Goal: Task Accomplishment & Management: Use online tool/utility

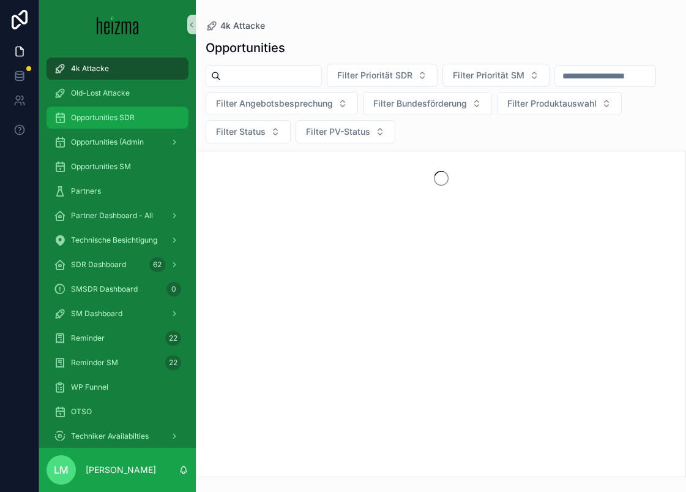
click at [105, 125] on div "Opportunities SDR" at bounding box center [117, 118] width 127 height 20
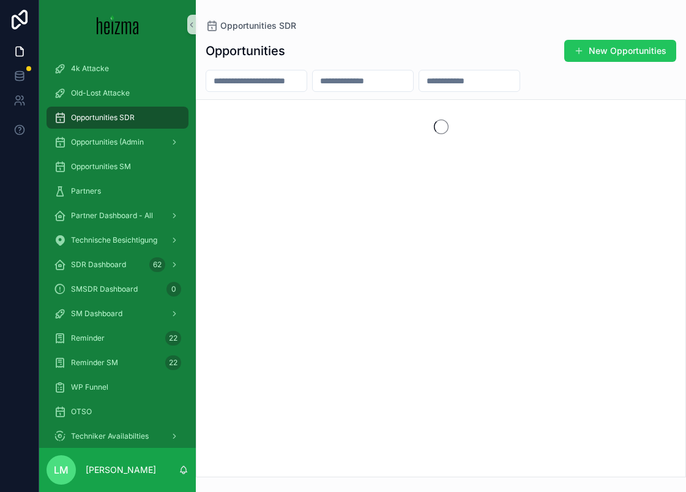
click at [247, 81] on input "scrollable content" at bounding box center [256, 80] width 100 height 17
click at [263, 79] on input "*******" at bounding box center [256, 80] width 100 height 17
type input "*"
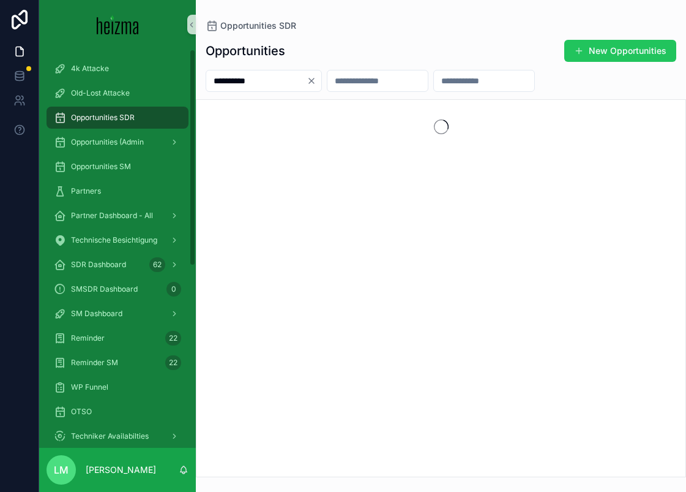
type input "**********"
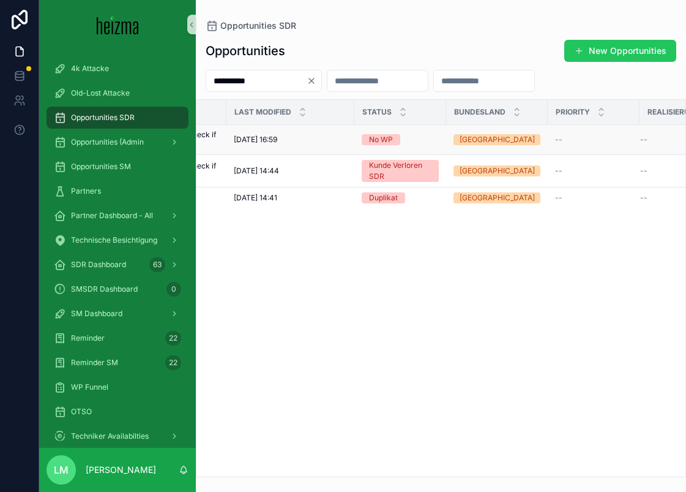
scroll to position [0, 503]
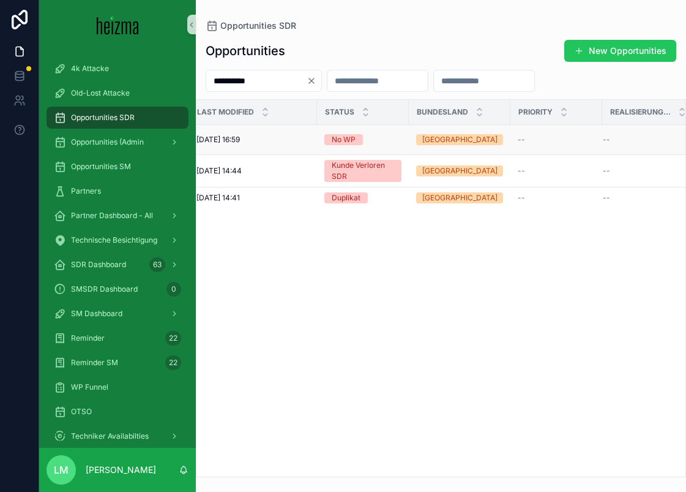
click at [328, 139] on span "No WP" at bounding box center [344, 139] width 39 height 11
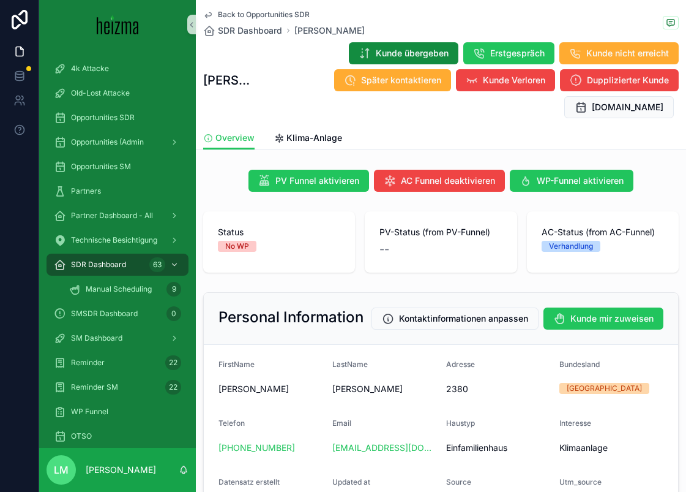
click at [268, 11] on span "Back to Opportunities SDR" at bounding box center [264, 15] width 92 height 10
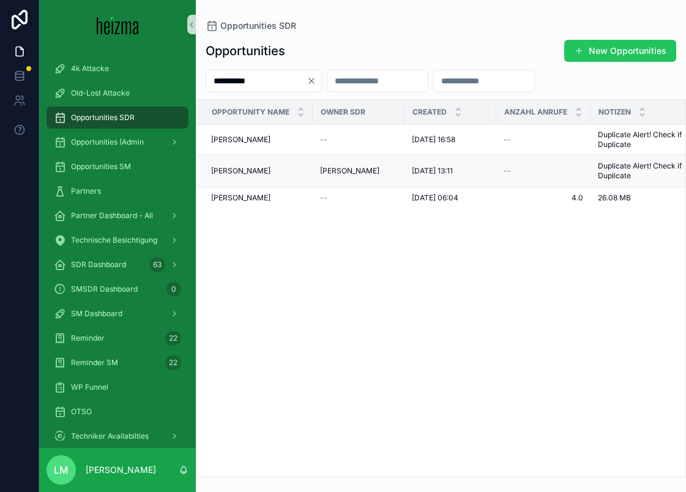
click at [247, 176] on span "Frank Thurner" at bounding box center [240, 171] width 59 height 10
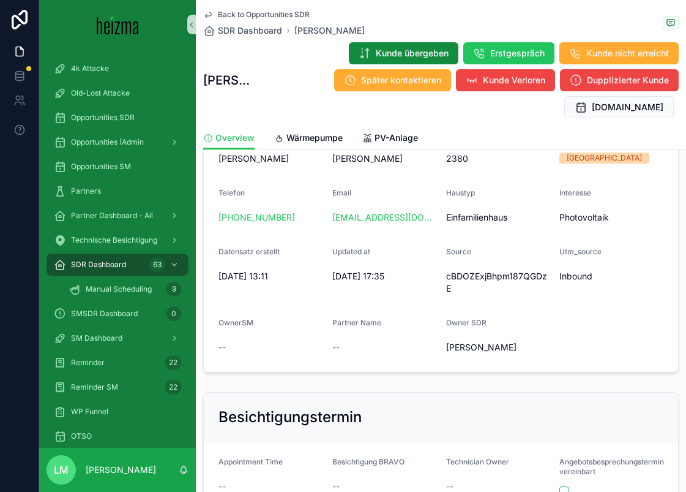
scroll to position [274, 0]
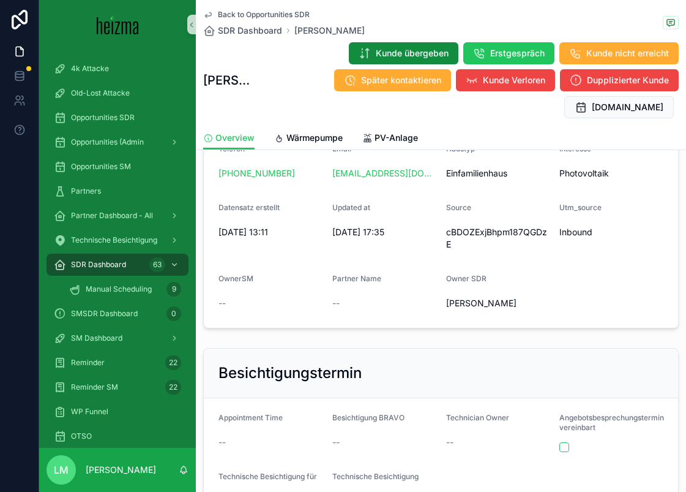
click at [252, 13] on span "Back to Opportunities SDR" at bounding box center [264, 15] width 92 height 10
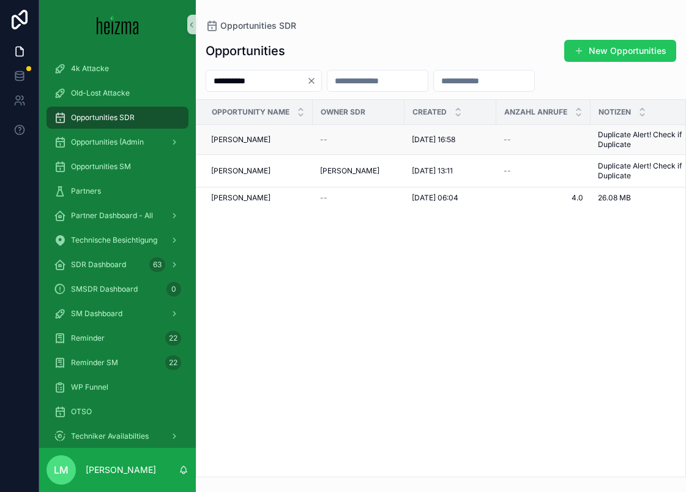
click at [235, 140] on span "Frank Thurner" at bounding box center [240, 140] width 59 height 10
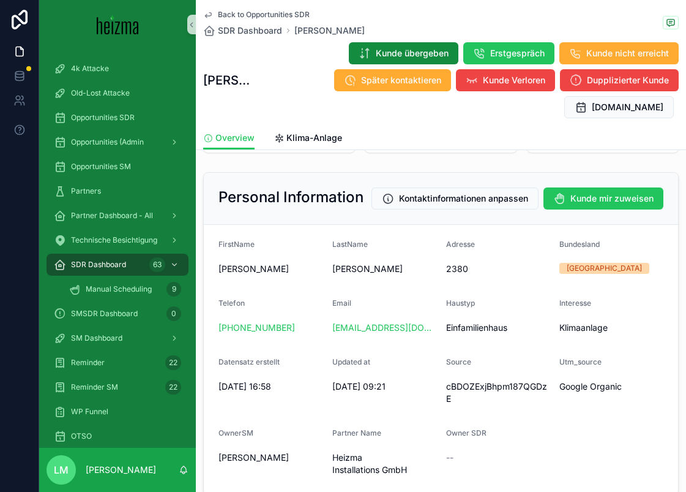
scroll to position [175, 0]
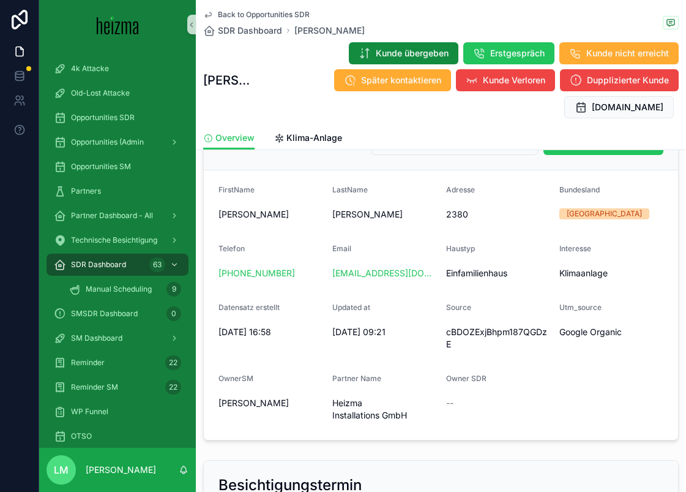
click at [247, 10] on span "Back to Opportunities SDR" at bounding box center [264, 15] width 92 height 10
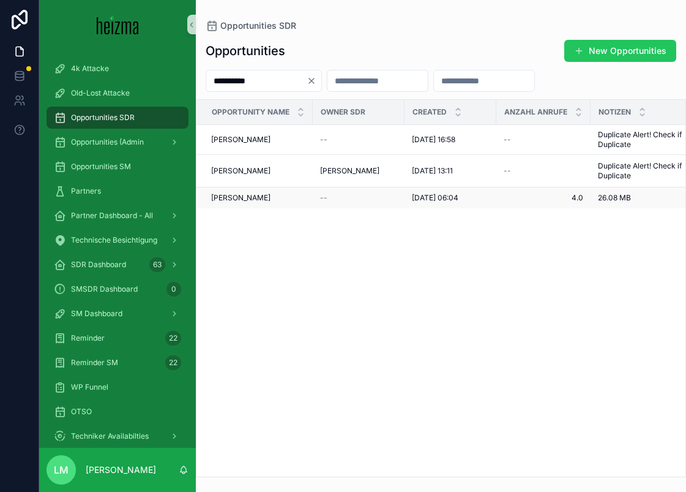
click at [239, 203] on span "Frank Thurner" at bounding box center [240, 198] width 59 height 10
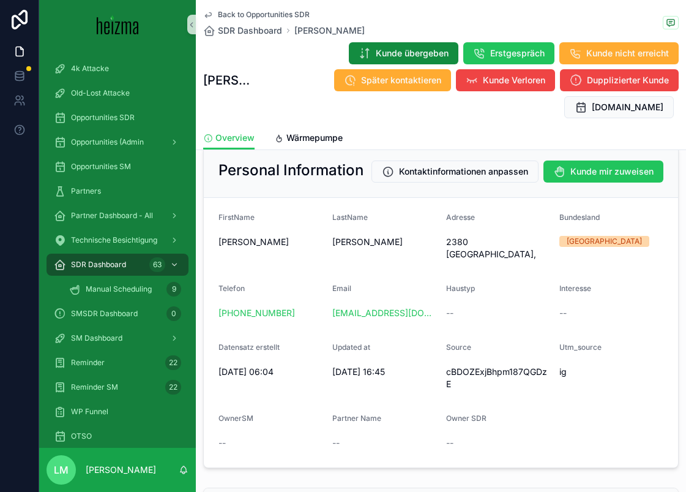
scroll to position [156, 0]
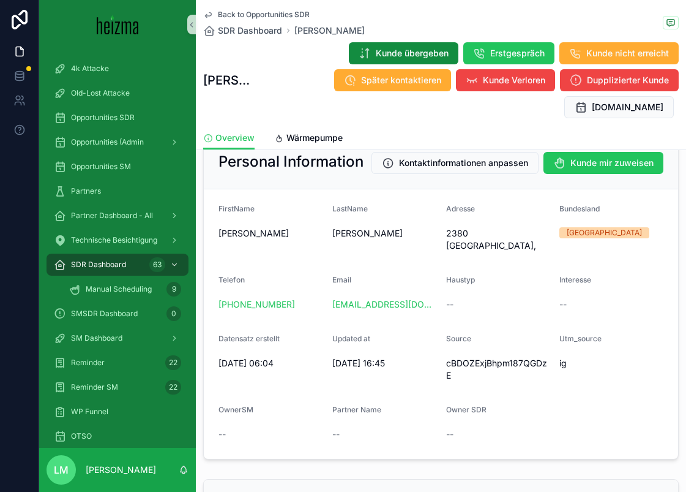
click at [265, 18] on span "Back to Opportunities SDR" at bounding box center [264, 15] width 92 height 10
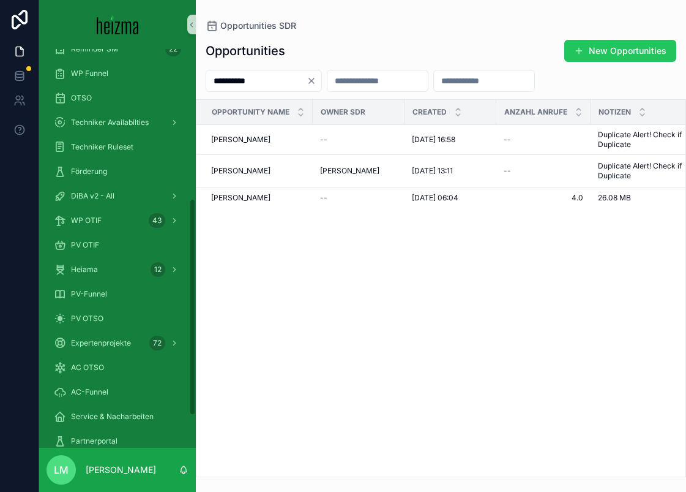
scroll to position [334, 0]
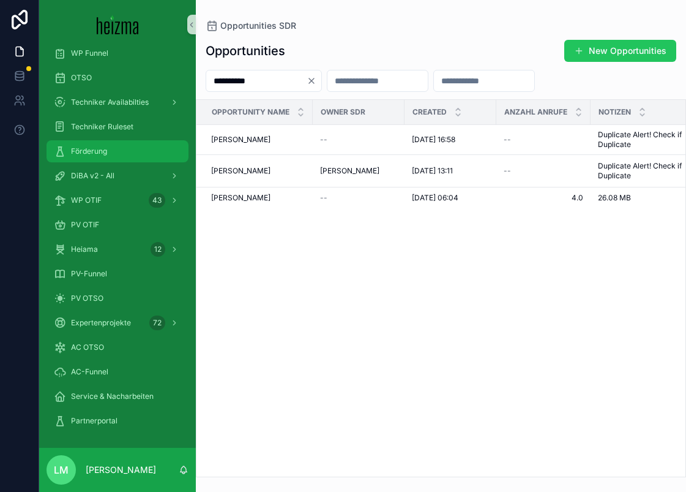
click at [85, 150] on span "Förderung" at bounding box center [89, 151] width 36 height 10
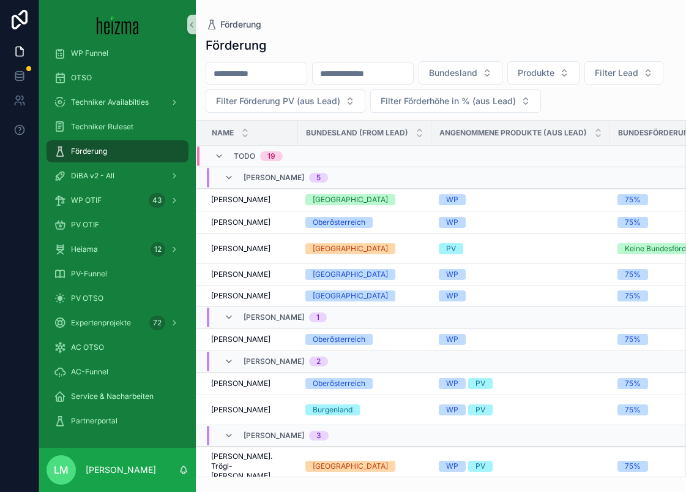
click at [270, 74] on input "scrollable content" at bounding box center [256, 73] width 100 height 17
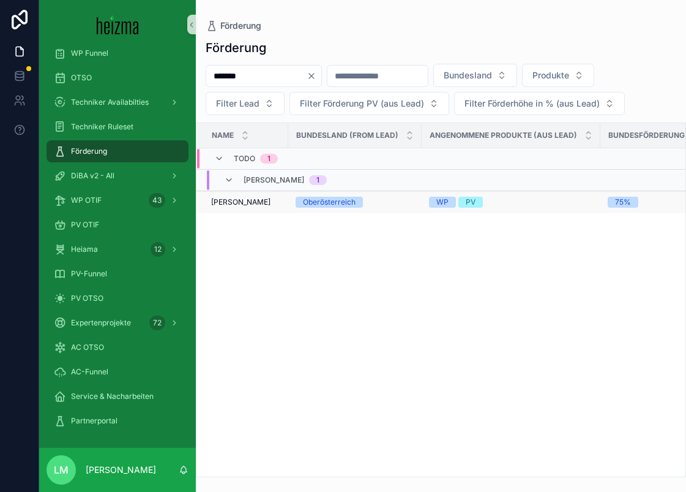
type input "*******"
click at [252, 200] on span "Dieter Teubner" at bounding box center [240, 202] width 59 height 10
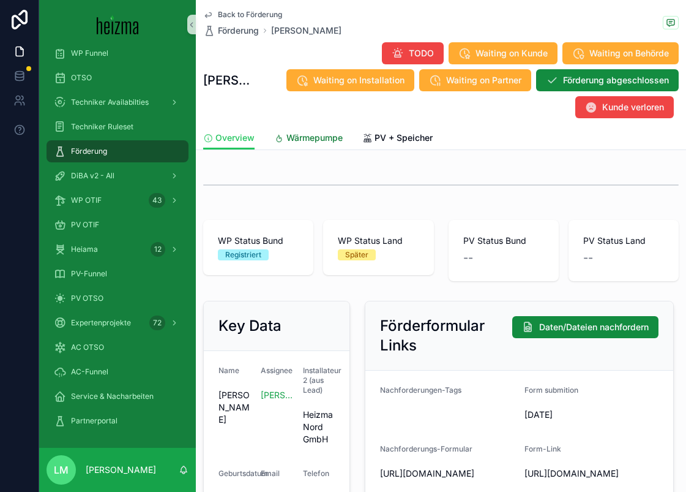
click at [314, 137] on span "Wärmepumpe" at bounding box center [315, 138] width 56 height 12
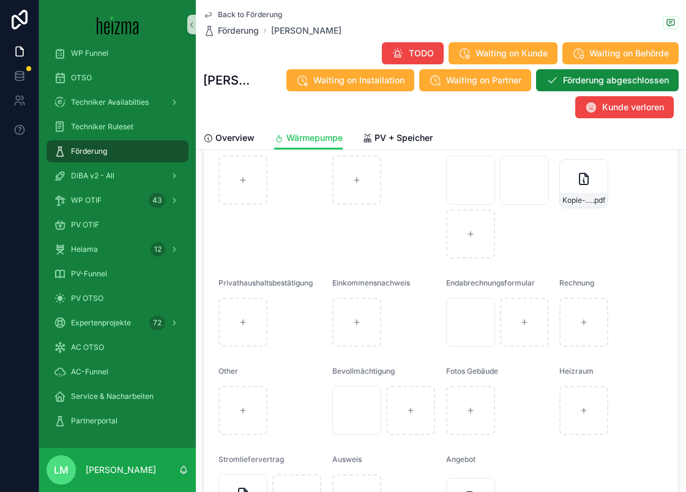
scroll to position [1561, 0]
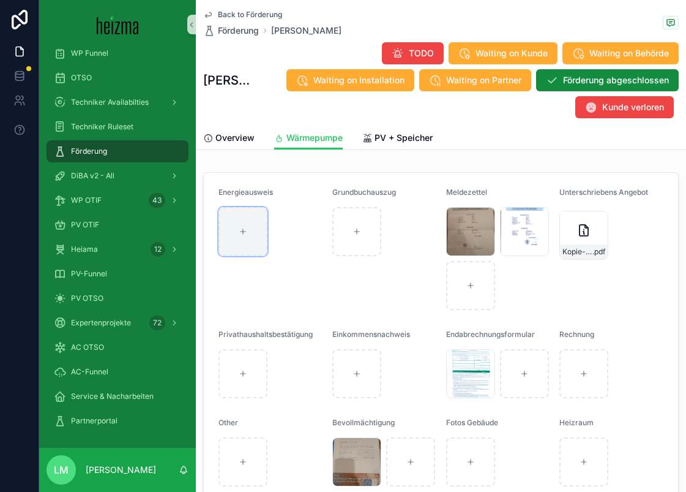
click at [252, 242] on div "scrollable content" at bounding box center [243, 231] width 49 height 49
type input "**********"
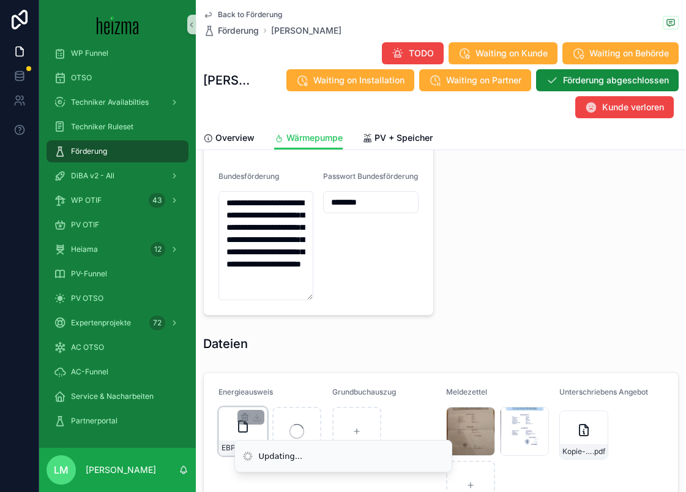
scroll to position [4, 0]
click at [264, 255] on textarea "**********" at bounding box center [266, 245] width 95 height 109
click at [352, 211] on input "********" at bounding box center [371, 202] width 94 height 17
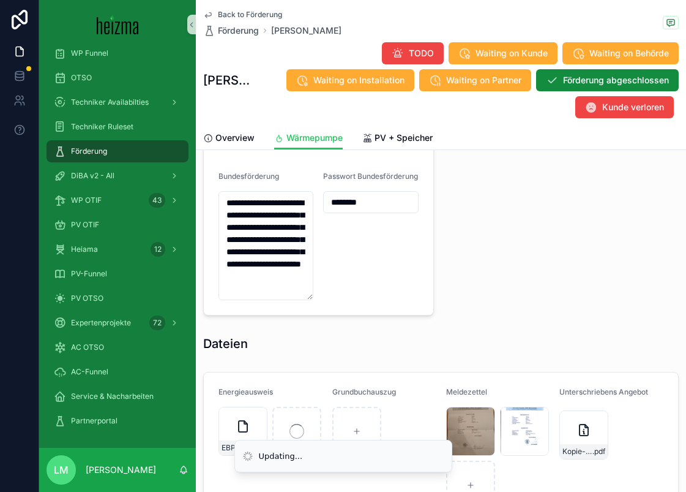
click at [352, 211] on input "********" at bounding box center [371, 202] width 94 height 17
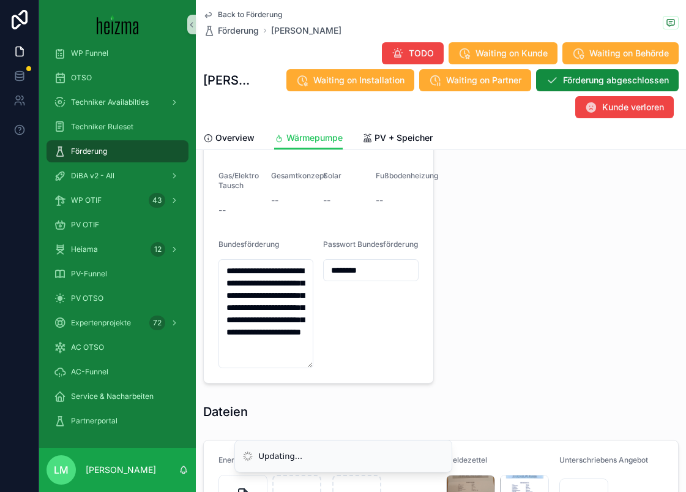
scroll to position [1181, 0]
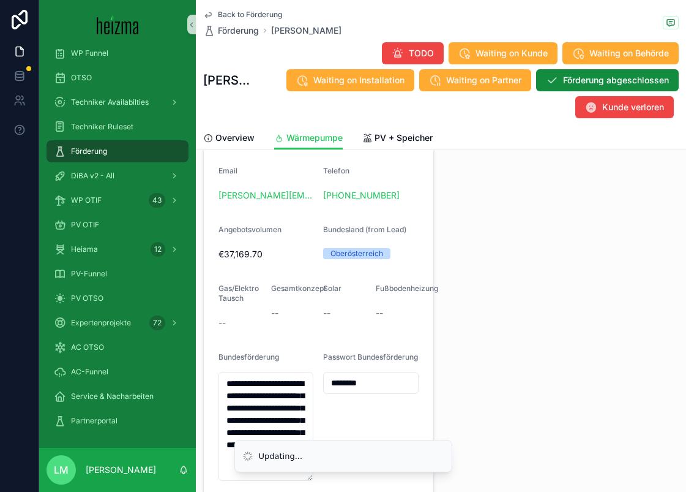
click at [442, 371] on div "Staatsbürgerschaft AT Anzahl Wohneinheiten 1 Beheizte Grundfläche 120 Alter der…" at bounding box center [565, 176] width 246 height 649
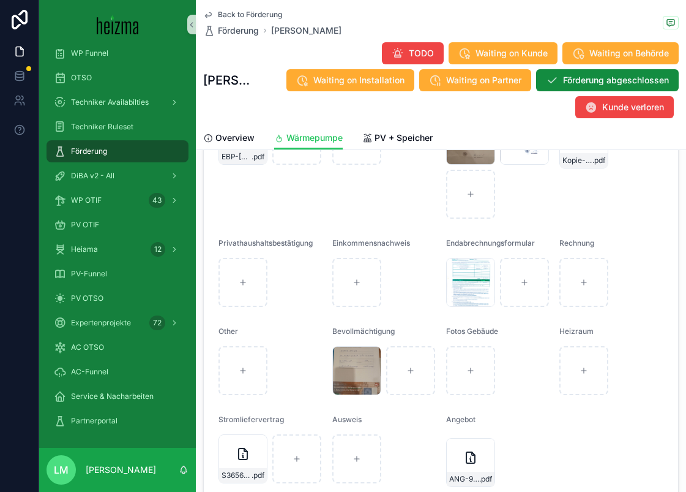
scroll to position [1647, 0]
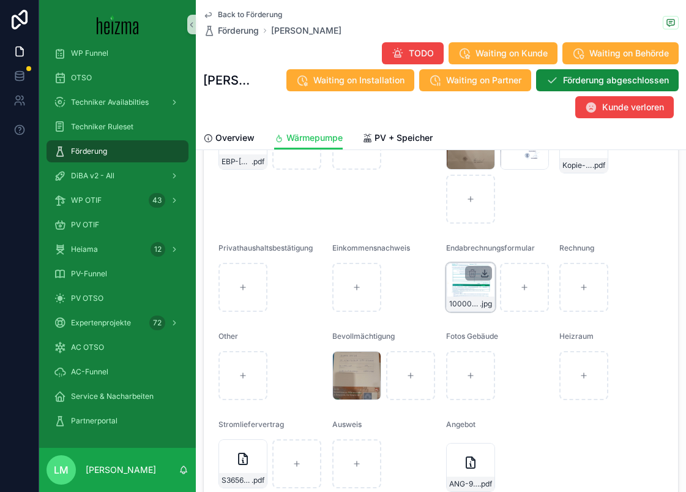
click at [486, 278] on icon "scrollable content" at bounding box center [485, 273] width 10 height 10
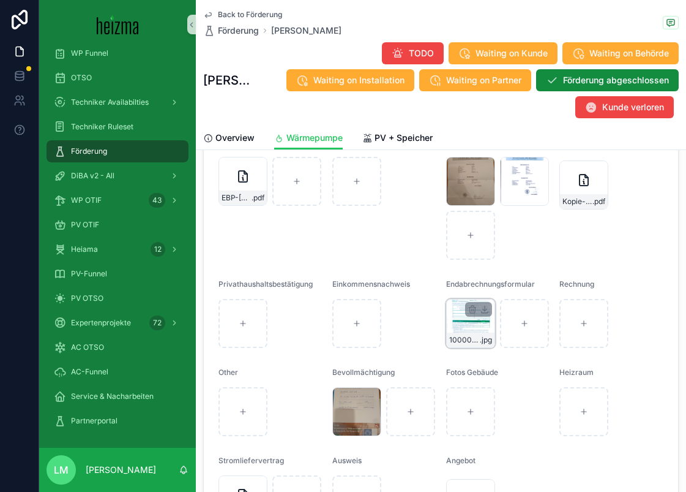
scroll to position [1609, 0]
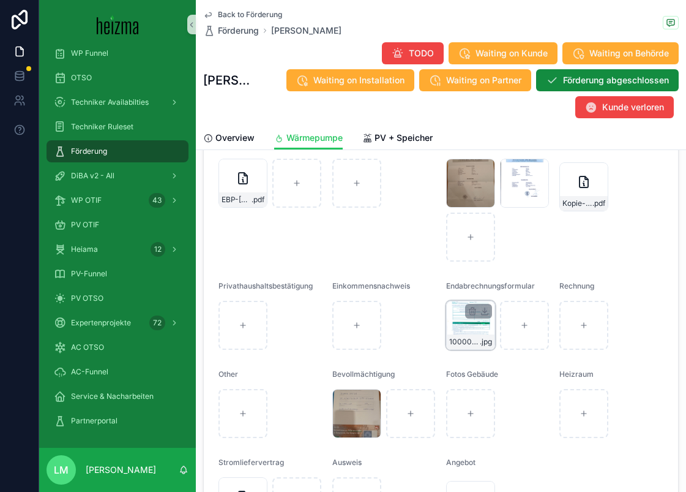
click at [473, 347] on span "1000077702" at bounding box center [464, 342] width 31 height 10
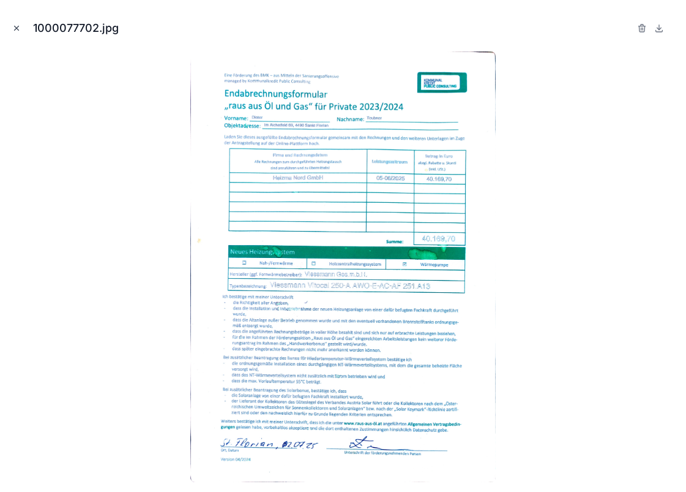
click at [13, 28] on icon "Close modal" at bounding box center [16, 28] width 9 height 9
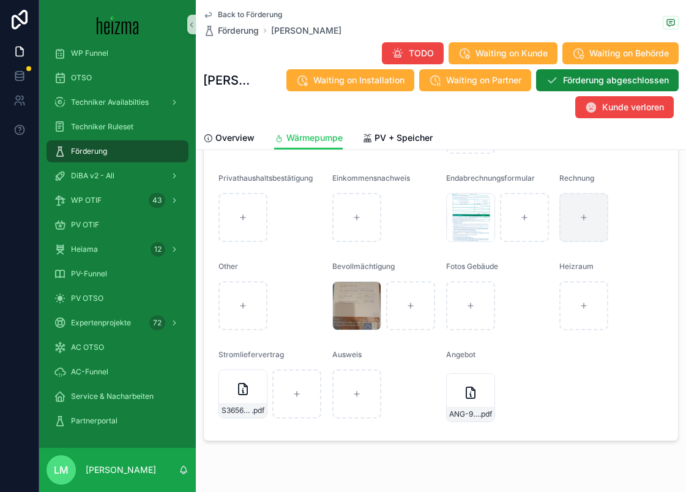
scroll to position [1709, 0]
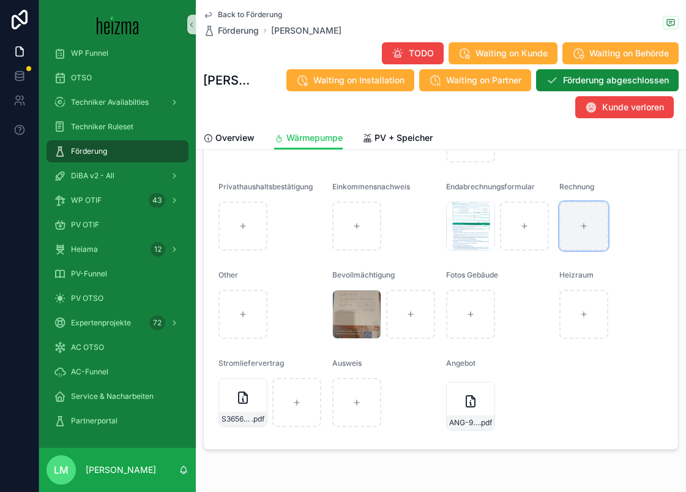
click at [588, 246] on div "scrollable content" at bounding box center [584, 225] width 49 height 49
type input "**********"
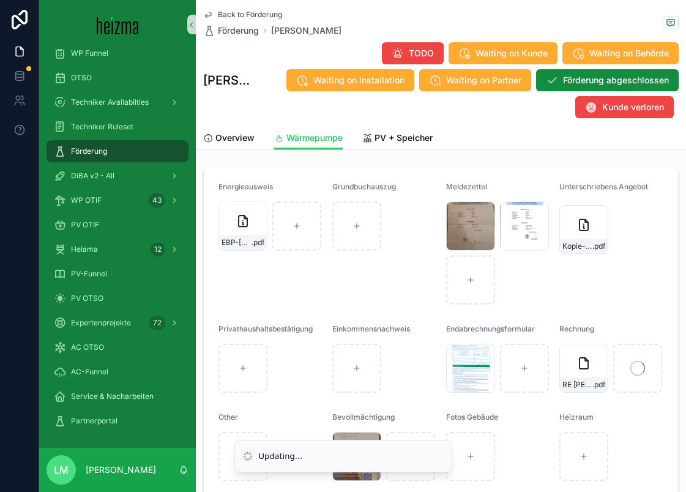
scroll to position [1541, 0]
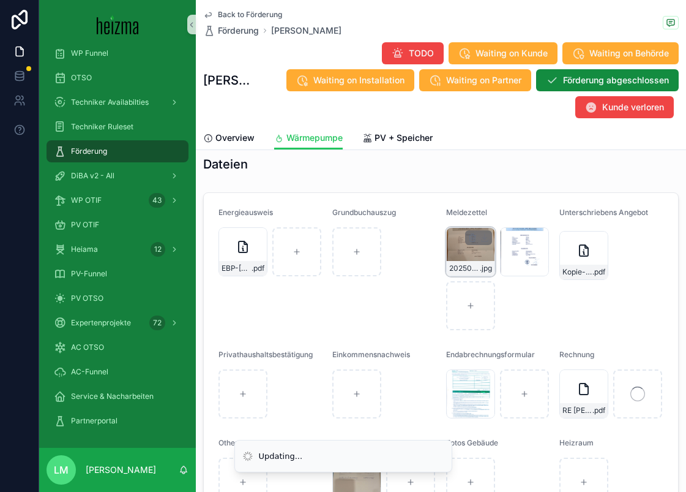
click at [484, 266] on div "20250319_191339 .jpg" at bounding box center [470, 251] width 49 height 49
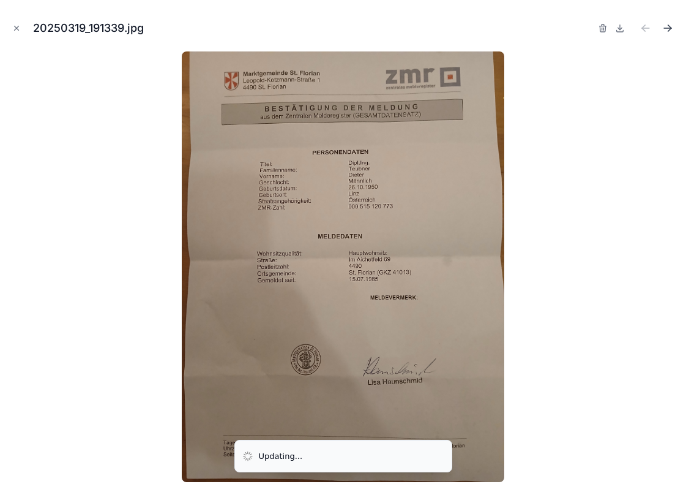
click at [672, 26] on icon "Next file" at bounding box center [668, 28] width 12 height 12
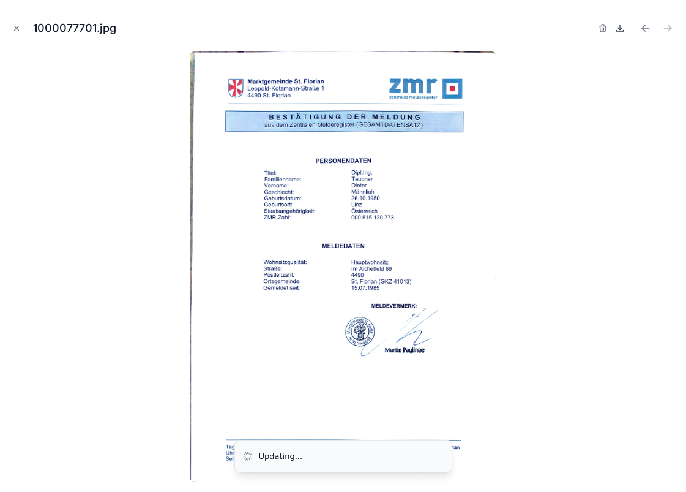
click at [618, 27] on icon at bounding box center [620, 28] width 10 height 10
click at [14, 29] on icon "Close modal" at bounding box center [16, 28] width 9 height 9
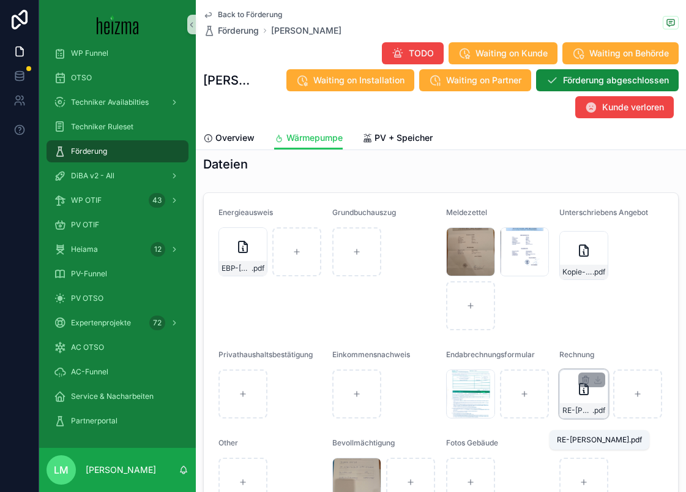
click at [579, 415] on span "RE-Teubner" at bounding box center [578, 410] width 30 height 10
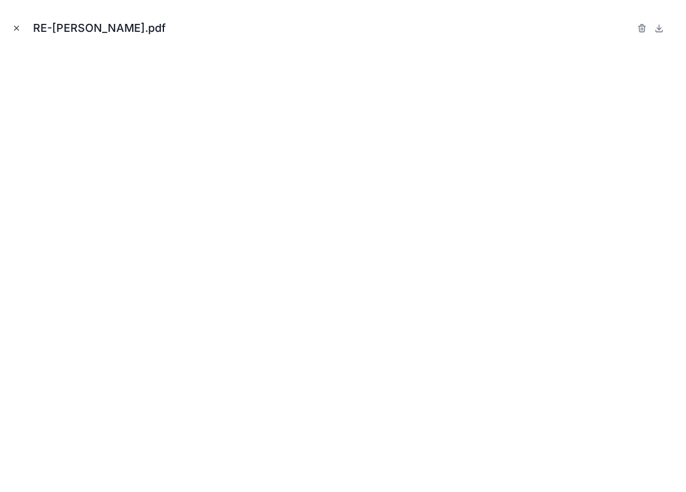
click at [16, 28] on icon "Close modal" at bounding box center [17, 28] width 4 height 4
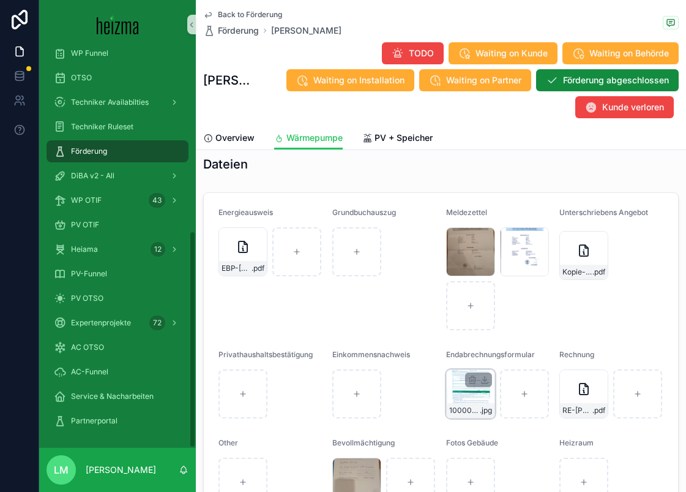
click at [468, 416] on div "1000077702 .jpg" at bounding box center [471, 410] width 48 height 15
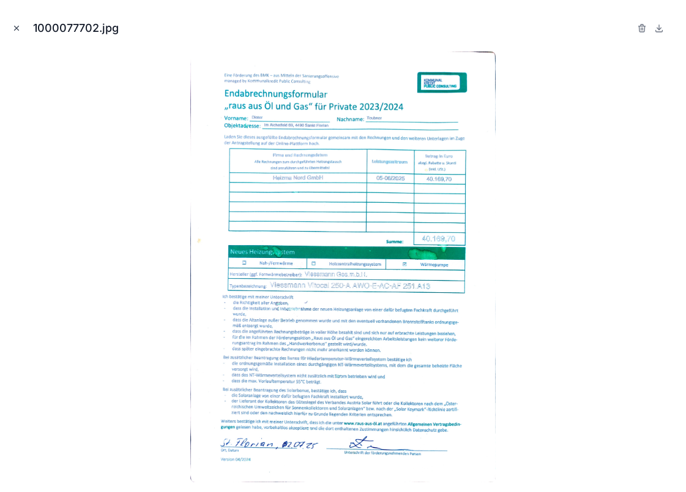
click at [18, 27] on icon "Close modal" at bounding box center [16, 28] width 9 height 9
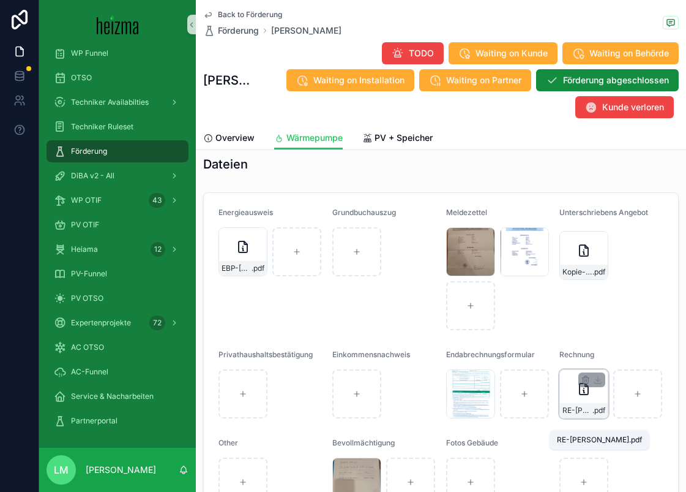
click at [579, 415] on span "RE-Teubner" at bounding box center [578, 410] width 30 height 10
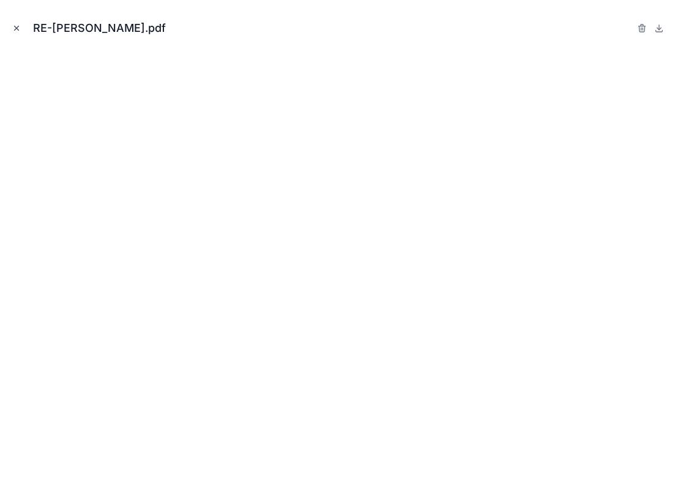
click at [21, 29] on button "Close modal" at bounding box center [16, 27] width 13 height 13
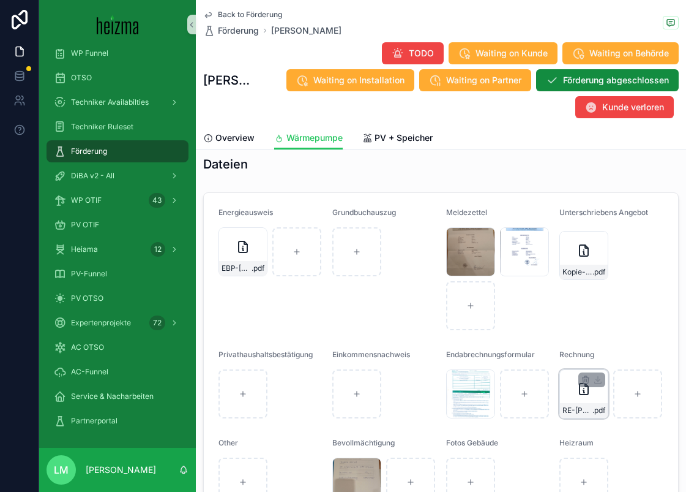
click at [585, 413] on div "RE-Teubner .pdf" at bounding box center [584, 393] width 49 height 49
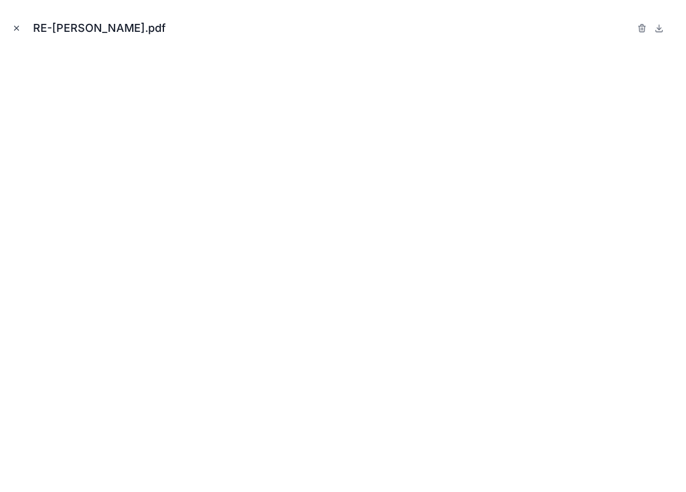
click at [15, 25] on icon "Close modal" at bounding box center [16, 28] width 9 height 9
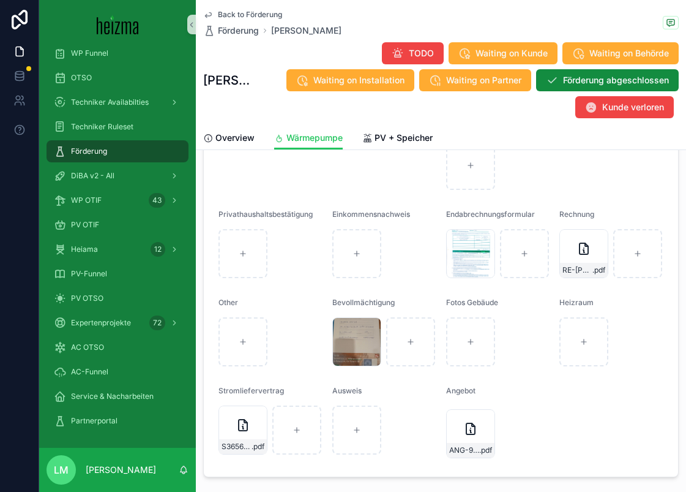
scroll to position [1762, 0]
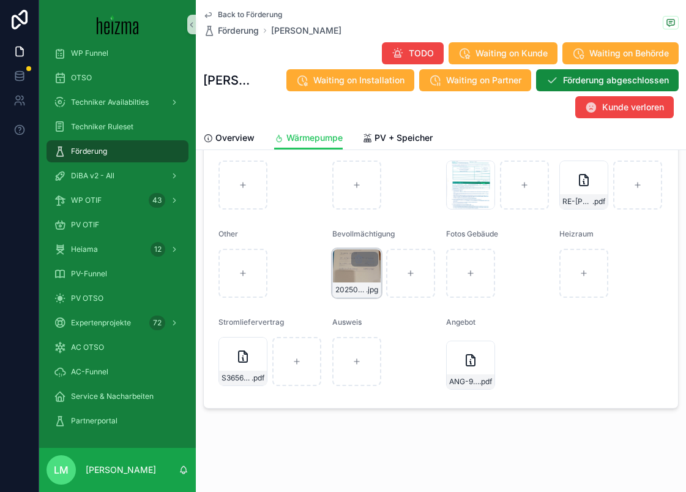
click at [345, 279] on div "20250319_192741 .jpg" at bounding box center [357, 273] width 49 height 49
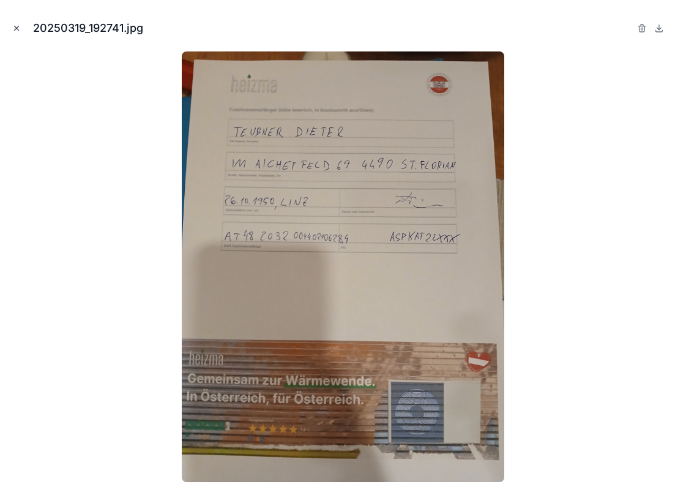
click at [17, 28] on icon "Close modal" at bounding box center [17, 28] width 4 height 4
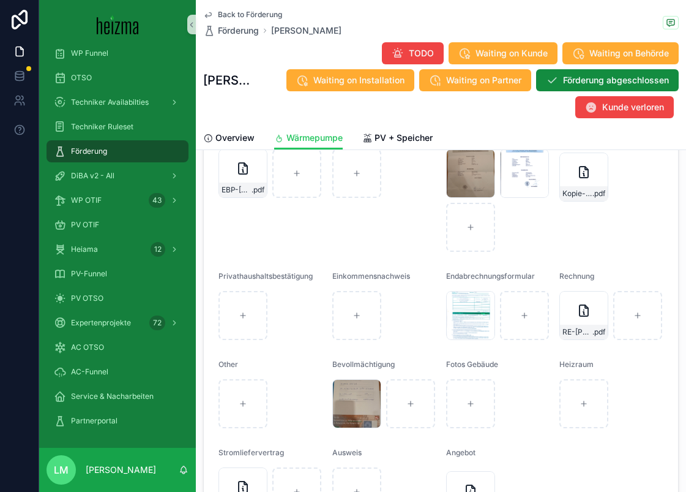
scroll to position [1613, 0]
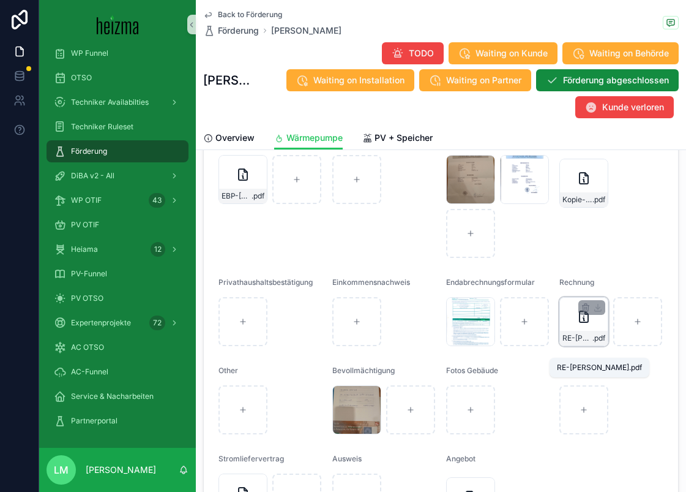
click at [582, 343] on span "RE-Teubner" at bounding box center [578, 338] width 30 height 10
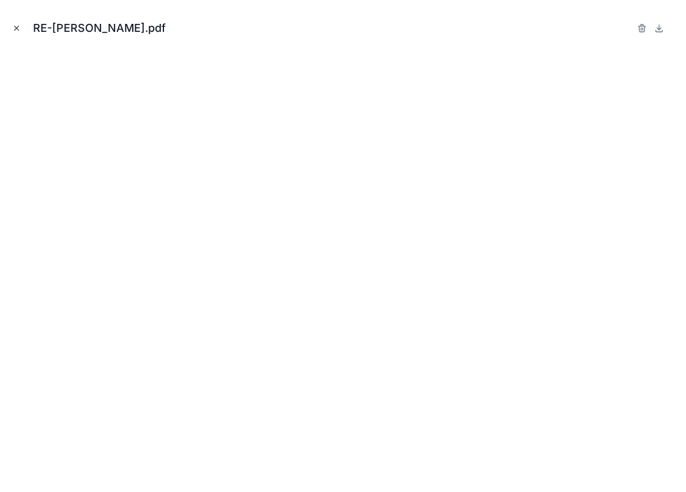
click at [20, 23] on button "Close modal" at bounding box center [16, 27] width 13 height 13
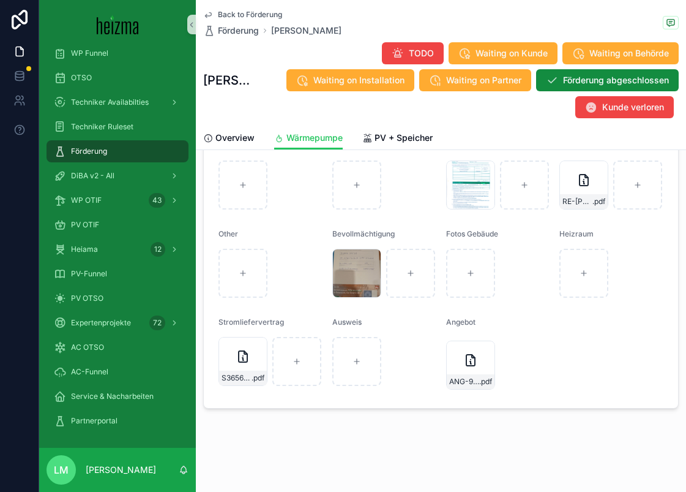
scroll to position [1761, 0]
click at [224, 276] on div "scrollable content" at bounding box center [243, 273] width 49 height 49
type input "**********"
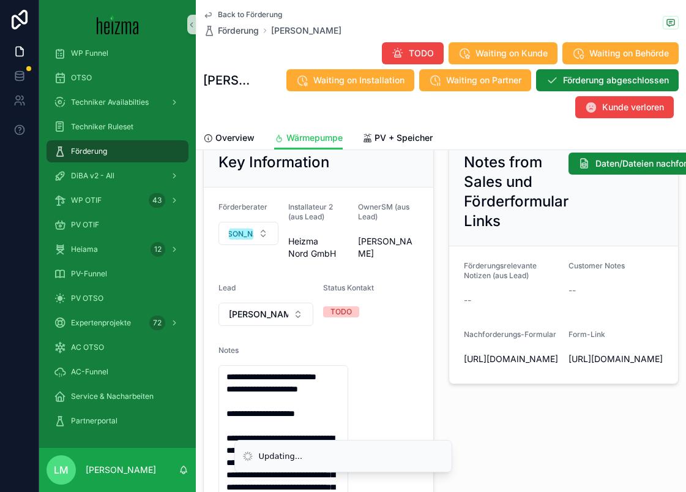
scroll to position [0, 0]
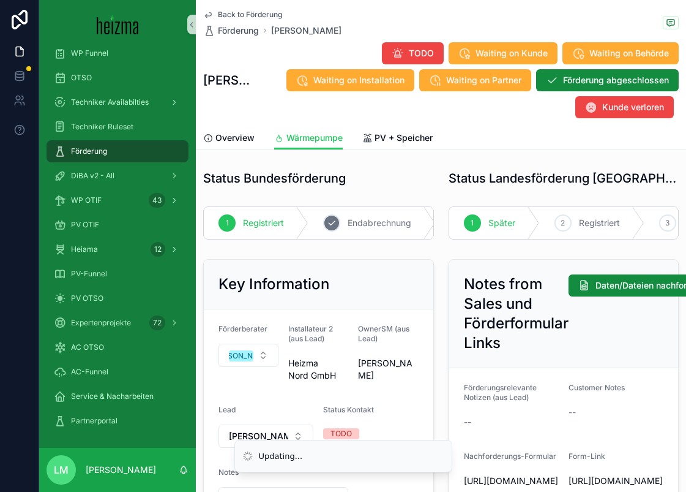
click at [385, 229] on div "2 Endabrechnung" at bounding box center [372, 223] width 127 height 32
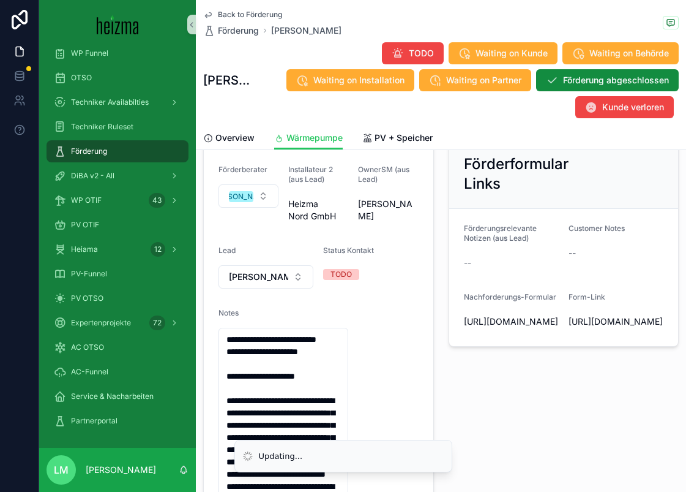
scroll to position [190, 0]
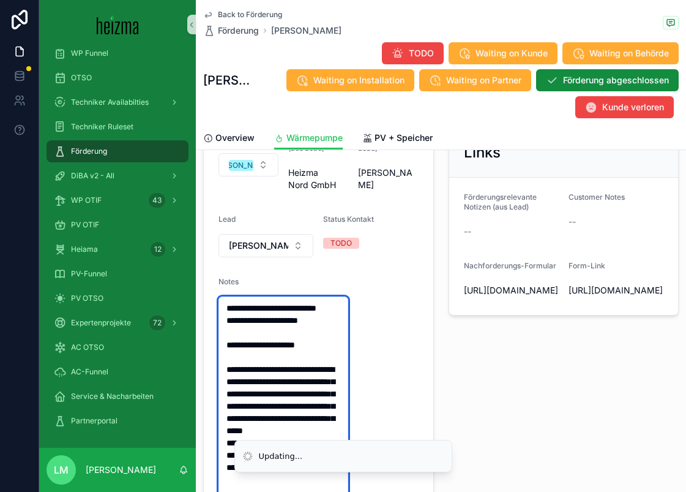
click at [328, 325] on textarea "**********" at bounding box center [284, 442] width 130 height 293
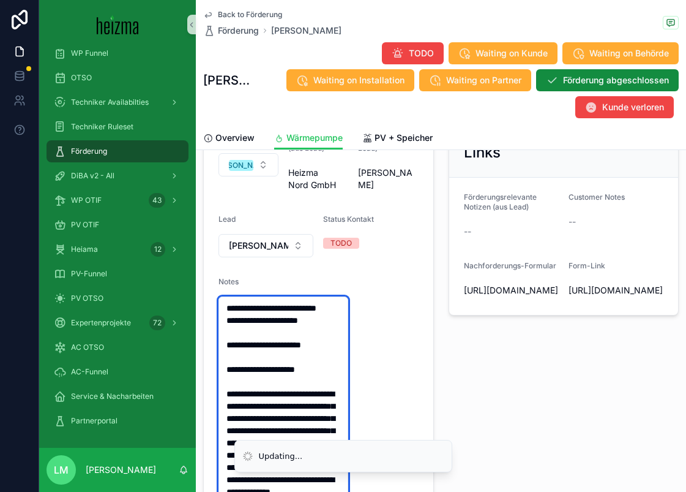
type textarea "**********"
click at [442, 296] on div "Notes from Sales und Förderformular Links Daten/Dateien nachfordern Förderungsr…" at bounding box center [565, 423] width 246 height 718
click at [252, 13] on span "Back to Förderung" at bounding box center [250, 15] width 64 height 10
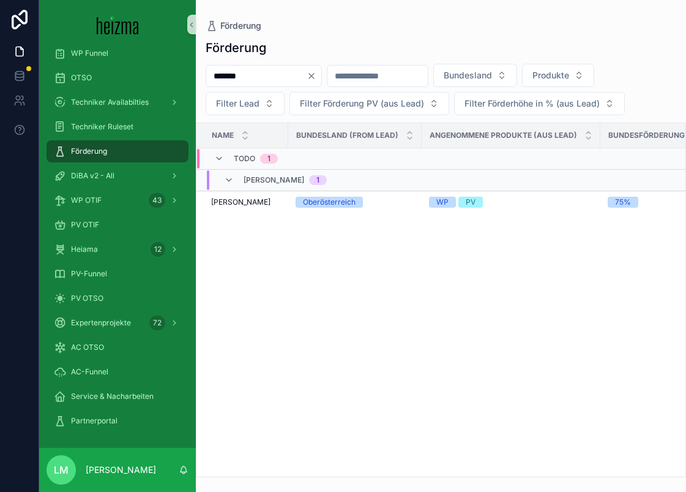
click at [258, 73] on input "*******" at bounding box center [256, 75] width 100 height 17
type input "*****"
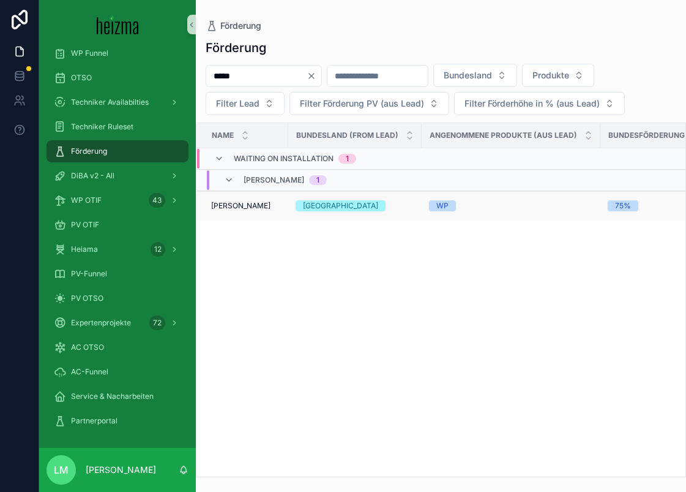
click at [234, 205] on span "Ingrid Pipal" at bounding box center [240, 206] width 59 height 10
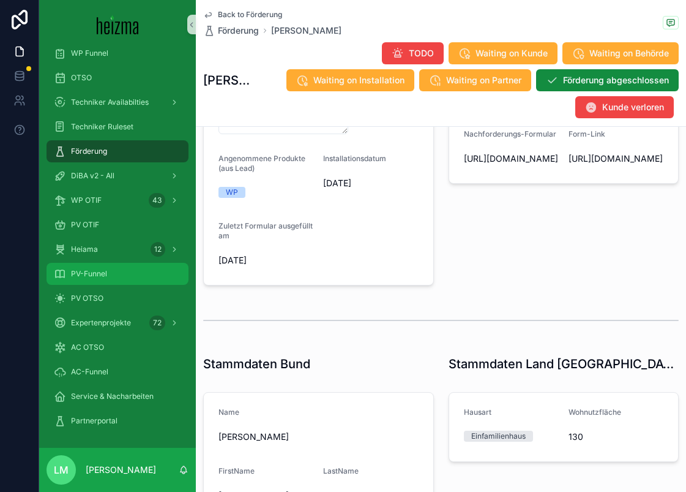
scroll to position [79, 0]
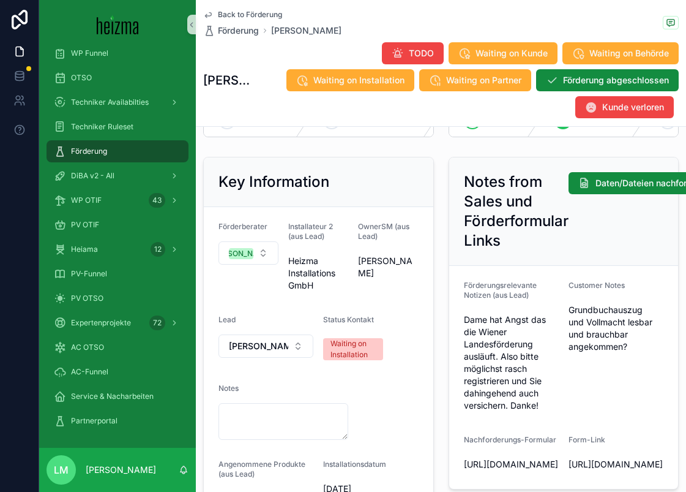
click at [227, 17] on span "Back to Förderung" at bounding box center [250, 15] width 64 height 10
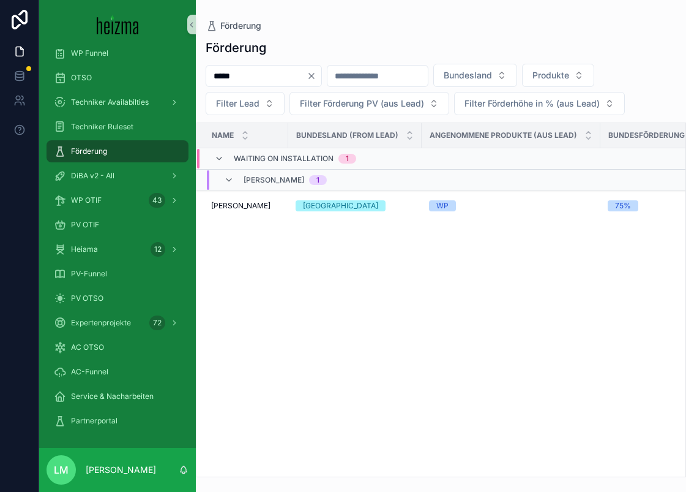
click at [239, 77] on input "*****" at bounding box center [256, 75] width 100 height 17
type input "******"
click at [241, 202] on span "Ernst Leopold Breyer" at bounding box center [240, 206] width 59 height 10
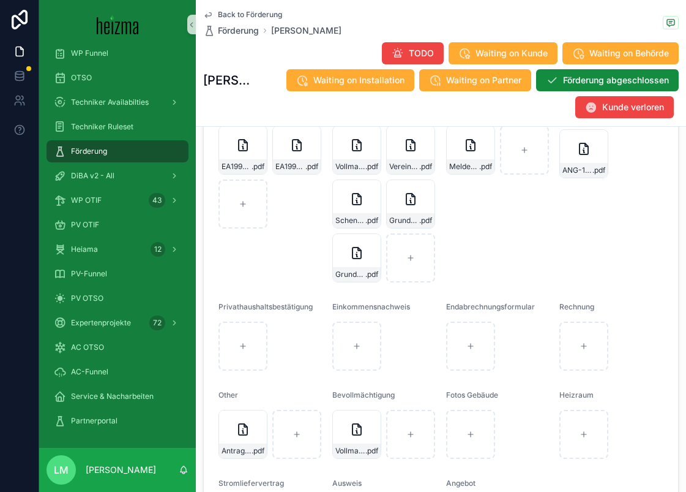
scroll to position [1373, 0]
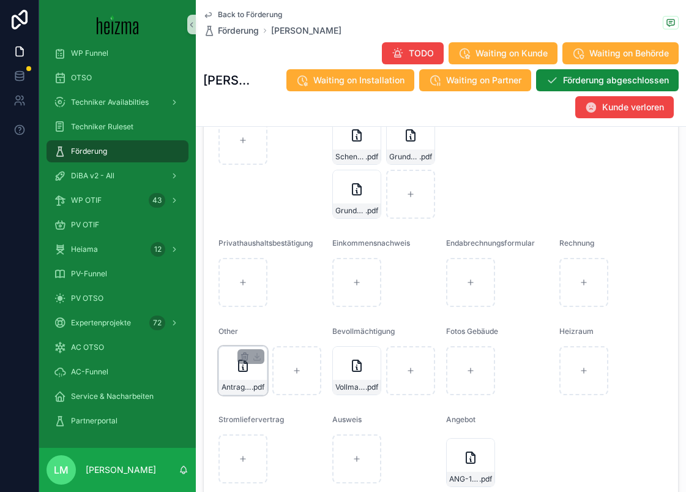
click at [241, 388] on div "Antrag-(1) .pdf" at bounding box center [243, 370] width 49 height 49
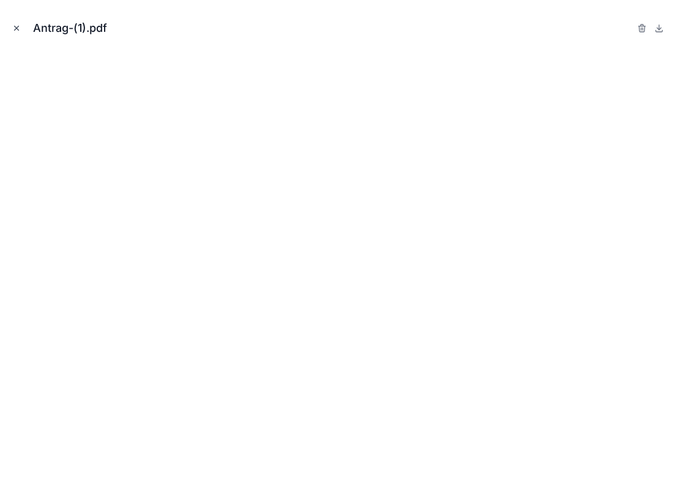
click at [13, 31] on icon "Close modal" at bounding box center [16, 28] width 9 height 9
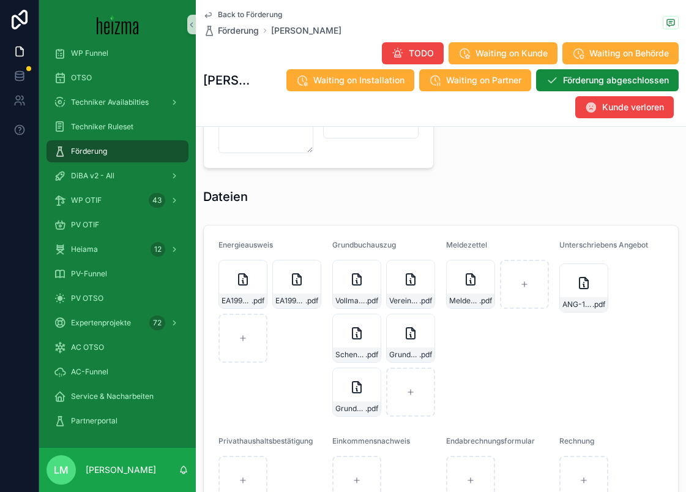
scroll to position [1180, 0]
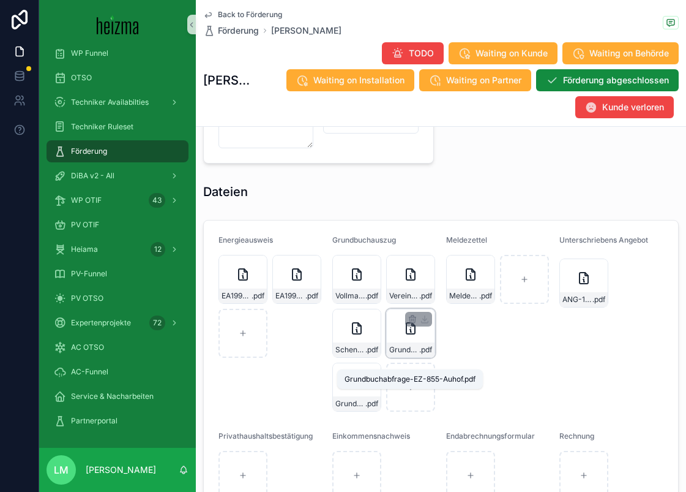
click at [399, 355] on span "Grundbuchabfrage-EZ-855-Auhof" at bounding box center [404, 350] width 30 height 10
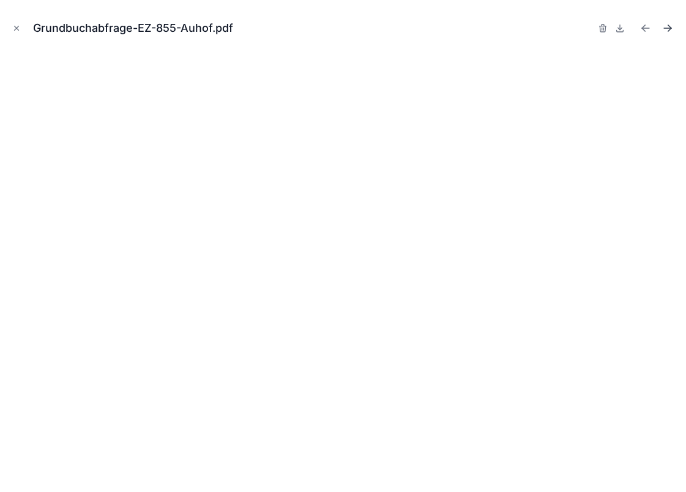
click at [662, 31] on icon "Next file" at bounding box center [668, 28] width 12 height 12
click at [645, 22] on icon "Previous file" at bounding box center [646, 28] width 12 height 12
click at [18, 27] on icon "Close modal" at bounding box center [16, 28] width 9 height 9
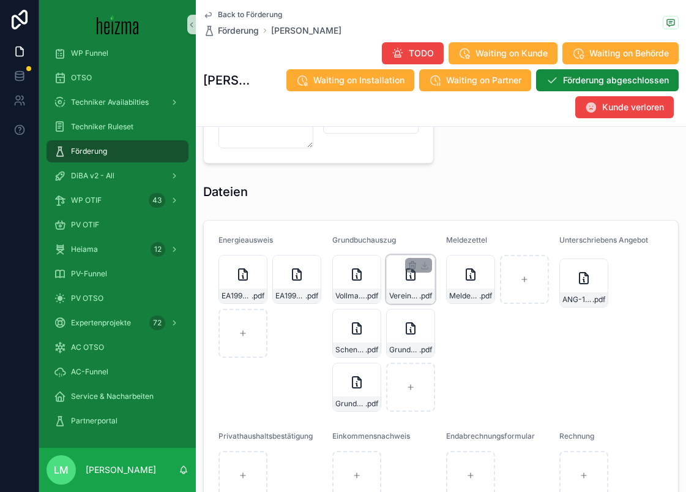
click at [400, 299] on div "Vereinbarung-Hietzing .pdf" at bounding box center [410, 279] width 49 height 49
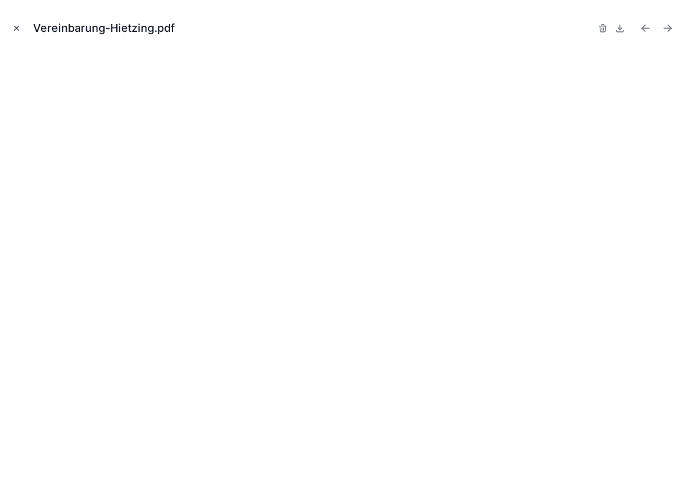
click at [17, 31] on icon "Close modal" at bounding box center [16, 28] width 9 height 9
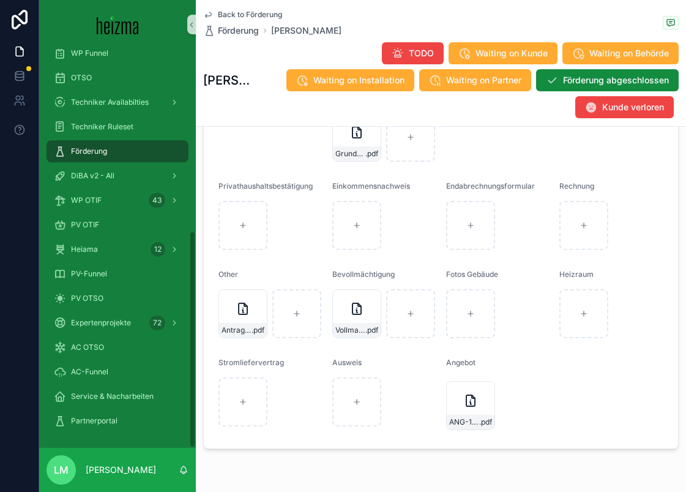
scroll to position [1431, 0]
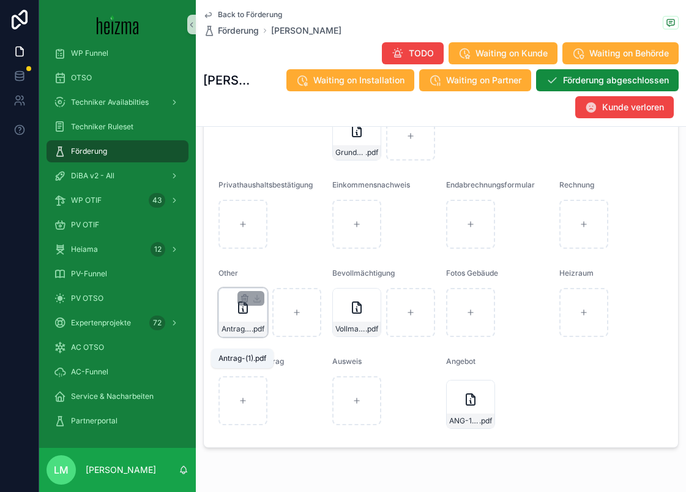
click at [257, 334] on span ".pdf" at bounding box center [258, 329] width 13 height 10
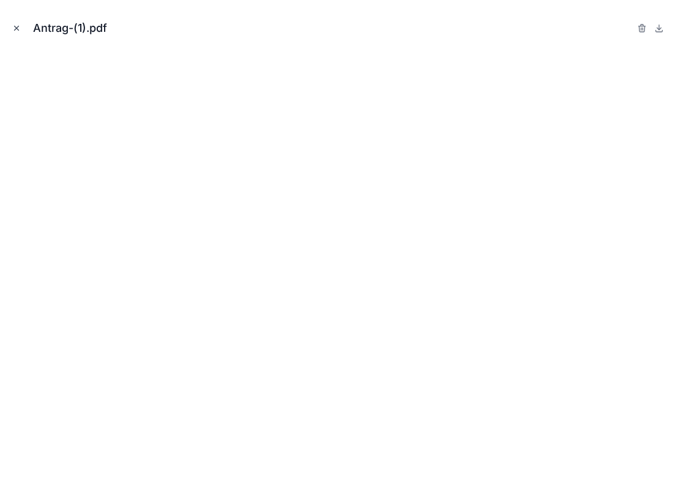
click at [17, 28] on icon "Close modal" at bounding box center [17, 28] width 4 height 4
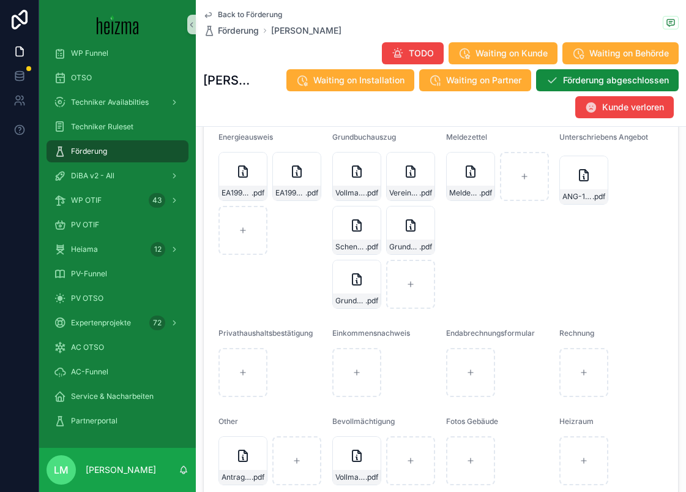
scroll to position [1270, 0]
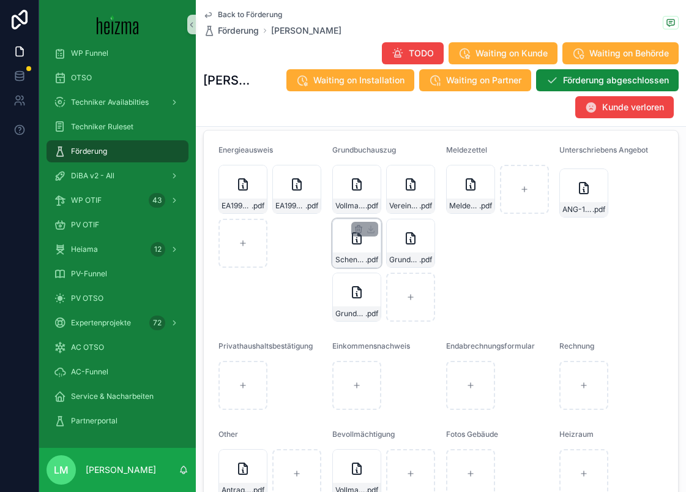
click at [363, 263] on div "Schenkungsvertrag .pdf" at bounding box center [357, 243] width 49 height 49
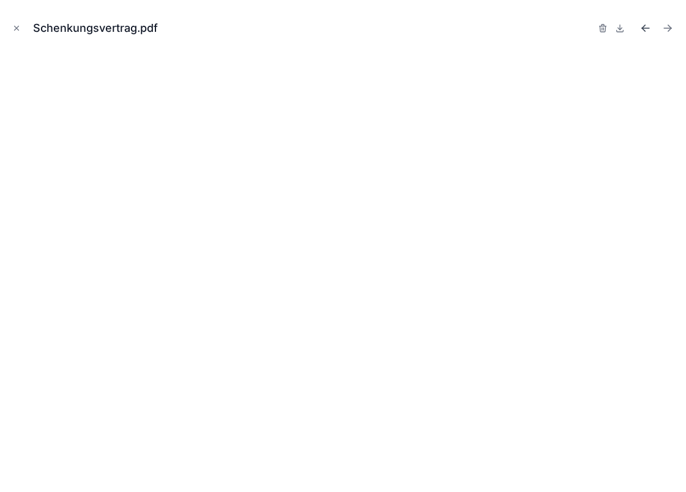
click at [642, 31] on icon "Previous file" at bounding box center [646, 28] width 12 height 12
click at [669, 21] on button "Next file" at bounding box center [668, 28] width 17 height 17
click at [664, 29] on icon "Next file" at bounding box center [668, 28] width 12 height 12
click at [647, 29] on icon "Previous file" at bounding box center [646, 28] width 12 height 12
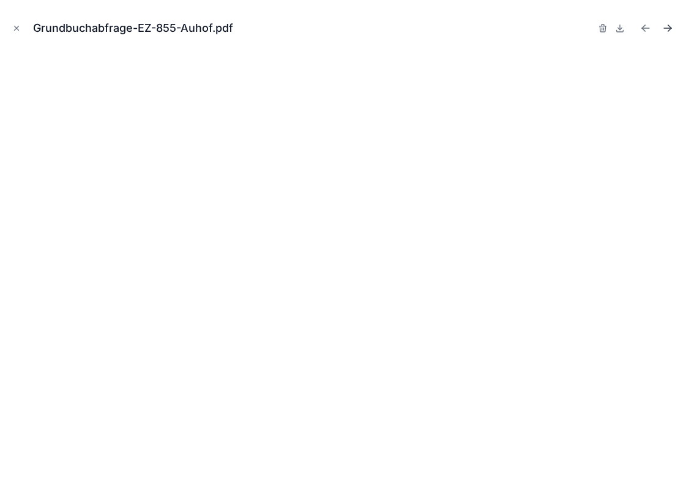
click at [670, 24] on icon "Next file" at bounding box center [668, 28] width 12 height 12
click at [20, 25] on icon "Close modal" at bounding box center [16, 28] width 9 height 9
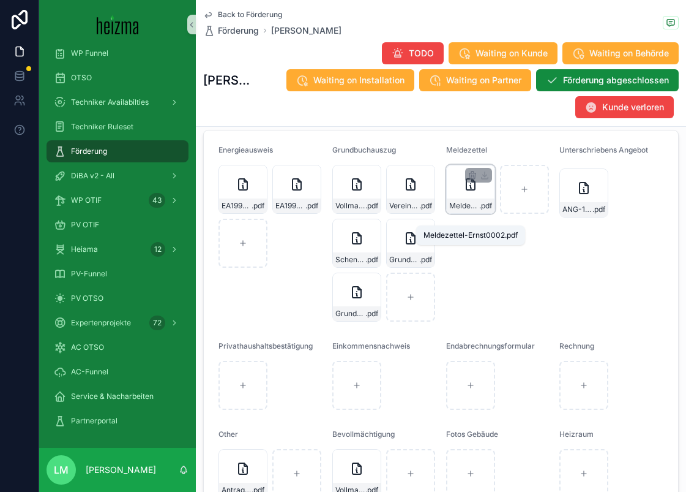
click at [467, 211] on span "Meldezettel-Ernst0002" at bounding box center [464, 206] width 30 height 10
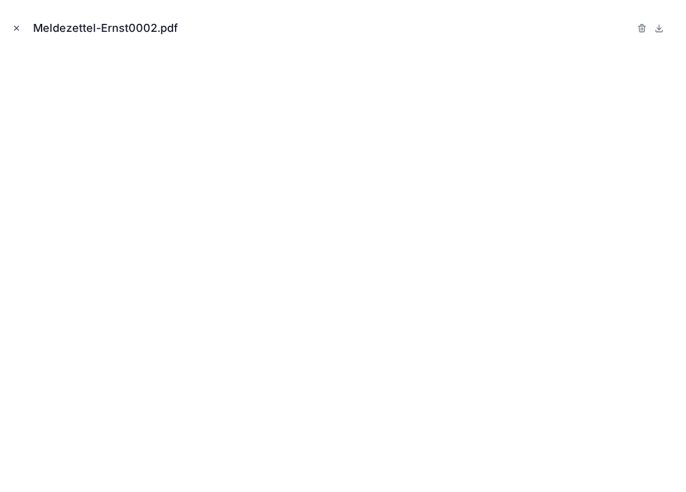
click at [19, 25] on icon "Close modal" at bounding box center [16, 28] width 9 height 9
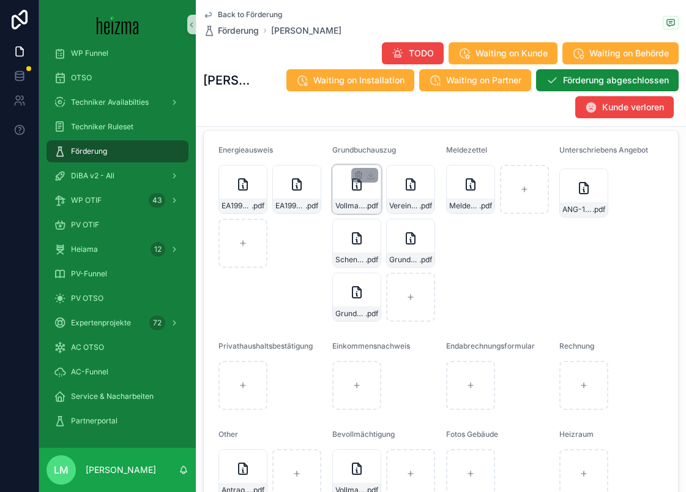
click at [356, 205] on div "Vollmacht-DI-Ernst-Breyer .pdf" at bounding box center [357, 189] width 49 height 49
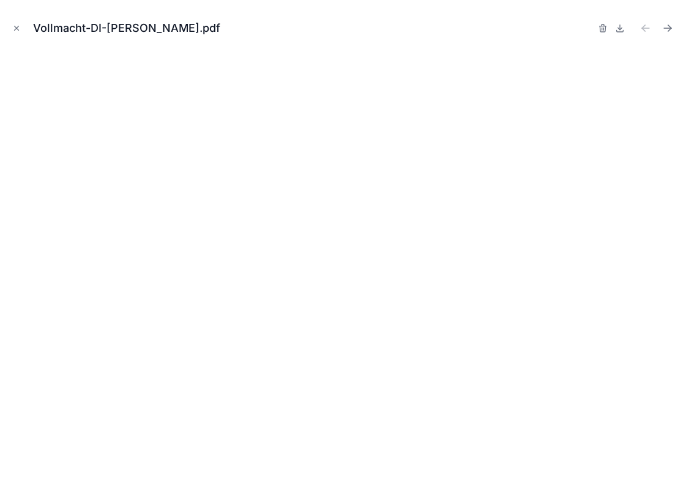
click at [671, 18] on div "Vollmacht-DI-Ernst-Breyer.pdf" at bounding box center [343, 28] width 667 height 37
click at [671, 22] on icon "Next file" at bounding box center [668, 28] width 12 height 12
click at [15, 28] on icon "Close modal" at bounding box center [16, 28] width 9 height 9
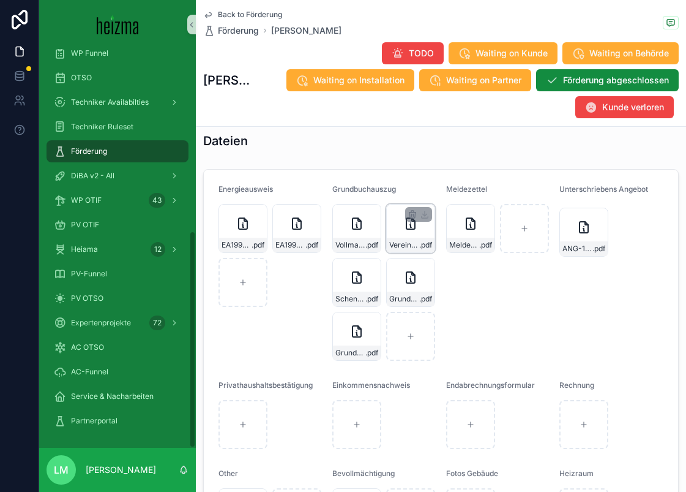
scroll to position [1216, 0]
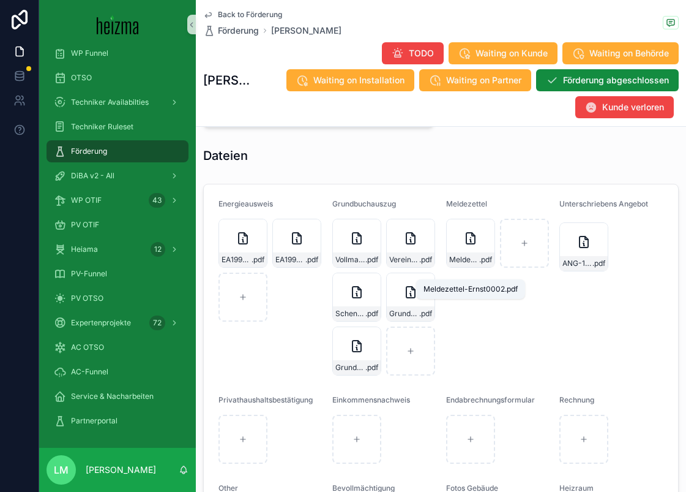
click at [475, 282] on div "Meldezettel Meldezettel-Ernst0002 .pdf" at bounding box center [498, 287] width 104 height 176
click at [465, 263] on div "Meldezettel-Ernst0002 .pdf" at bounding box center [470, 243] width 49 height 49
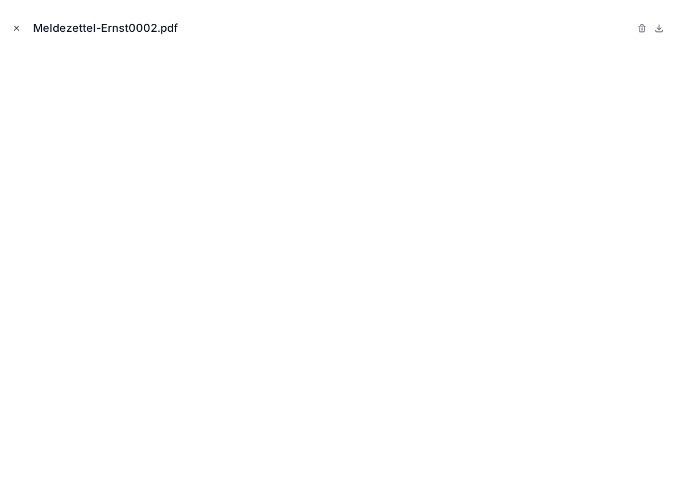
click at [18, 32] on icon "Close modal" at bounding box center [16, 28] width 9 height 9
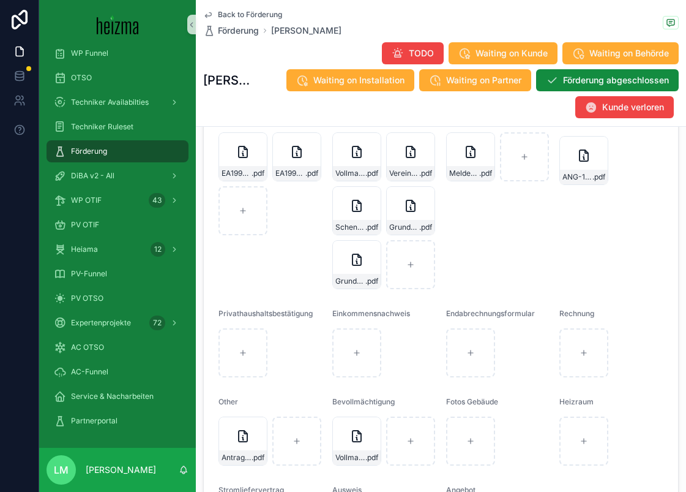
scroll to position [1163, 0]
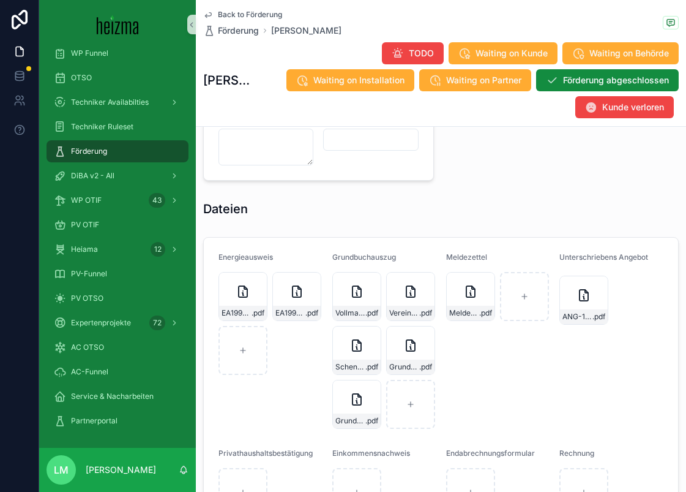
click at [569, 328] on div "ANG-11591-Breyer-2025-07-04 .pdf" at bounding box center [612, 300] width 104 height 56
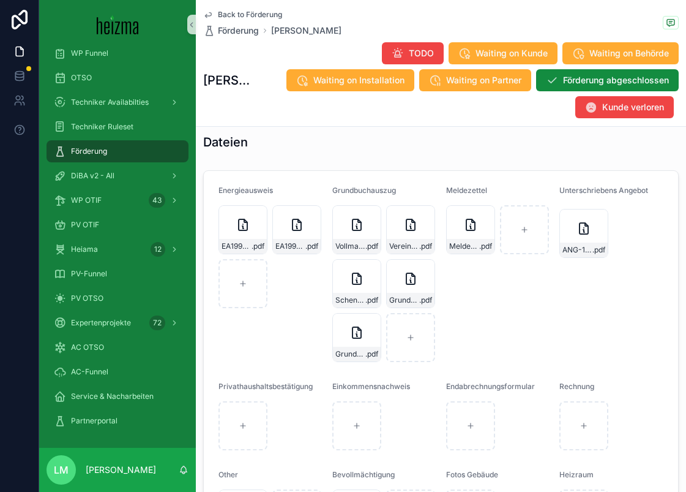
scroll to position [1267, 0]
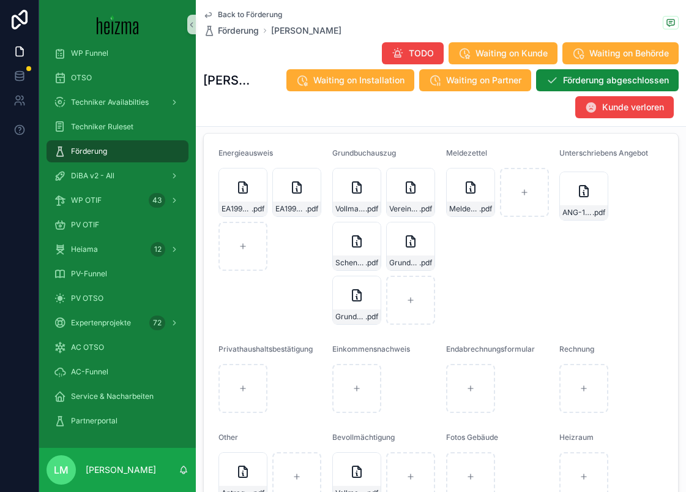
click at [227, 16] on span "Back to Förderung" at bounding box center [250, 15] width 64 height 10
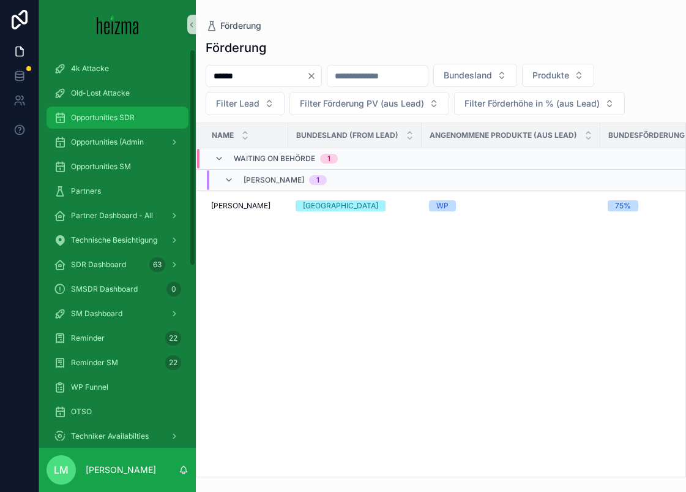
click at [106, 113] on span "Opportunities SDR" at bounding box center [103, 118] width 64 height 10
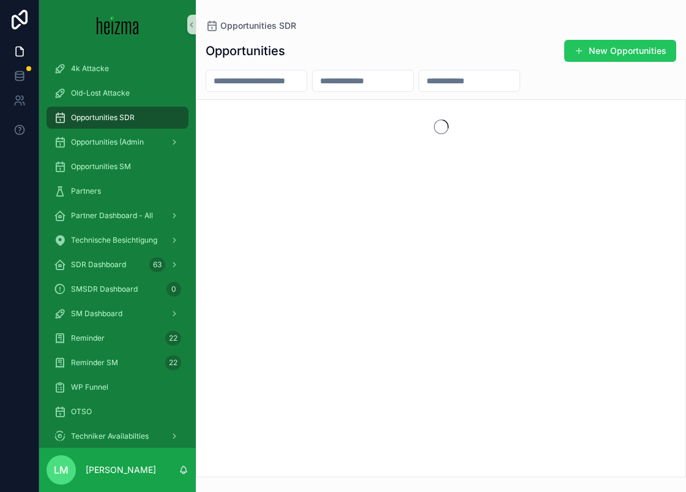
click at [240, 83] on input "scrollable content" at bounding box center [256, 80] width 100 height 17
click at [239, 83] on input "*****" at bounding box center [256, 80] width 100 height 17
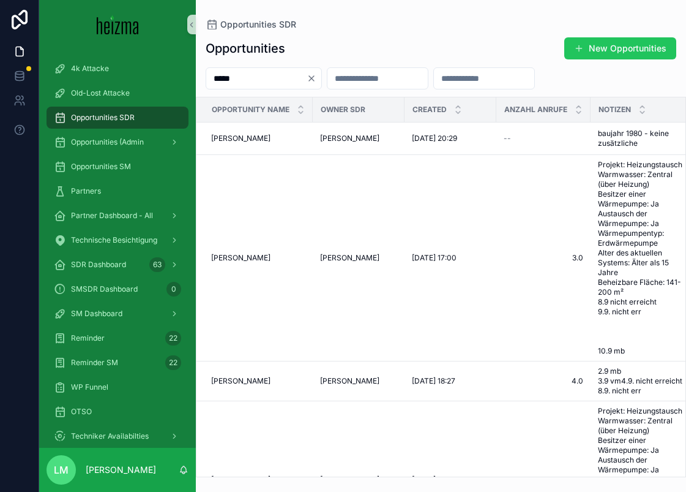
click at [239, 83] on input "*****" at bounding box center [256, 78] width 100 height 17
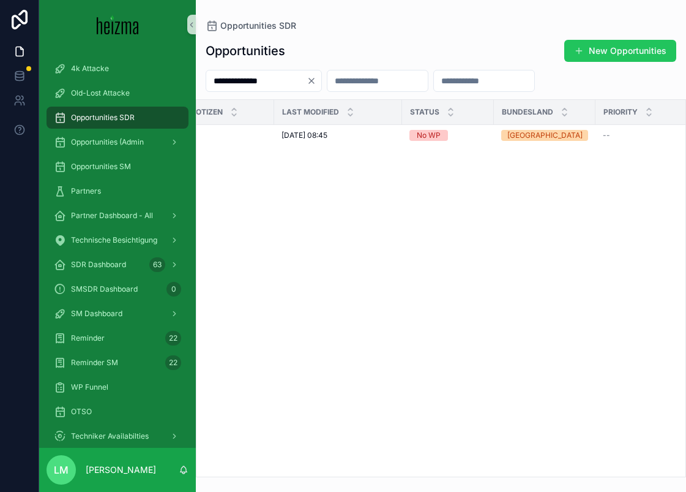
scroll to position [0, 431]
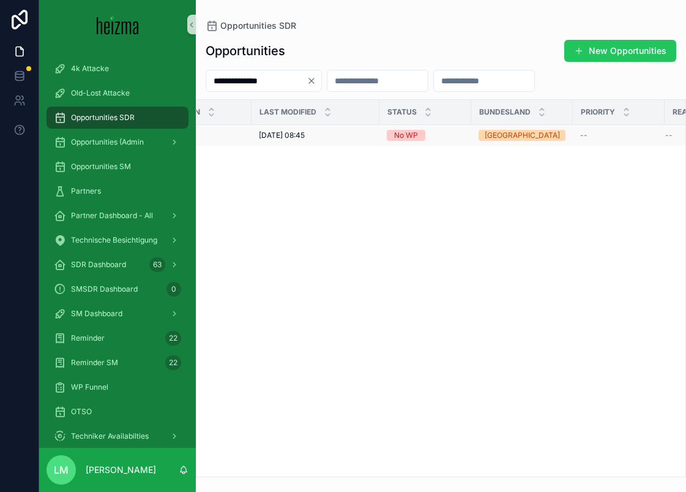
type input "**********"
click at [305, 134] on span "01/07/2025 08:45" at bounding box center [282, 135] width 46 height 10
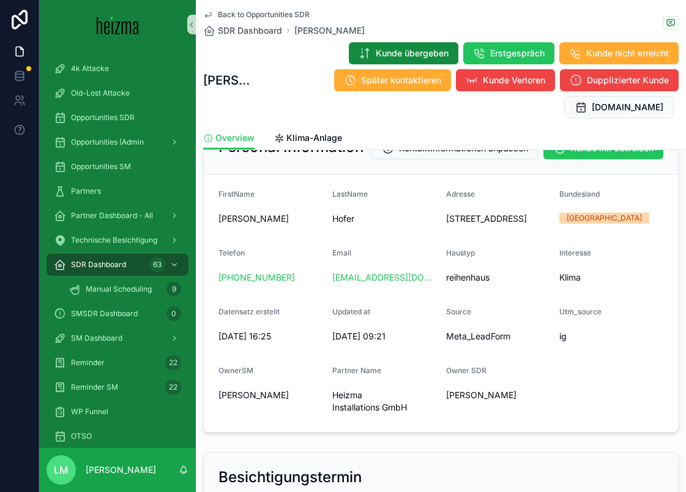
scroll to position [173, 0]
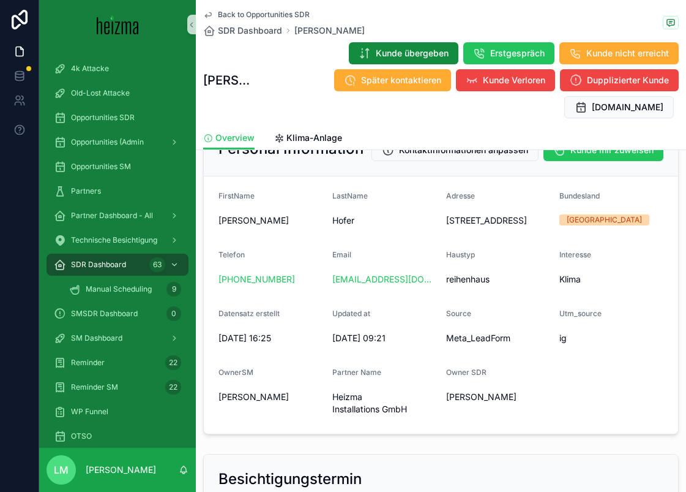
drag, startPoint x: 464, startPoint y: 219, endPoint x: 499, endPoint y: 243, distance: 42.3
click at [498, 227] on span "3512 Mautern an der Donau, Schubertstraße 19" at bounding box center [498, 220] width 104 height 12
click at [525, 227] on span "3512 Mautern an der Donau, Schubertstraße 19" at bounding box center [498, 220] width 104 height 12
drag, startPoint x: 525, startPoint y: 244, endPoint x: 451, endPoint y: 211, distance: 80.6
click at [451, 211] on div "3512 Mautern an der Donau, Schubertstraße 19" at bounding box center [498, 221] width 104 height 20
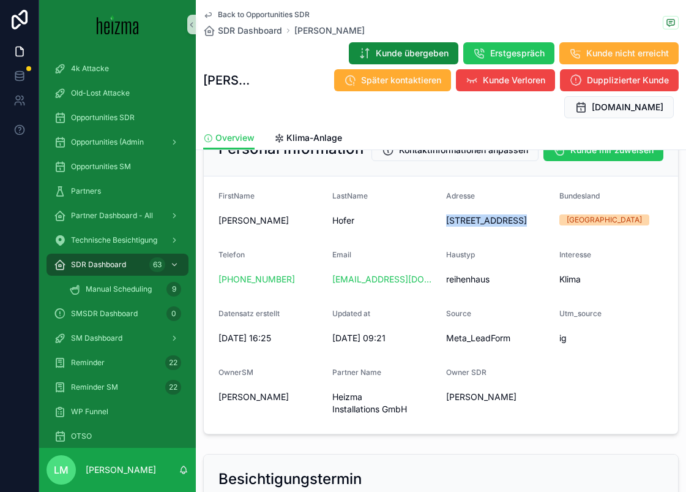
click at [451, 211] on div "3512 Mautern an der Donau, Schubertstraße 19" at bounding box center [498, 221] width 104 height 20
drag, startPoint x: 451, startPoint y: 211, endPoint x: 502, endPoint y: 244, distance: 60.6
click at [502, 230] on div "3512 Mautern an der Donau, Schubertstraße 19" at bounding box center [498, 221] width 104 height 20
click at [502, 227] on span "3512 Mautern an der Donau, Schubertstraße 19" at bounding box center [498, 220] width 104 height 12
drag, startPoint x: 518, startPoint y: 247, endPoint x: 515, endPoint y: 257, distance: 10.3
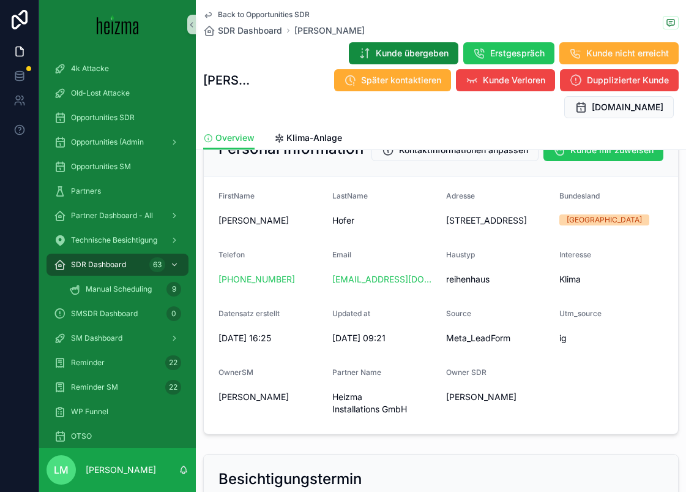
click at [515, 257] on form "FirstName Matthias LastName Hofer Adresse 3512 Mautern an der Donau, Schubertst…" at bounding box center [441, 304] width 475 height 257
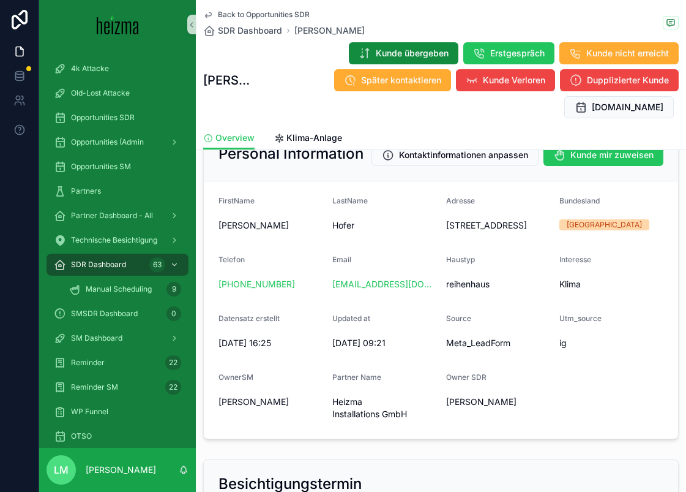
scroll to position [169, 0]
drag, startPoint x: 527, startPoint y: 256, endPoint x: 434, endPoint y: 211, distance: 103.3
click at [434, 211] on form "FirstName Matthias LastName Hofer Adresse 3512 Mautern an der Donau, Schubertst…" at bounding box center [441, 309] width 475 height 257
click at [434, 211] on div "LastName Hofer" at bounding box center [385, 214] width 104 height 39
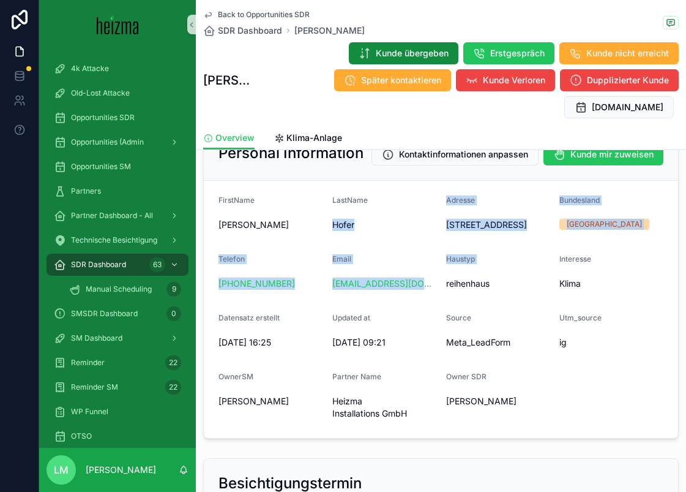
drag, startPoint x: 434, startPoint y: 211, endPoint x: 518, endPoint y: 282, distance: 110.4
click at [518, 282] on form "FirstName Matthias LastName Hofer Adresse 3512 Mautern an der Donau, Schubertst…" at bounding box center [441, 309] width 475 height 257
click at [518, 269] on div "Haustyp" at bounding box center [498, 261] width 104 height 15
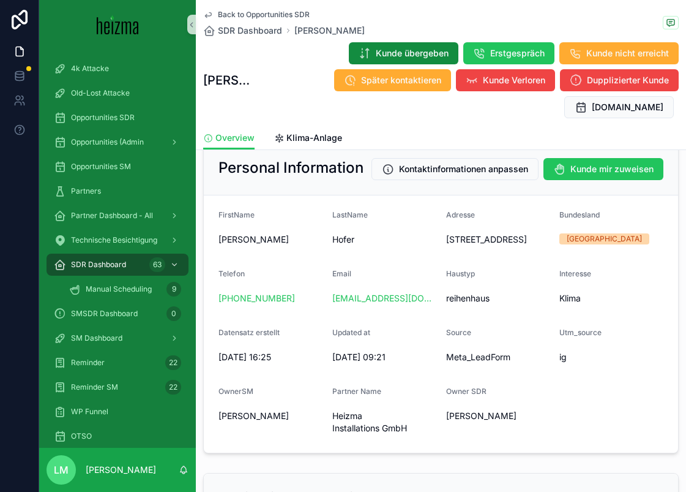
scroll to position [40, 0]
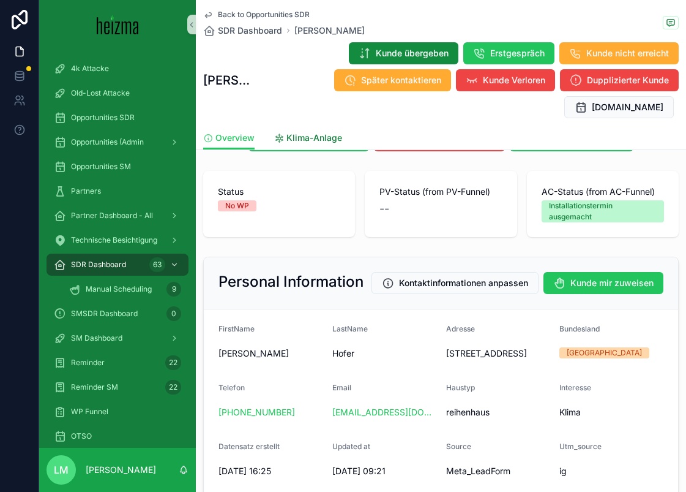
click at [290, 133] on span "Klima-Anlage" at bounding box center [315, 138] width 56 height 12
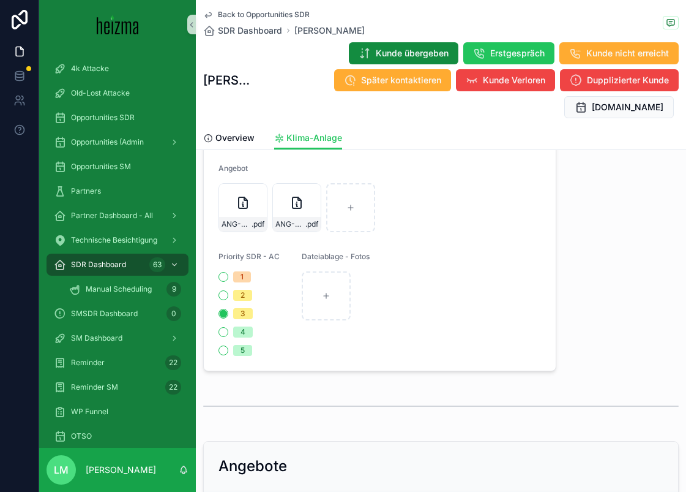
scroll to position [633, 0]
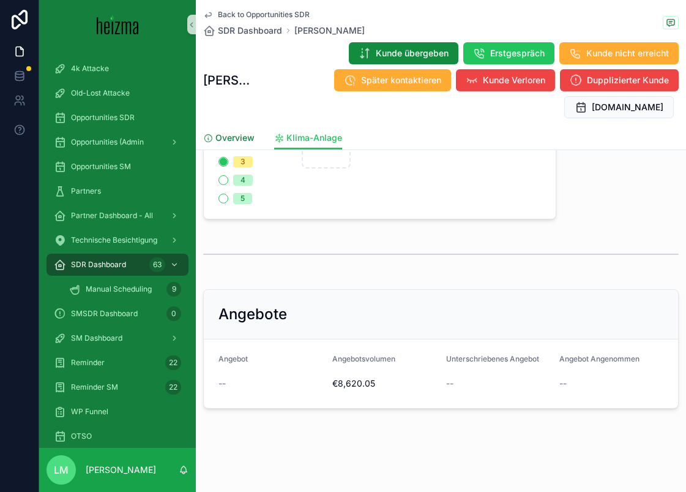
click at [236, 130] on link "Overview" at bounding box center [228, 139] width 51 height 24
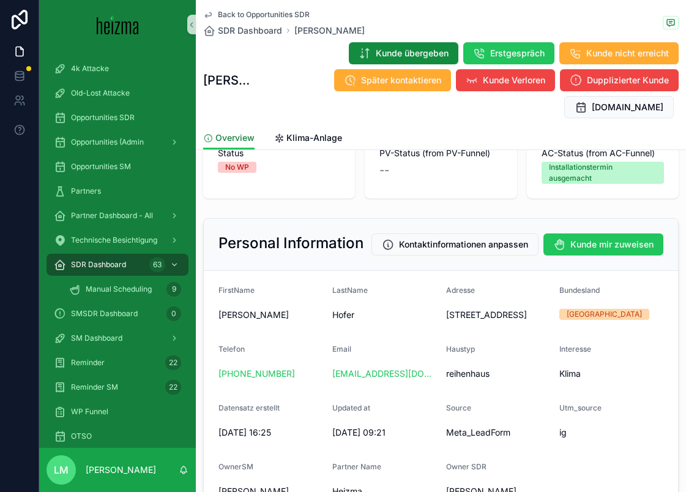
scroll to position [103, 0]
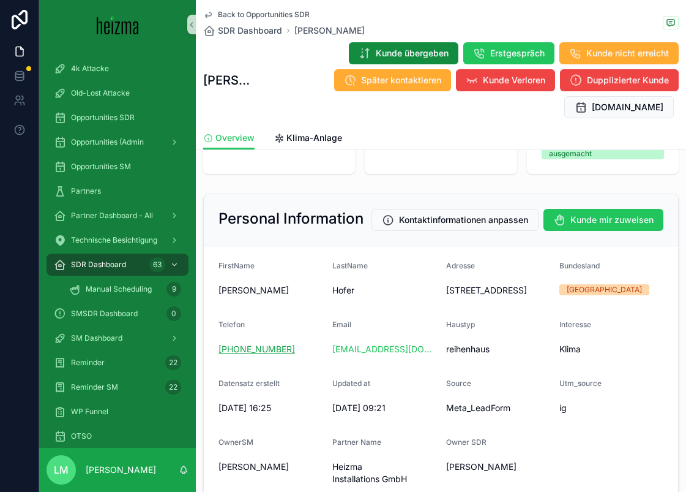
drag, startPoint x: 306, startPoint y: 372, endPoint x: 219, endPoint y: 372, distance: 87.6
click at [219, 355] on div "+43 699 11330510" at bounding box center [271, 349] width 104 height 12
copy link "+43 699 11330510"
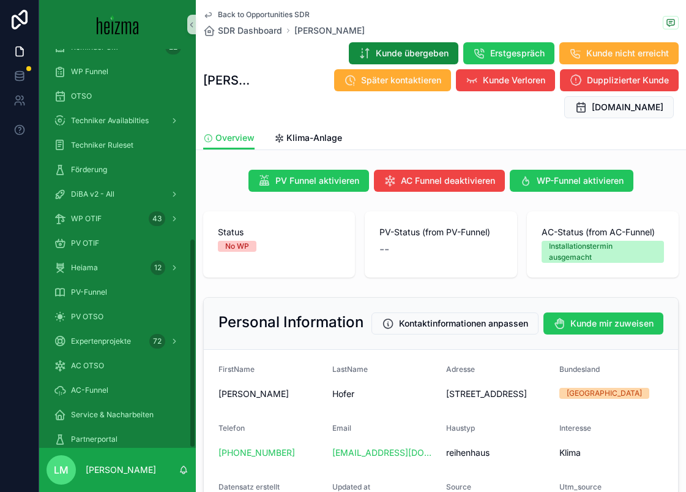
scroll to position [358, 0]
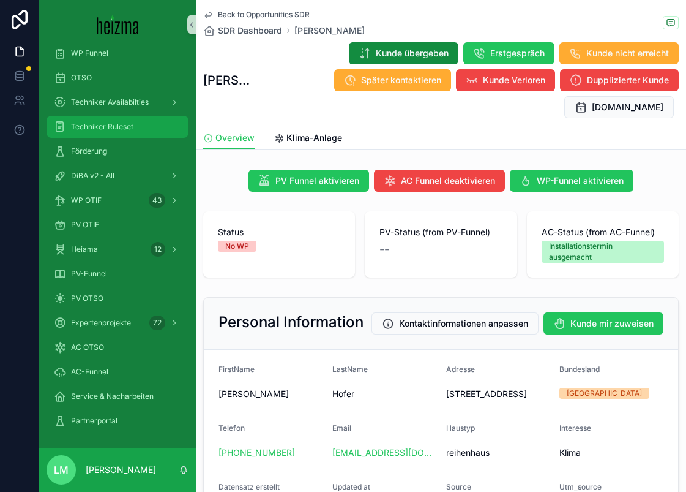
click at [80, 136] on div "Techniker Ruleset" at bounding box center [117, 127] width 127 height 20
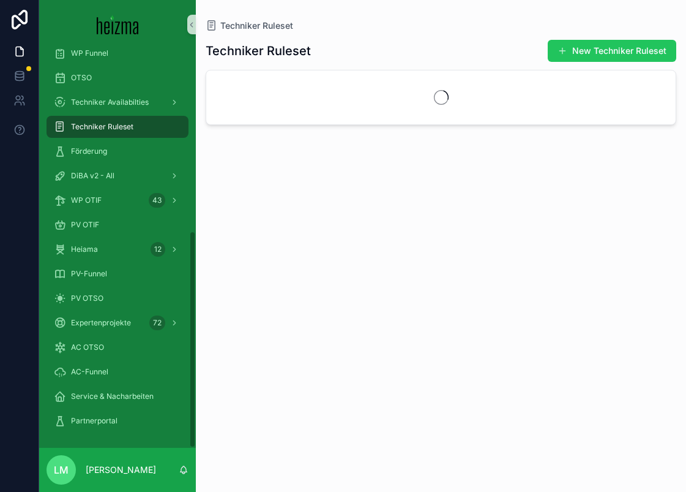
scroll to position [334, 0]
click at [81, 148] on span "Förderung" at bounding box center [89, 151] width 36 height 10
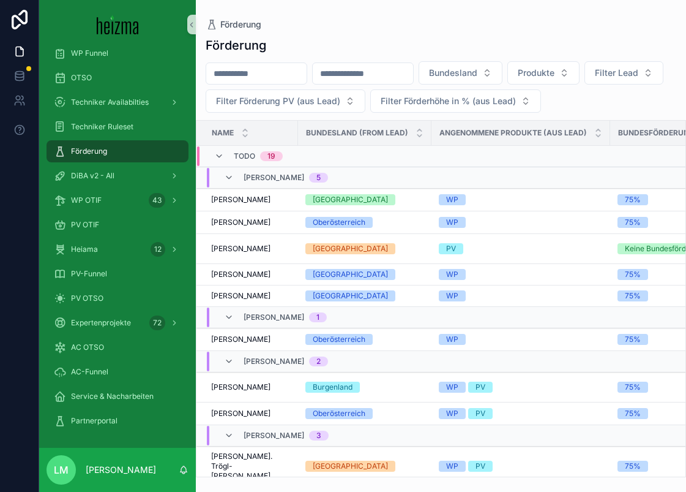
click at [286, 83] on div "scrollable content" at bounding box center [257, 73] width 102 height 22
click at [271, 78] on input "scrollable content" at bounding box center [256, 73] width 100 height 17
type input "******"
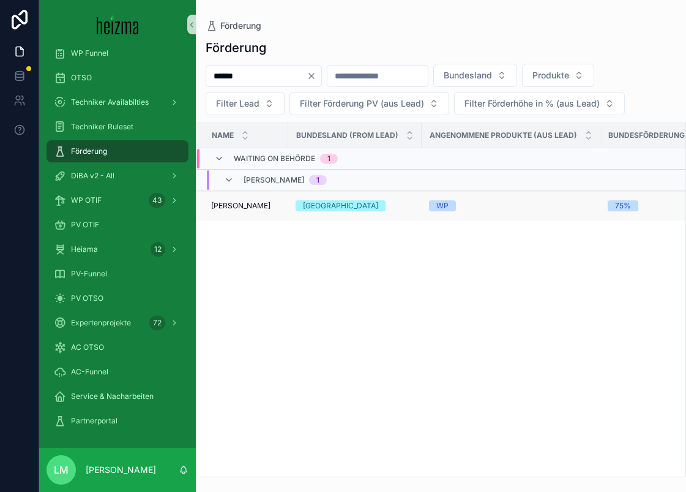
click at [239, 209] on span "Ernst Leopold Breyer" at bounding box center [240, 206] width 59 height 10
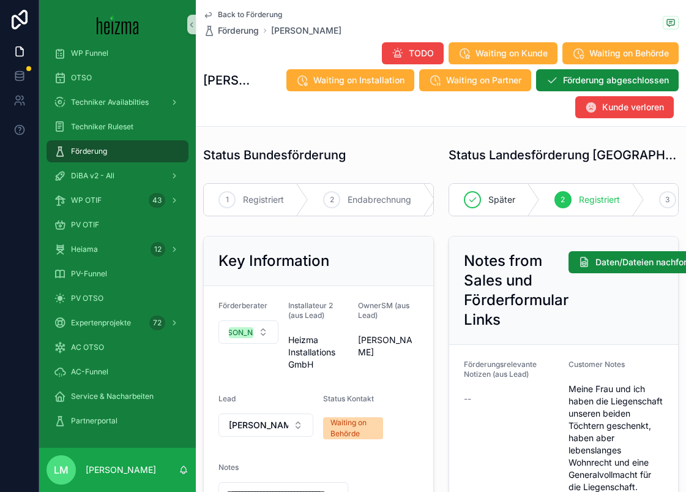
click at [224, 15] on span "Back to Förderung" at bounding box center [250, 15] width 64 height 10
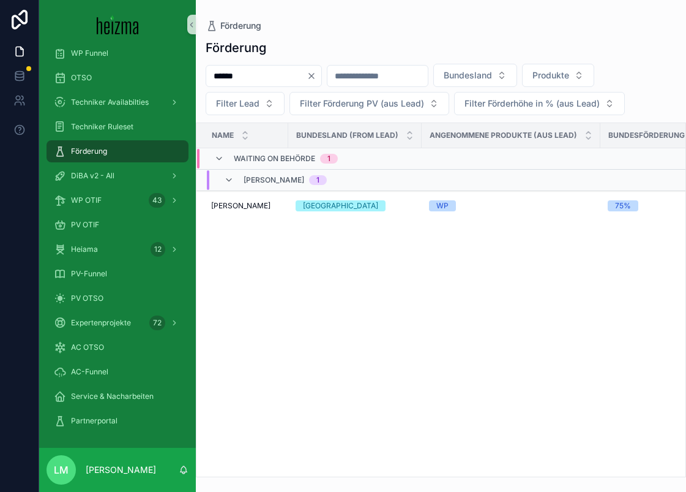
click at [239, 77] on input "******" at bounding box center [256, 75] width 100 height 17
type input "*****"
click at [255, 206] on div "Fawad Omar Fawad Omar" at bounding box center [246, 206] width 70 height 10
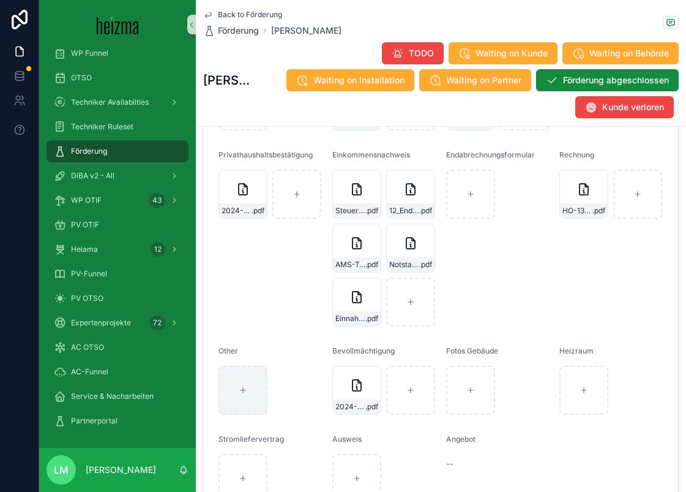
scroll to position [1305, 0]
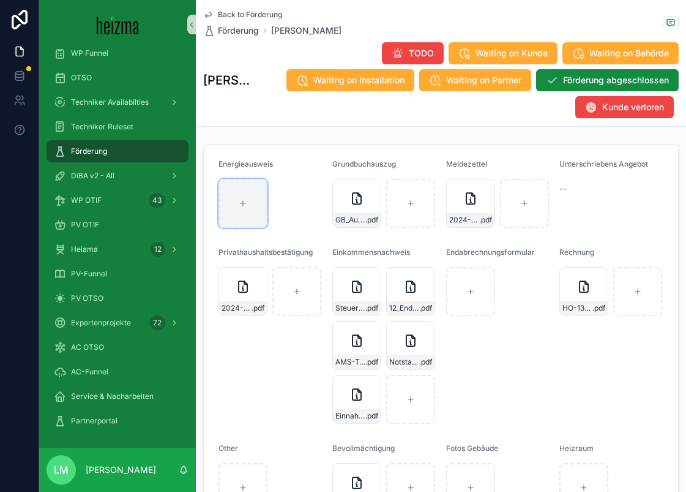
click at [246, 228] on div "scrollable content" at bounding box center [243, 203] width 49 height 49
type input "**********"
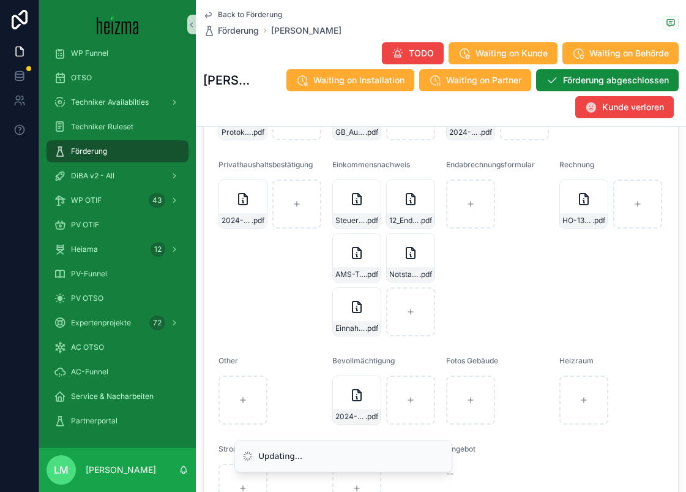
scroll to position [1401, 0]
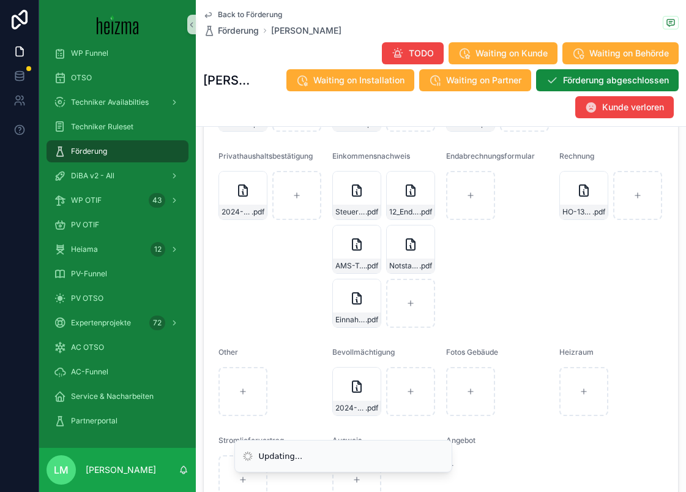
click at [258, 17] on span "Back to Förderung" at bounding box center [250, 15] width 64 height 10
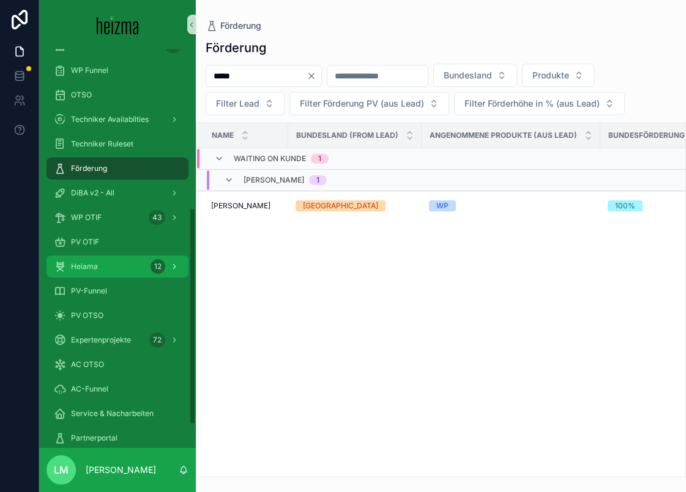
scroll to position [291, 0]
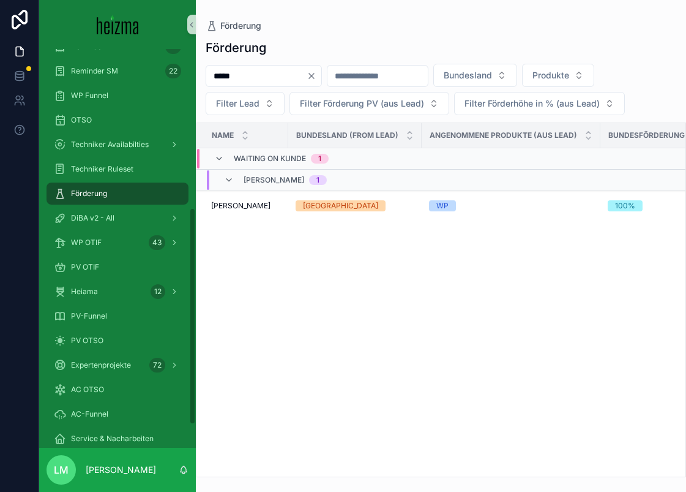
click at [231, 75] on input "*****" at bounding box center [256, 75] width 100 height 17
type input "**********"
click at [238, 205] on span "Ursula Habenreich" at bounding box center [240, 206] width 59 height 10
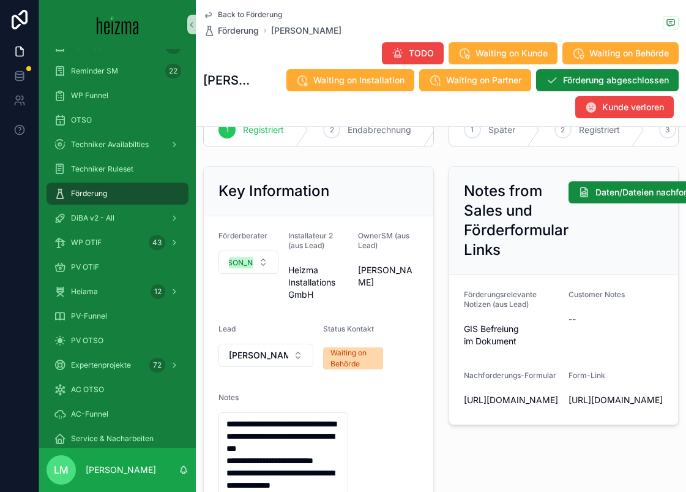
scroll to position [22, 0]
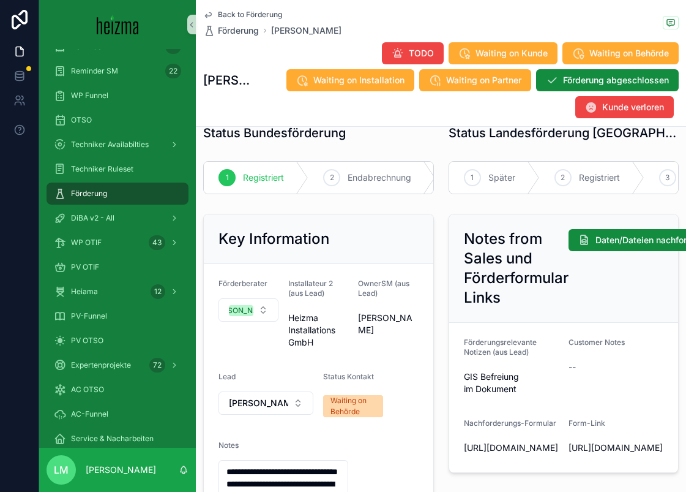
click at [242, 17] on span "Back to Förderung" at bounding box center [250, 15] width 64 height 10
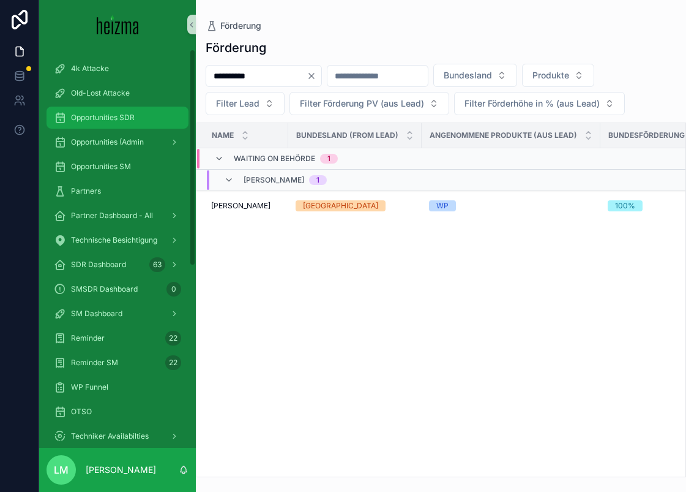
click at [103, 111] on div "Opportunities SDR" at bounding box center [117, 118] width 127 height 20
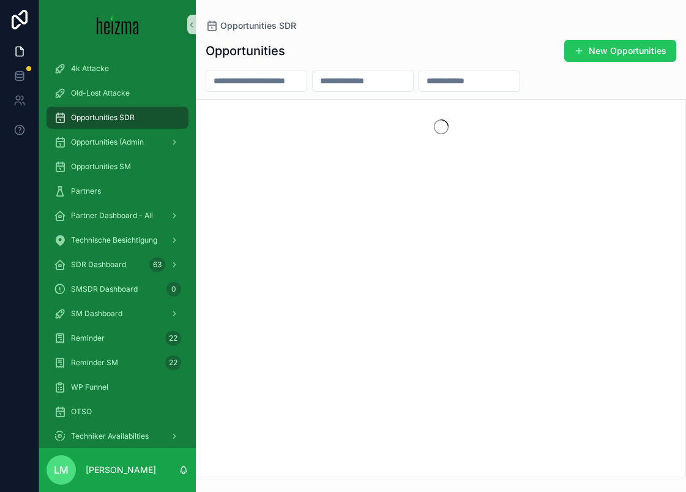
click at [258, 84] on input "scrollable content" at bounding box center [256, 80] width 100 height 17
type input "********"
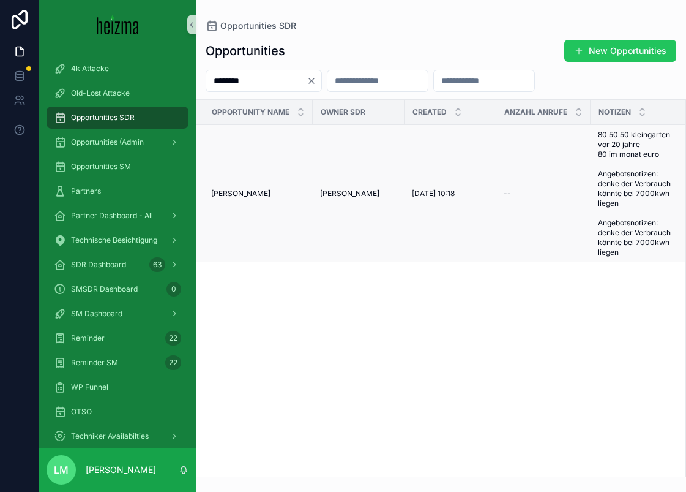
click at [251, 195] on span "Alice Schmolek" at bounding box center [240, 194] width 59 height 10
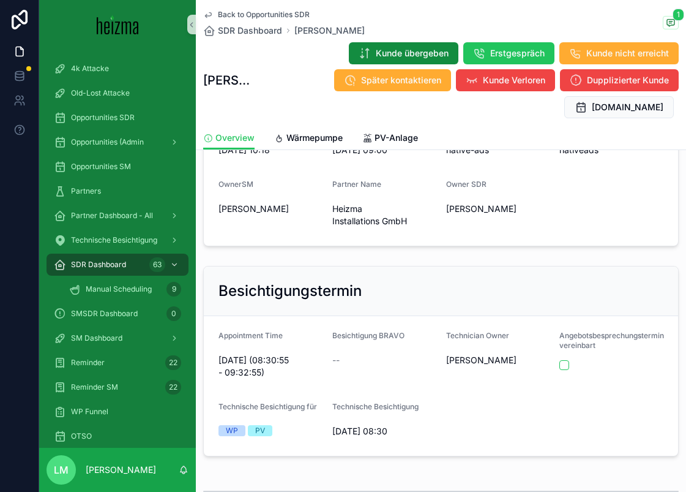
scroll to position [361, 0]
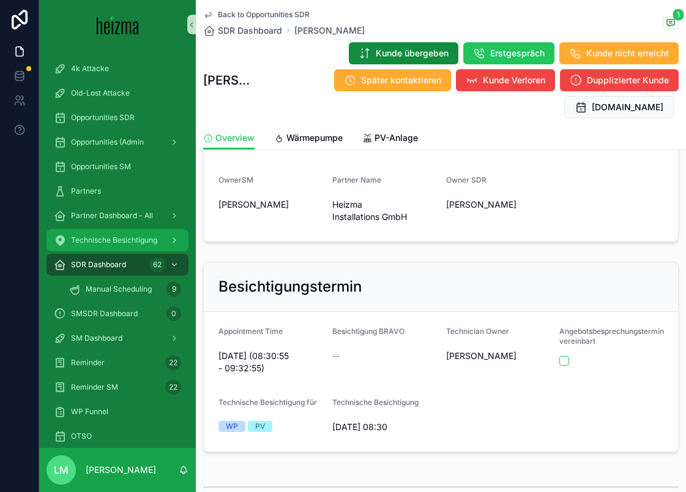
click at [107, 238] on span "Technische Besichtigung" at bounding box center [114, 240] width 86 height 10
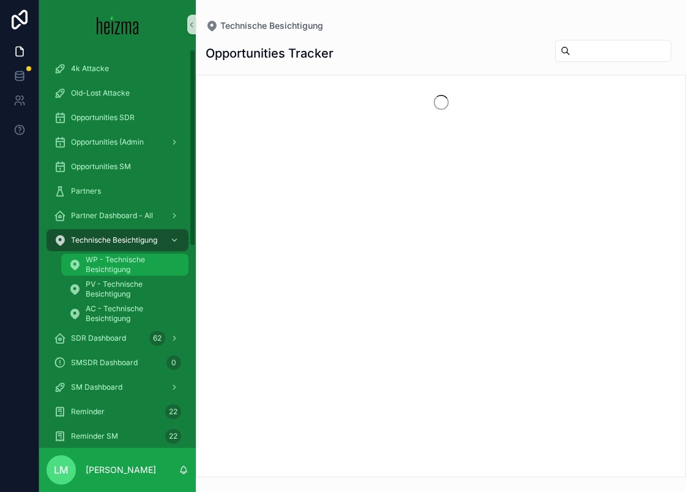
click at [126, 265] on span "WP - Technische Besichtigung" at bounding box center [131, 265] width 91 height 20
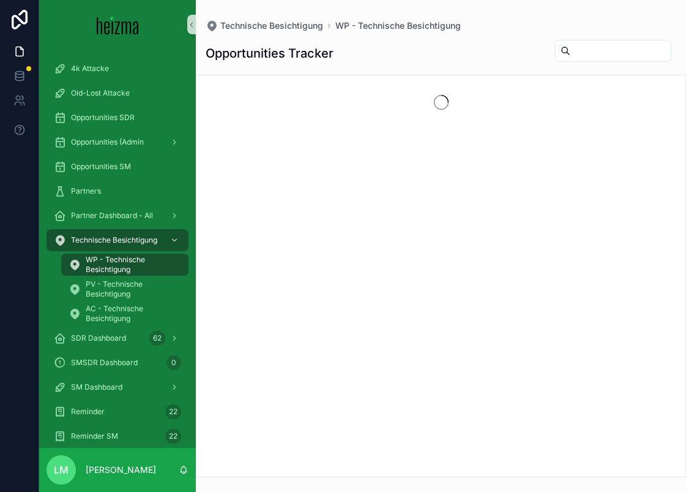
click at [595, 47] on input "scrollable content" at bounding box center [621, 50] width 100 height 17
type input "********"
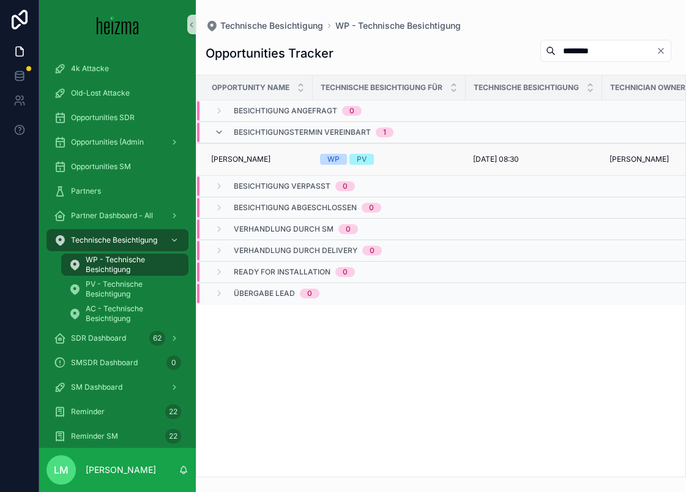
click at [244, 157] on span "Alice Schmolek" at bounding box center [240, 159] width 59 height 10
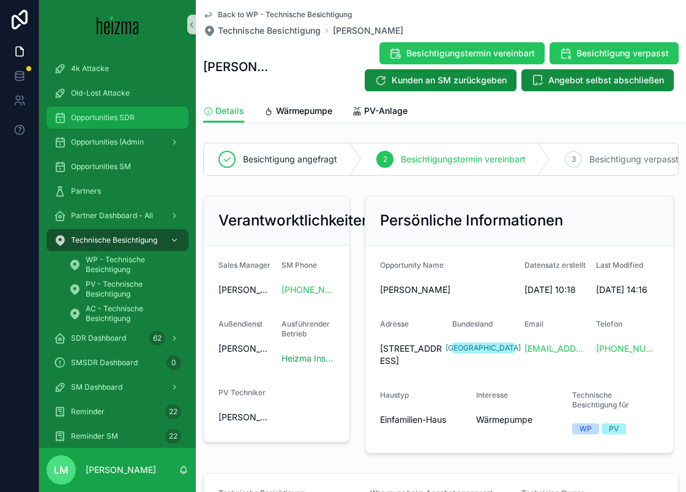
click at [100, 119] on span "Opportunities SDR" at bounding box center [103, 118] width 64 height 10
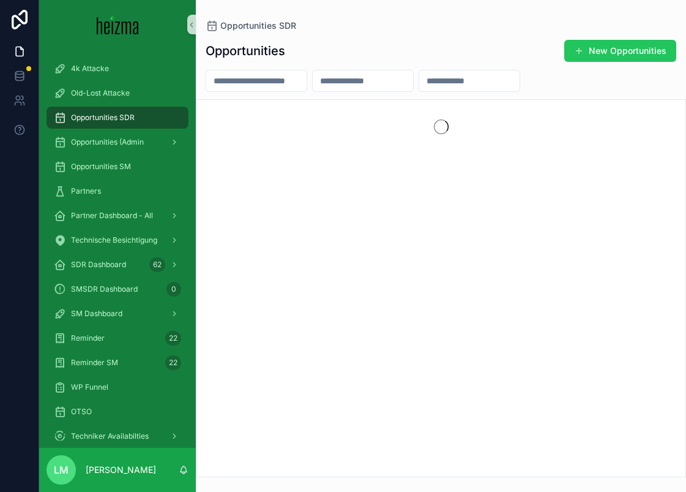
click at [299, 80] on input "scrollable content" at bounding box center [256, 80] width 100 height 17
type input "********"
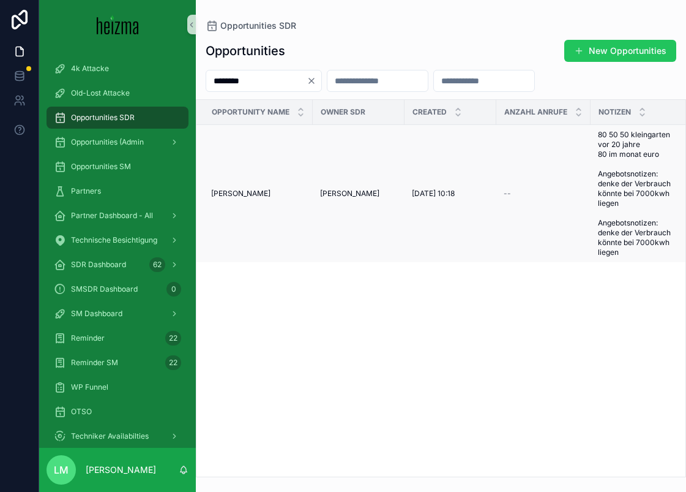
click at [244, 197] on span "Alice Schmolek" at bounding box center [240, 194] width 59 height 10
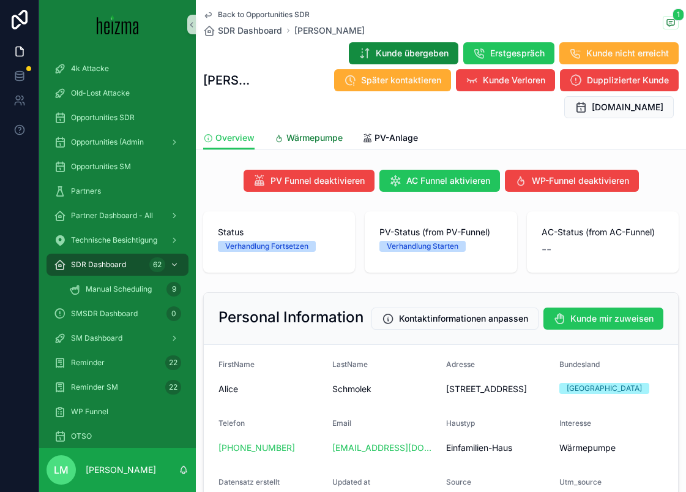
click at [317, 145] on link "Wärmepumpe" at bounding box center [308, 139] width 69 height 24
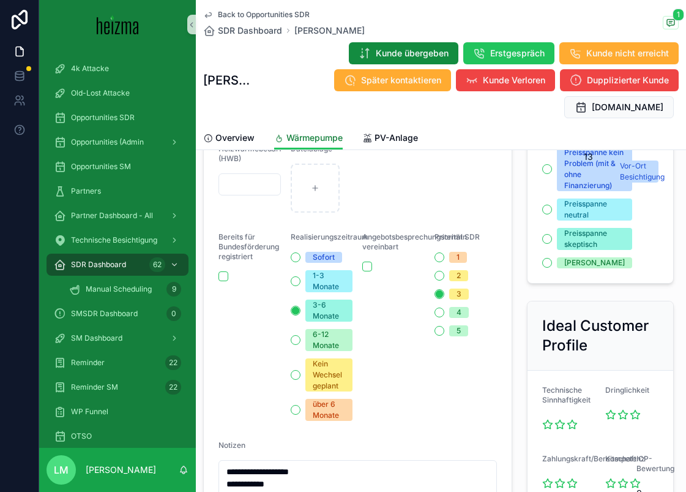
scroll to position [667, 0]
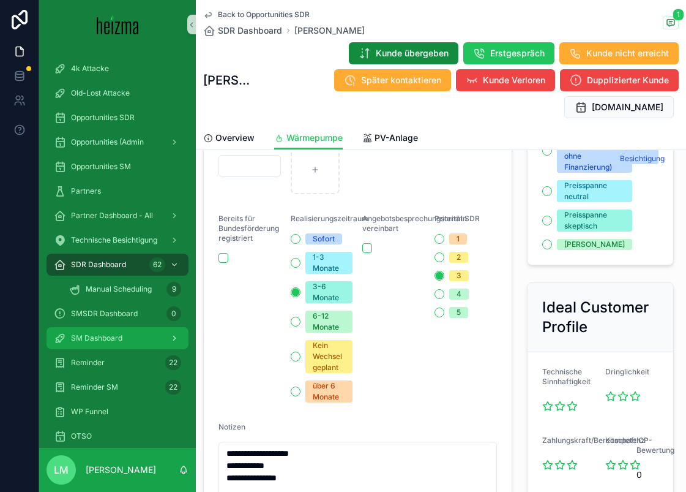
click at [94, 331] on div "SM Dashboard" at bounding box center [117, 338] width 127 height 20
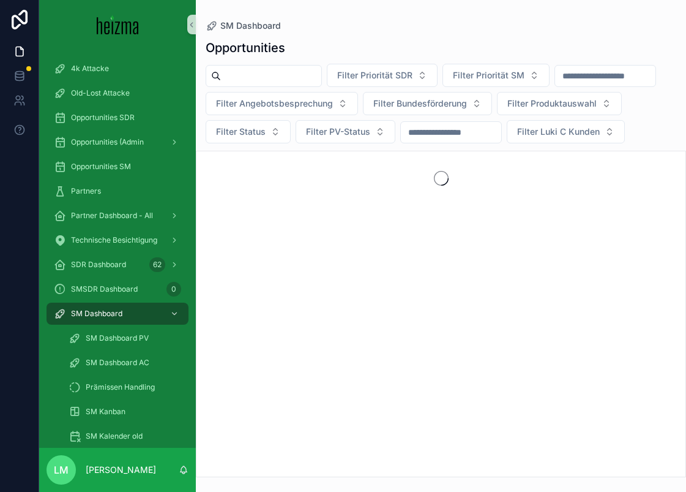
click at [254, 75] on input "scrollable content" at bounding box center [271, 75] width 100 height 17
type input "********"
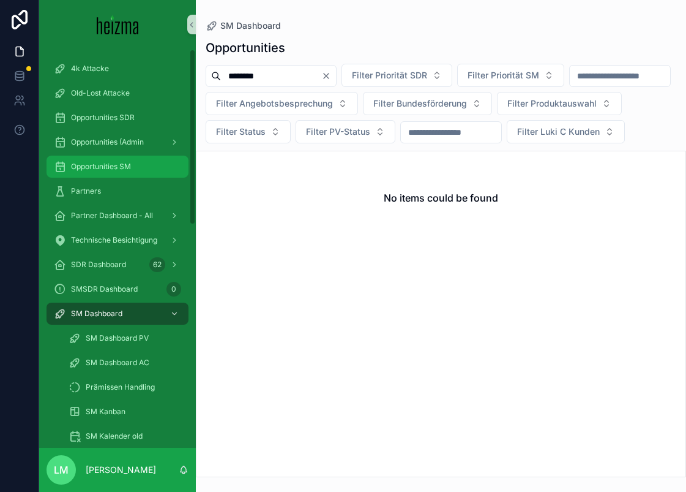
click at [110, 164] on span "Opportunities SM" at bounding box center [101, 167] width 60 height 10
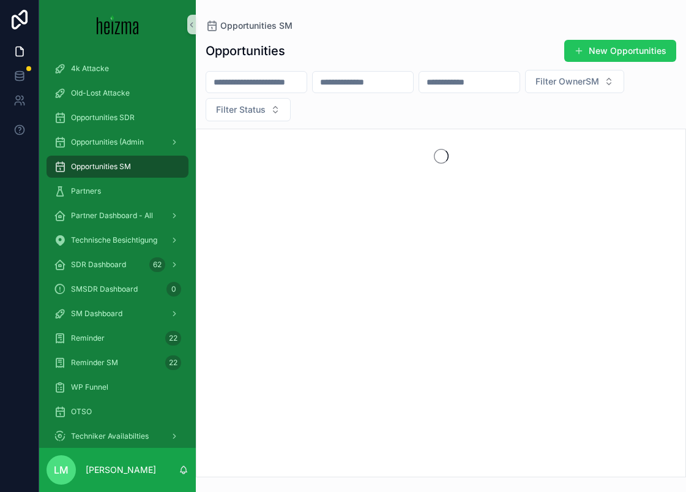
click at [254, 91] on div "scrollable content" at bounding box center [257, 82] width 102 height 22
click at [247, 81] on input "scrollable content" at bounding box center [256, 81] width 100 height 17
type input "********"
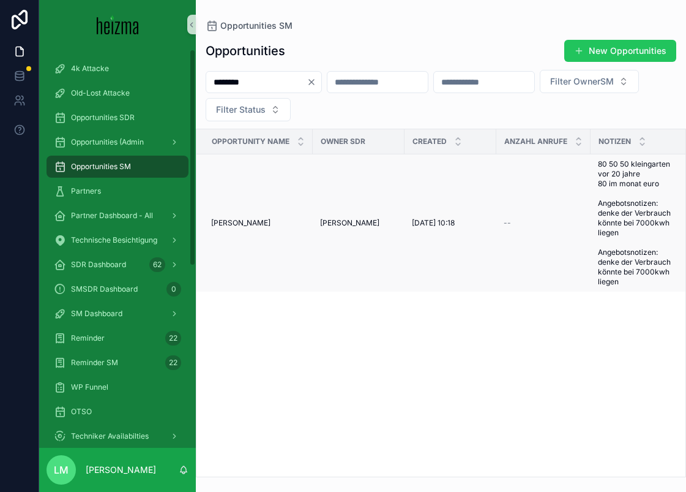
click at [269, 221] on div "Alice Schmolek Alice Schmolek" at bounding box center [258, 223] width 94 height 10
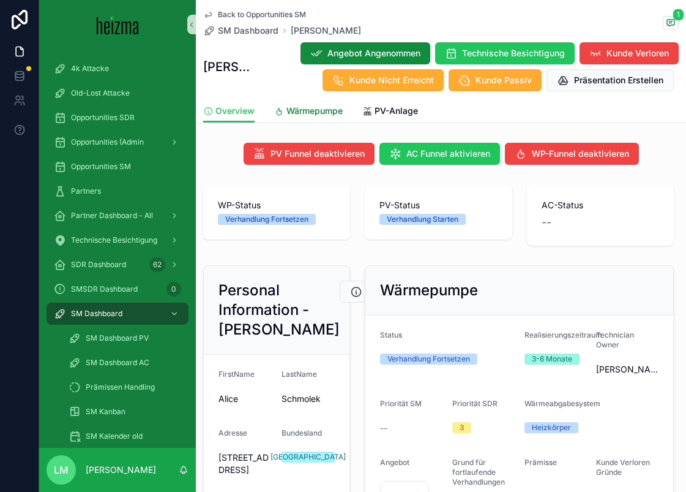
click at [306, 118] on link "Wärmepumpe" at bounding box center [308, 112] width 69 height 24
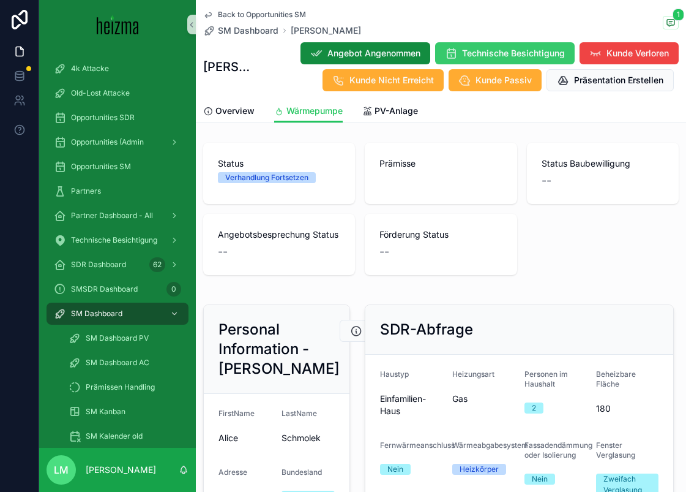
click at [517, 52] on span "Technische Besichtigung" at bounding box center [513, 53] width 103 height 12
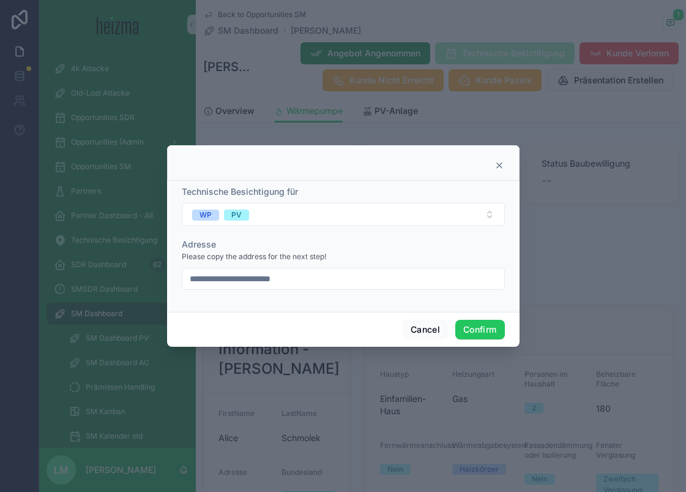
click at [273, 282] on input "**********" at bounding box center [343, 278] width 322 height 17
click at [483, 331] on button "Confirm" at bounding box center [480, 330] width 49 height 20
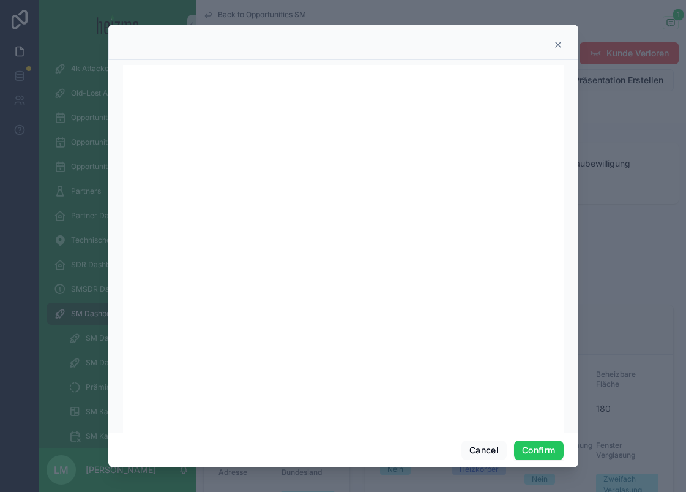
click at [554, 44] on icon at bounding box center [559, 45] width 10 height 10
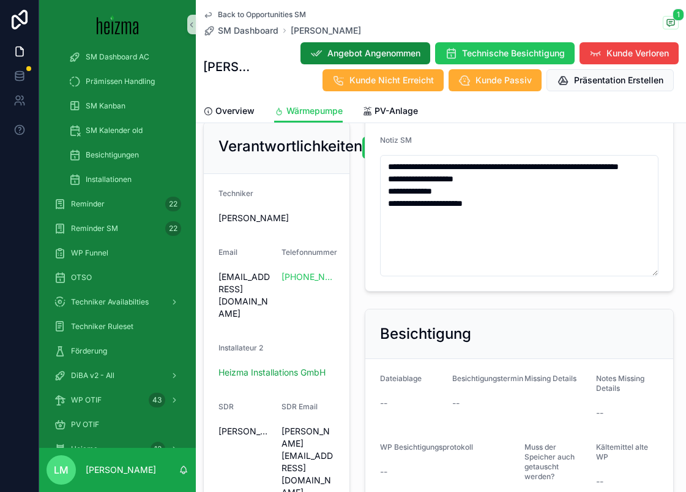
scroll to position [334, 0]
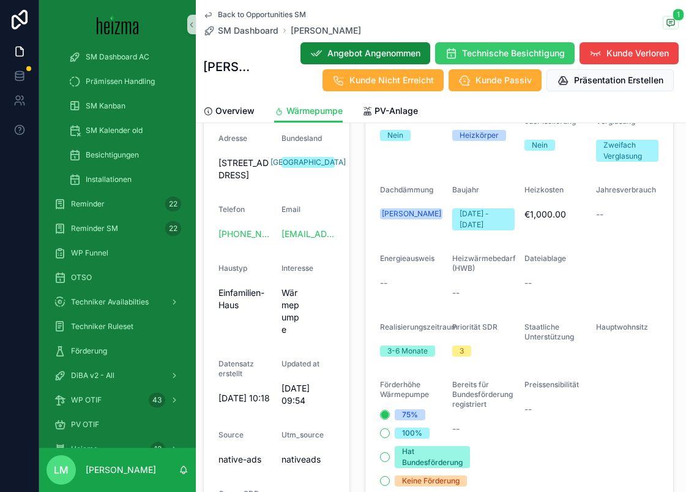
click at [478, 48] on span "Technische Besichtigung" at bounding box center [513, 53] width 103 height 12
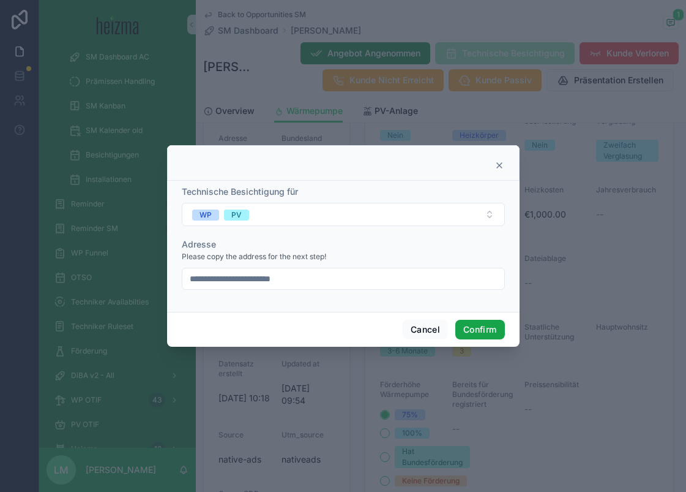
click at [484, 324] on button "Confirm" at bounding box center [480, 330] width 49 height 20
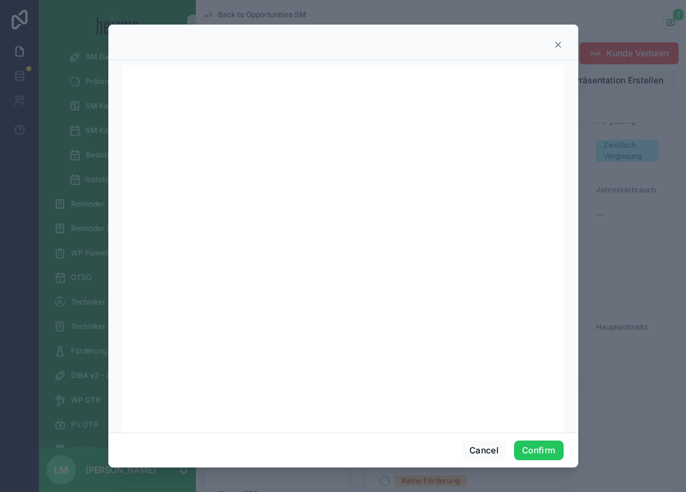
scroll to position [11, 0]
click at [565, 42] on div at bounding box center [343, 42] width 470 height 36
click at [549, 48] on div at bounding box center [344, 45] width 440 height 10
click at [562, 43] on icon at bounding box center [559, 45] width 10 height 10
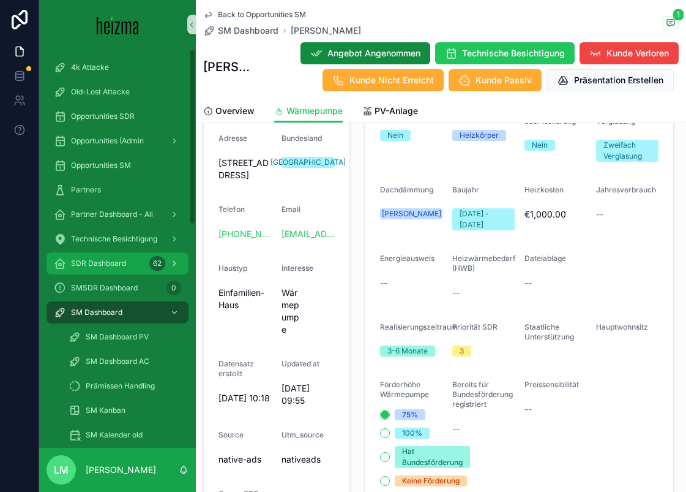
scroll to position [0, 0]
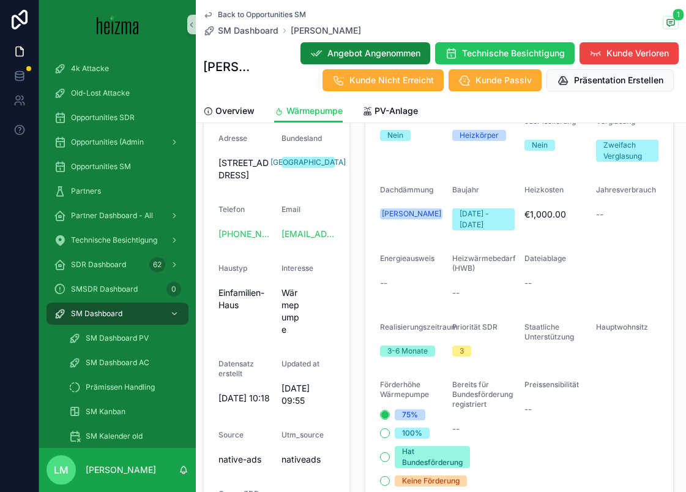
click at [234, 11] on span "Back to Opportunities SM" at bounding box center [262, 15] width 88 height 10
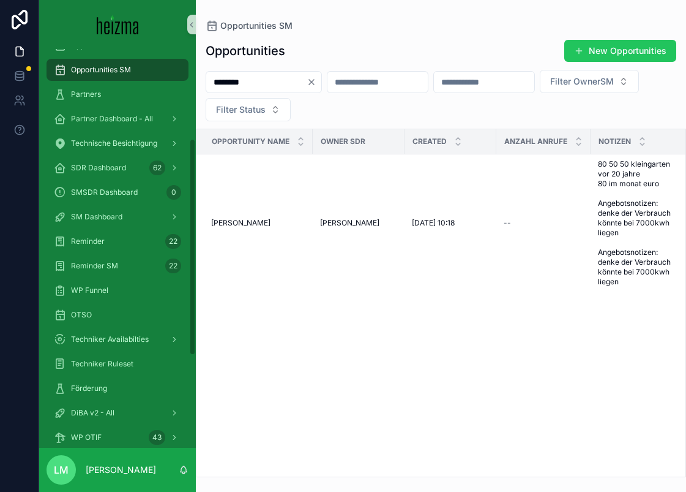
scroll to position [164, 0]
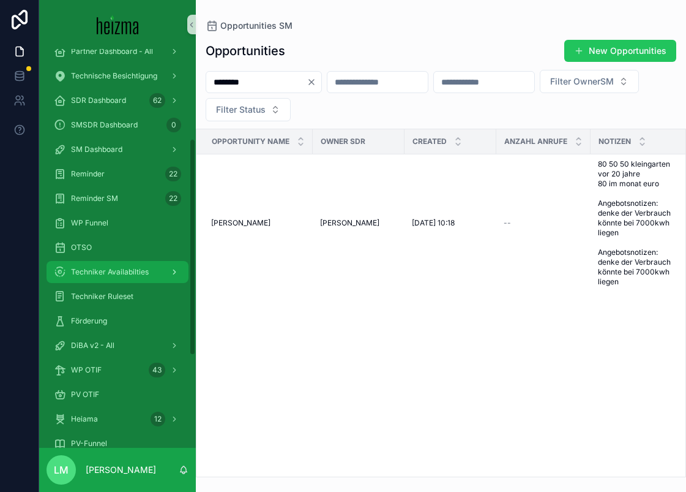
click at [110, 265] on div "Techniker Availabilties" at bounding box center [117, 272] width 127 height 20
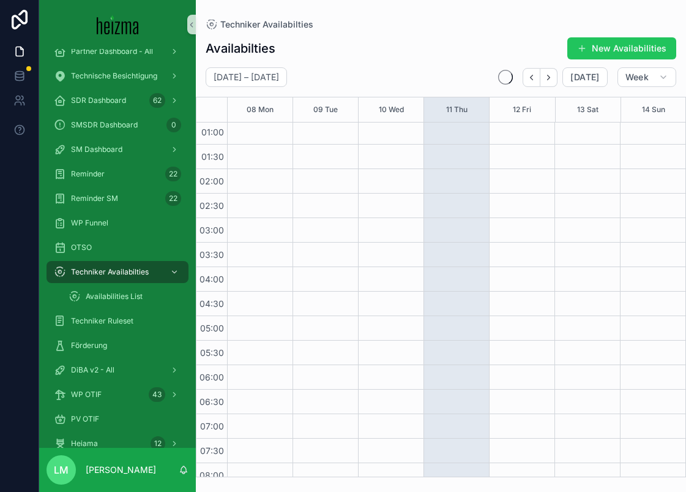
scroll to position [56, 0]
click at [554, 79] on icon "Next" at bounding box center [548, 77] width 9 height 9
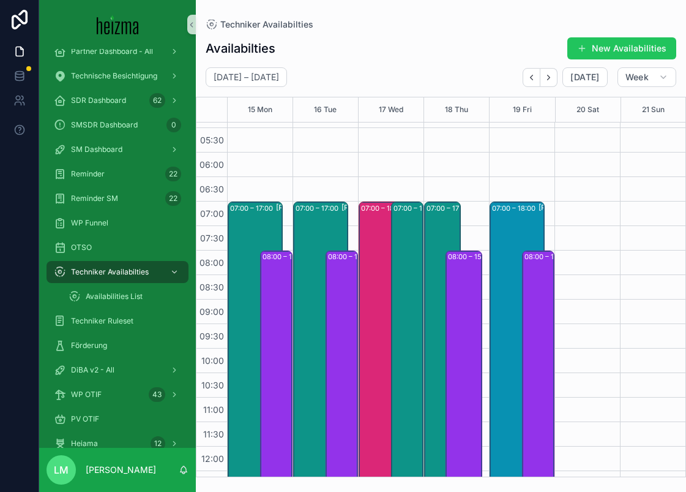
scroll to position [266, 0]
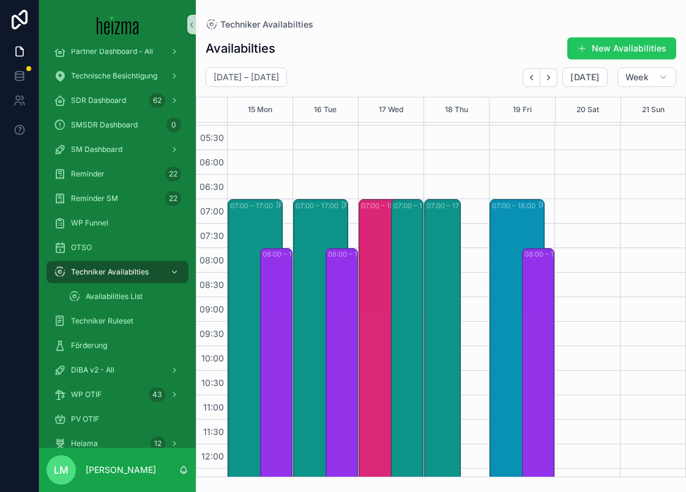
click at [465, 279] on div "08:00 – 15:00 Philipp Pannosch" at bounding box center [464, 419] width 33 height 340
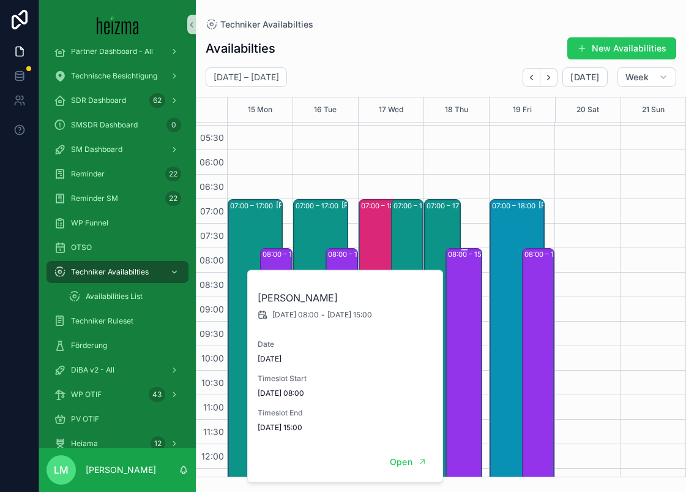
scroll to position [285, 0]
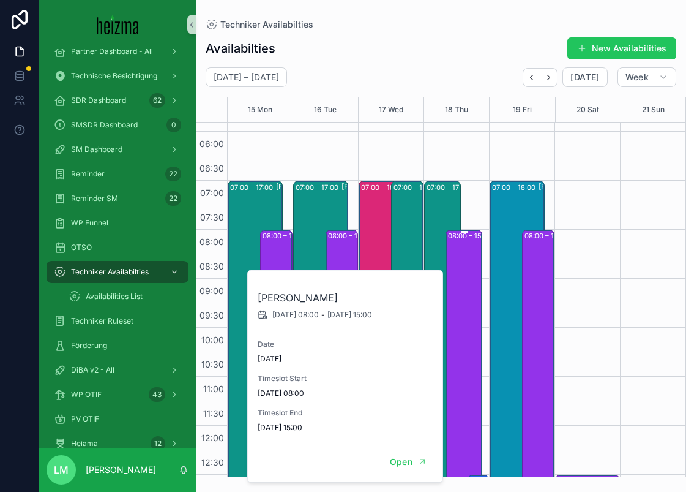
click at [465, 279] on div "08:00 – 15:00 Philipp Pannosch" at bounding box center [464, 401] width 33 height 340
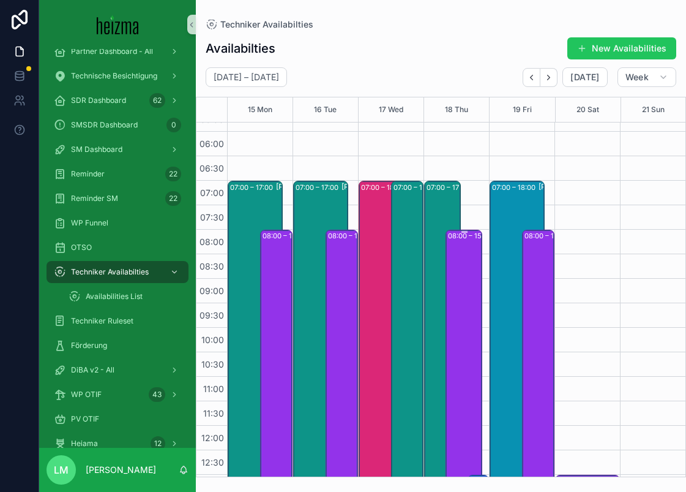
click at [459, 268] on div "08:00 – 15:00 Philipp Pannosch" at bounding box center [464, 401] width 33 height 340
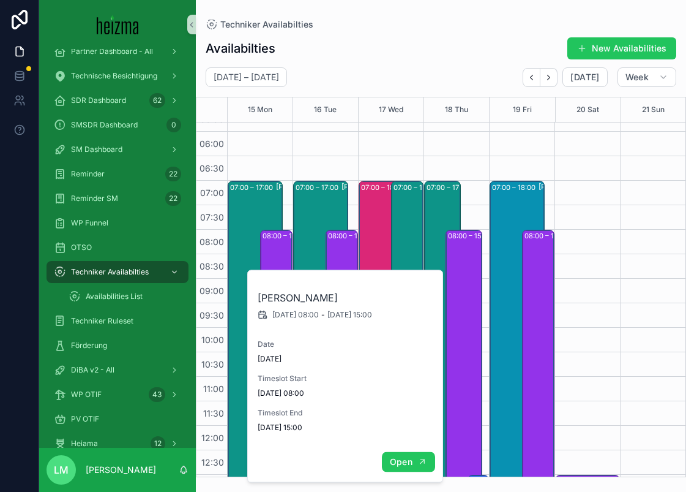
click at [405, 462] on span "Open" at bounding box center [401, 461] width 23 height 11
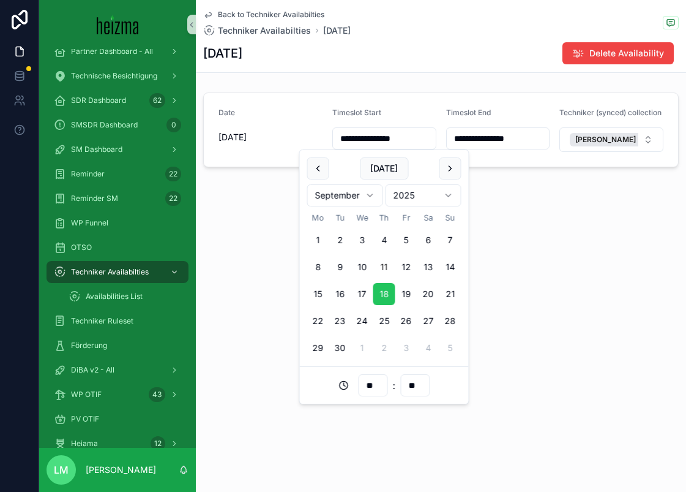
click at [397, 140] on input "**********" at bounding box center [384, 138] width 103 height 17
type input "**********"
type input "**"
type input "**********"
click at [571, 195] on div "**********" at bounding box center [441, 125] width 491 height 250
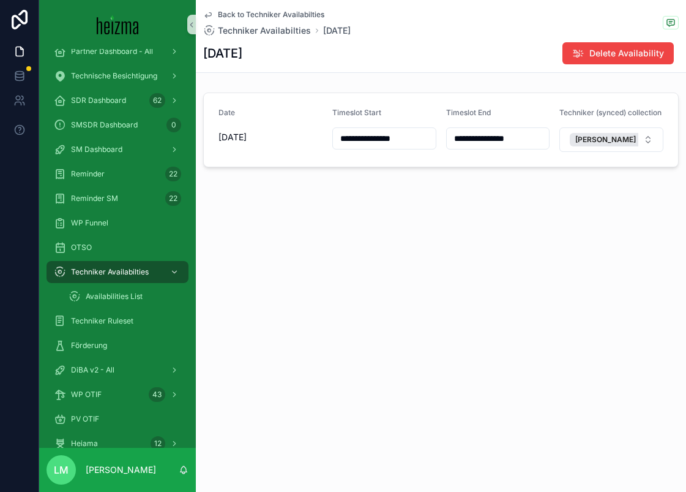
click at [268, 13] on span "Back to Techniker Availabilties" at bounding box center [271, 15] width 107 height 10
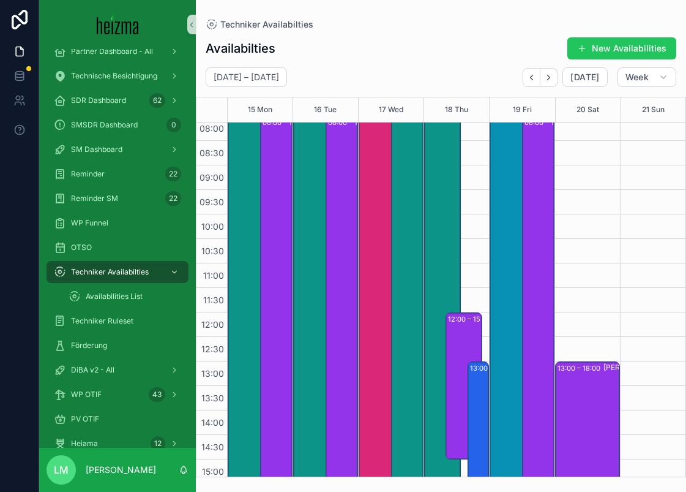
scroll to position [400, 0]
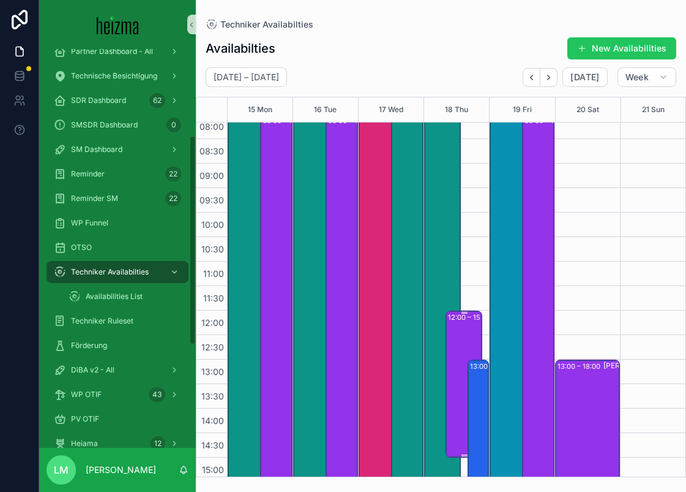
click at [467, 346] on div "12:00 – 15:00 Philipp Pannosch" at bounding box center [464, 384] width 33 height 145
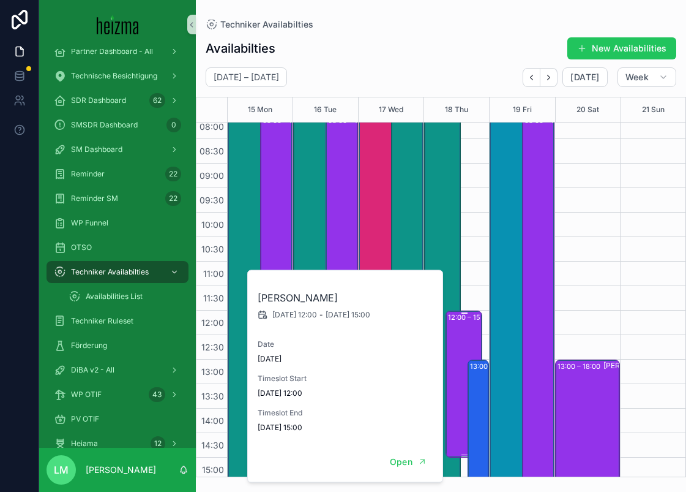
click at [467, 346] on div "12:00 – 15:00 Philipp Pannosch" at bounding box center [464, 384] width 33 height 145
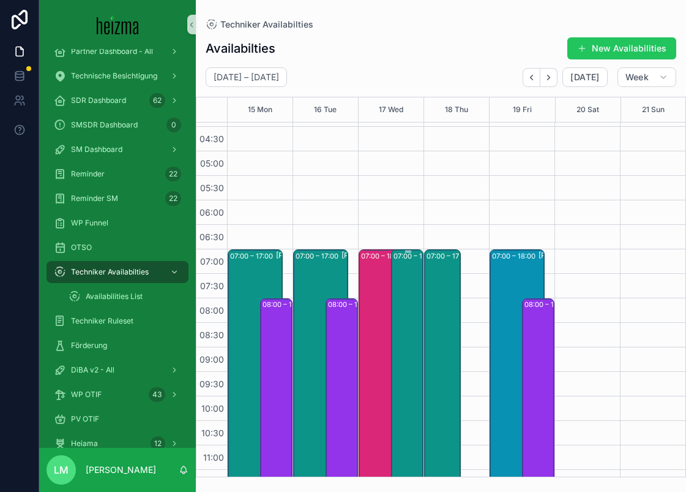
scroll to position [409, 0]
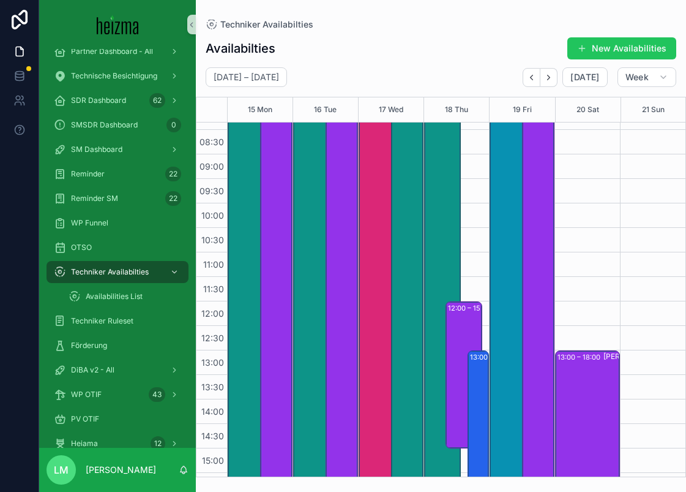
click at [273, 328] on div "08:00 – 16:00 Philipp Pannosch" at bounding box center [277, 301] width 29 height 389
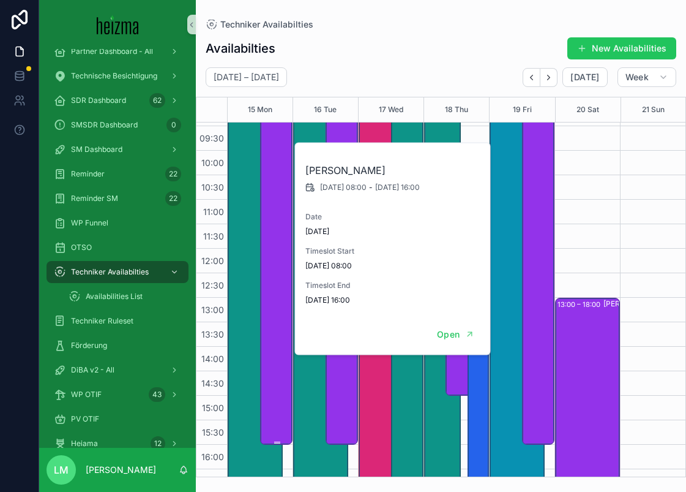
scroll to position [587, 0]
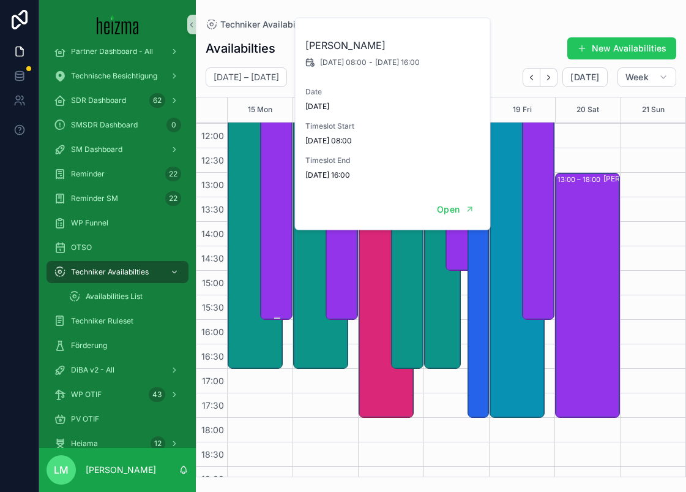
click at [277, 307] on div "08:00 – 16:00 Philipp Pannosch" at bounding box center [277, 123] width 29 height 389
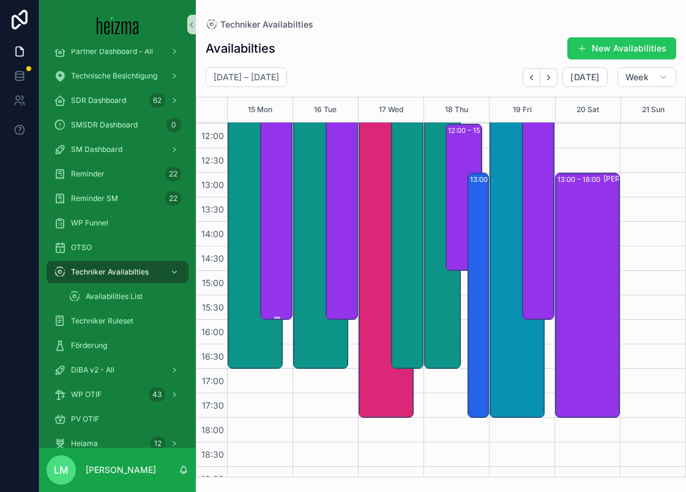
click at [277, 285] on div "08:00 – 16:00 Philipp Pannosch" at bounding box center [277, 123] width 29 height 389
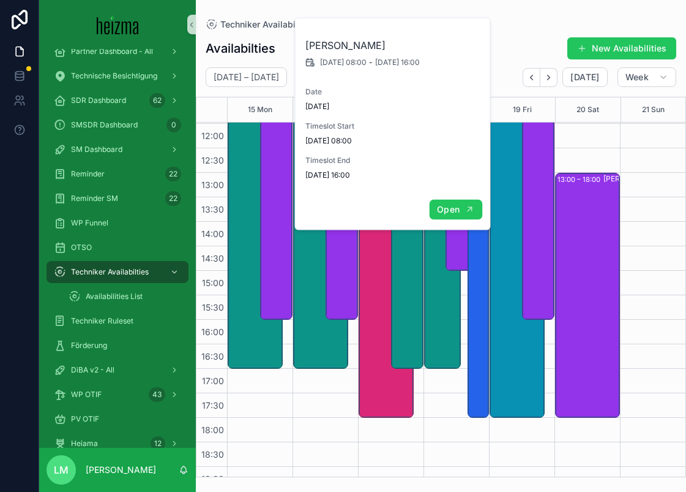
click at [447, 207] on span "Open" at bounding box center [448, 209] width 23 height 11
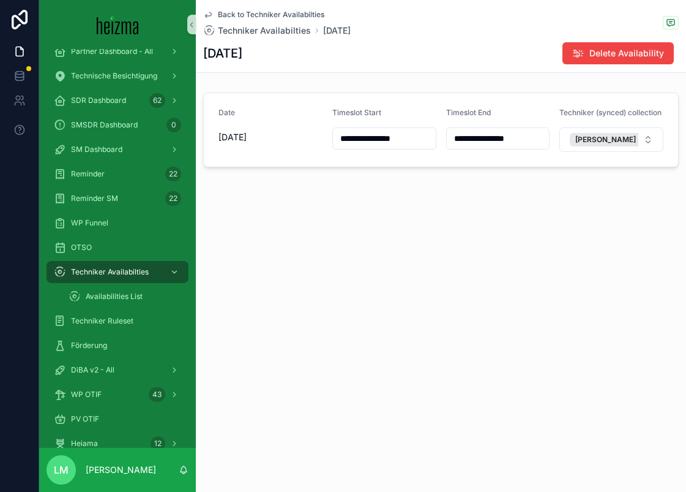
click at [505, 135] on input "**********" at bounding box center [498, 138] width 103 height 17
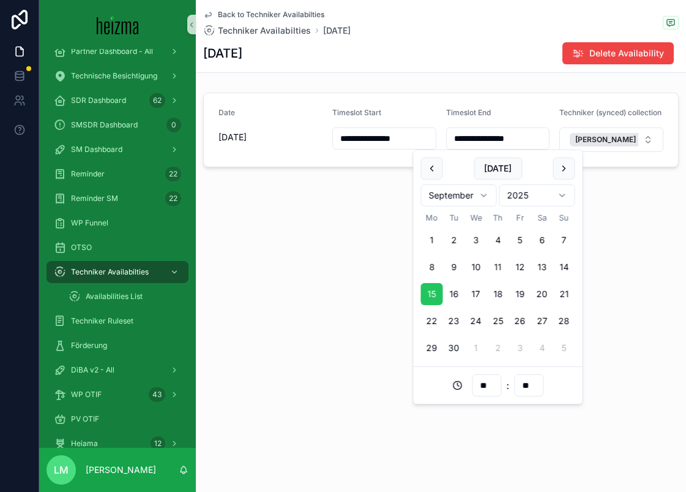
click at [508, 140] on input "**********" at bounding box center [498, 138] width 103 height 17
click at [509, 140] on input "**********" at bounding box center [498, 138] width 103 height 17
type input "**********"
type input "**"
type input "**********"
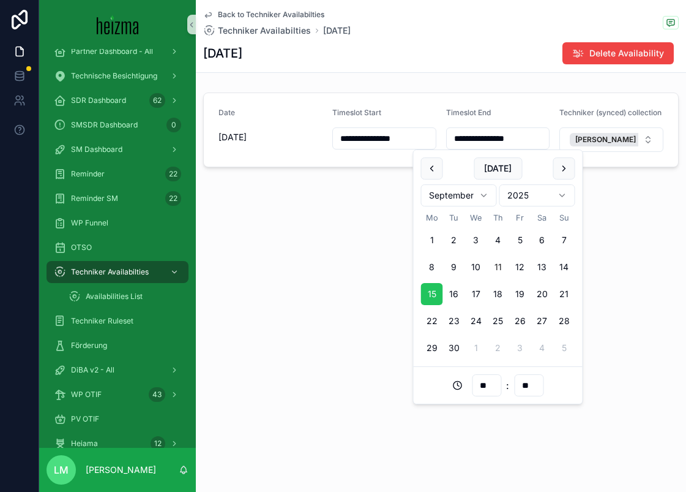
click at [310, 286] on div "**********" at bounding box center [441, 246] width 491 height 492
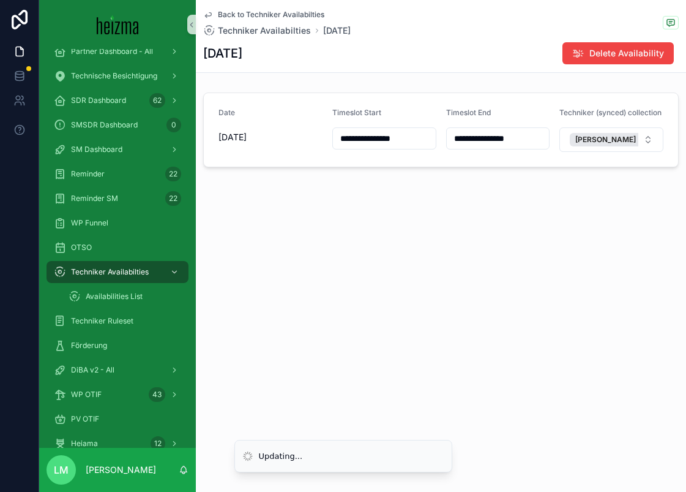
click at [268, 16] on span "Back to Techniker Availabilties" at bounding box center [271, 15] width 107 height 10
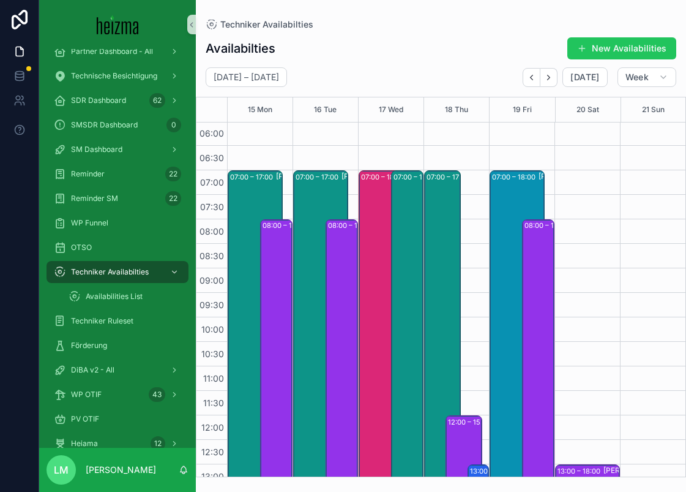
scroll to position [323, 0]
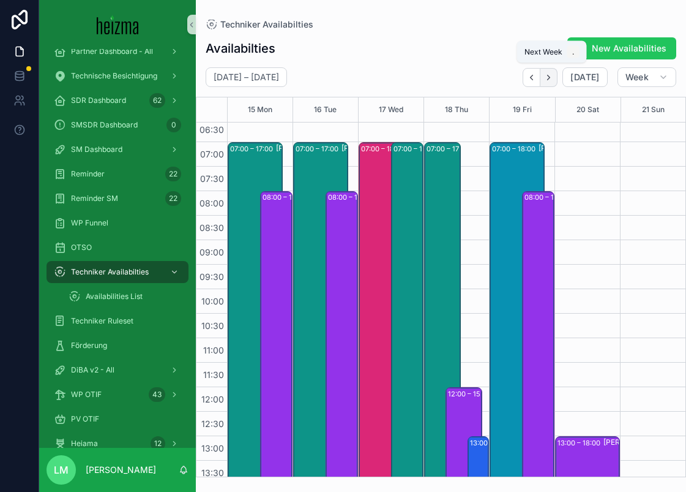
click at [557, 75] on button "Next" at bounding box center [549, 77] width 17 height 19
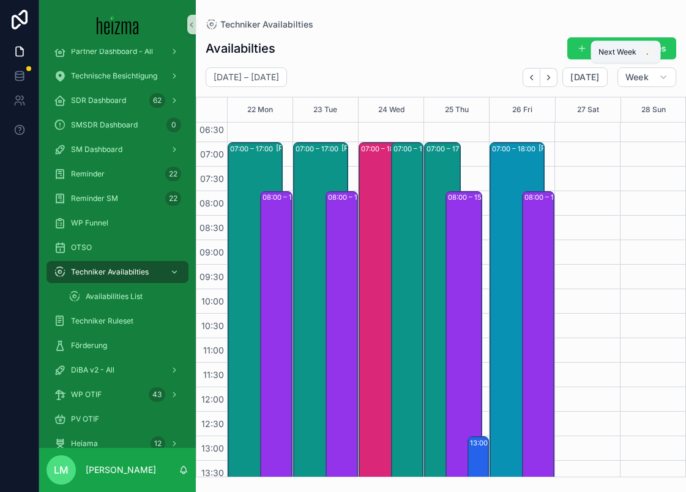
click at [557, 75] on button "Next" at bounding box center [549, 77] width 17 height 19
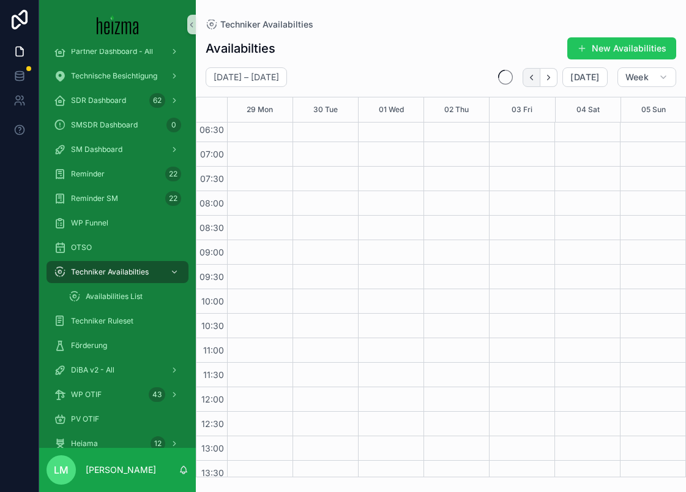
click at [533, 80] on icon "Back" at bounding box center [532, 77] width 2 height 5
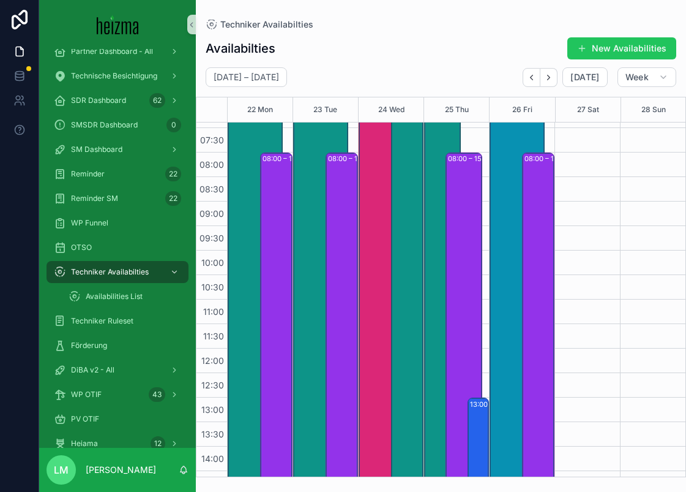
scroll to position [361, 0]
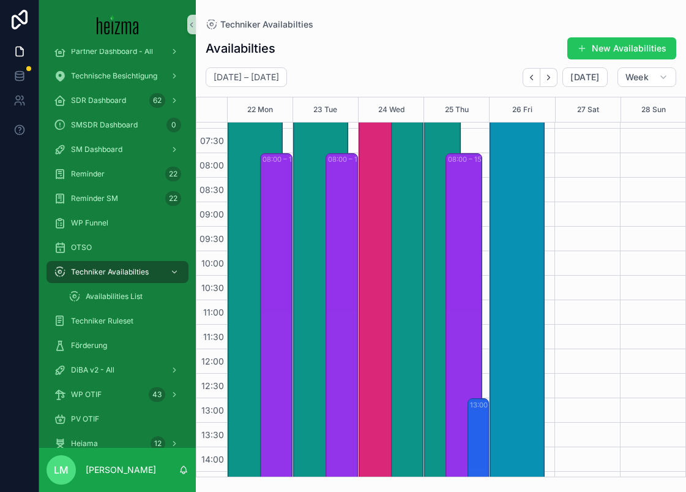
click at [532, 260] on div "08:00 – 16:00 Philipp Pannosch" at bounding box center [539, 348] width 29 height 389
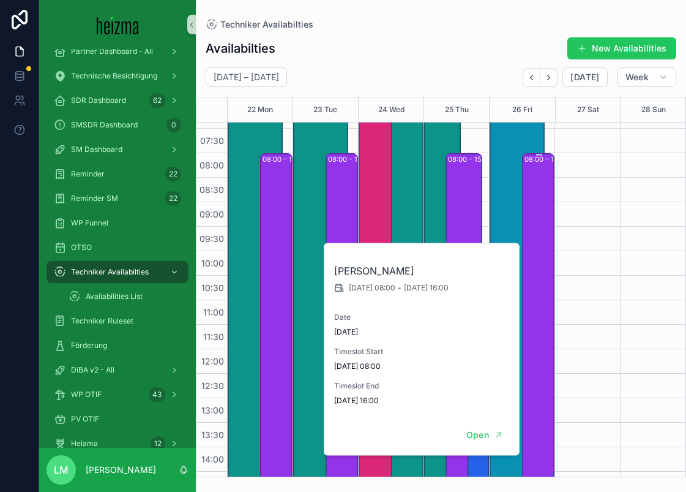
click at [533, 257] on div "08:00 – 16:00 Philipp Pannosch" at bounding box center [539, 348] width 29 height 389
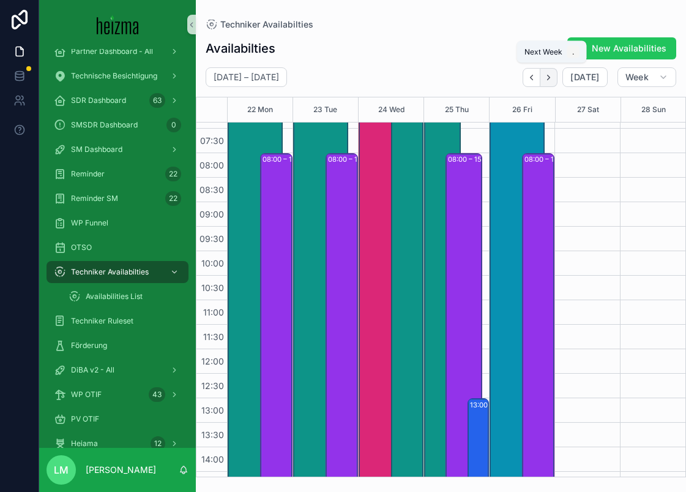
click at [557, 76] on button "Next" at bounding box center [549, 77] width 17 height 19
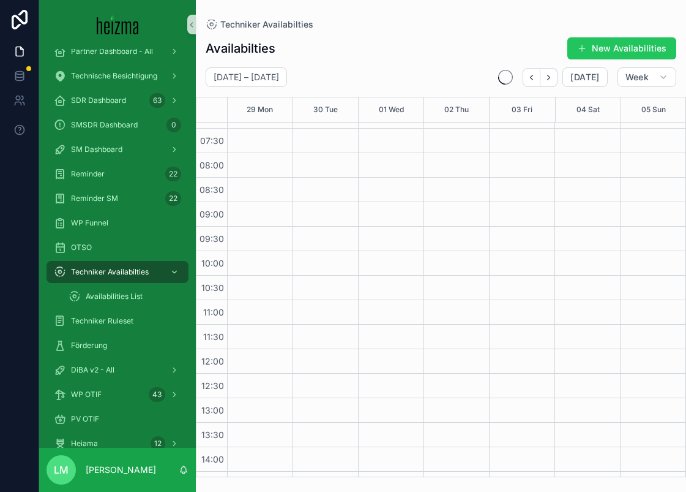
click at [557, 76] on button "Next" at bounding box center [549, 77] width 17 height 19
click at [534, 79] on icon "Back" at bounding box center [531, 77] width 9 height 9
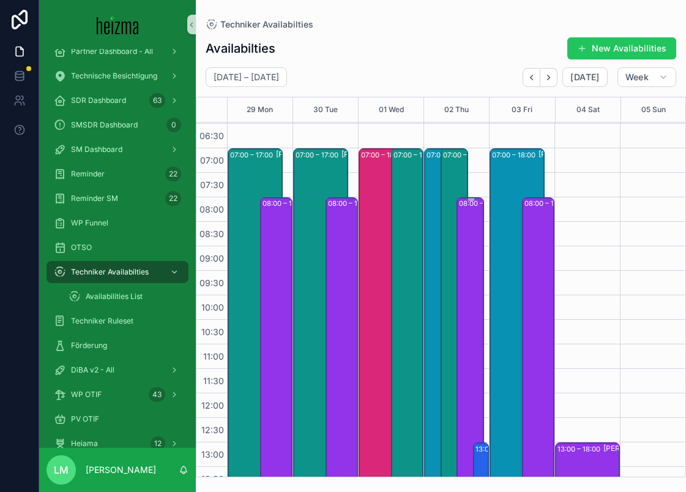
scroll to position [316, 0]
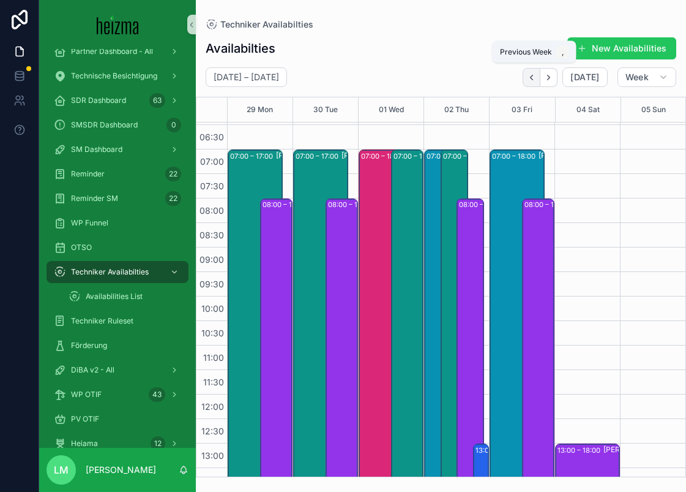
click at [537, 82] on button "Back" at bounding box center [532, 77] width 18 height 19
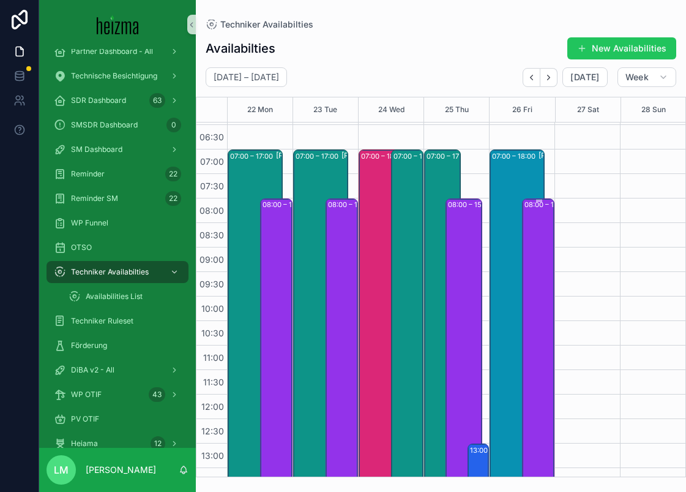
click at [535, 229] on div "08:00 – 16:00 Philipp Pannosch" at bounding box center [539, 394] width 29 height 389
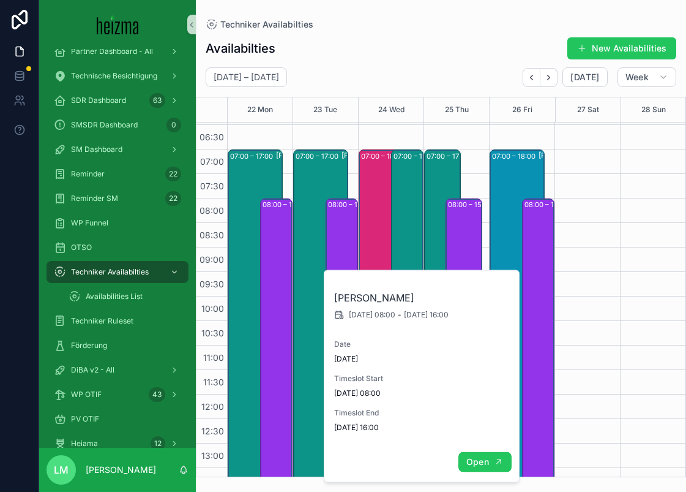
click at [473, 464] on span "Open" at bounding box center [478, 461] width 23 height 11
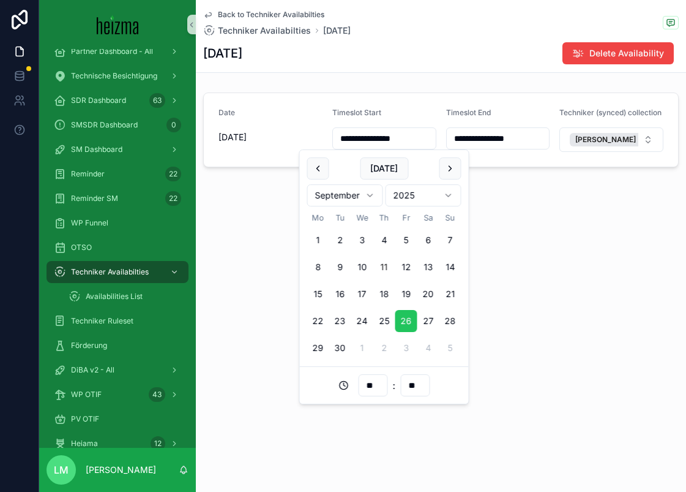
click at [399, 139] on input "**********" at bounding box center [384, 138] width 103 height 17
type input "**********"
type input "**"
type input "**********"
click at [546, 217] on div "**********" at bounding box center [441, 125] width 491 height 250
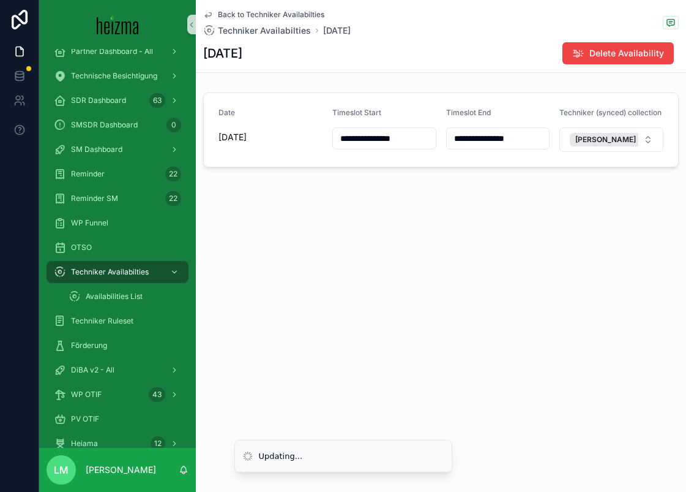
click at [271, 14] on span "Back to Techniker Availabilties" at bounding box center [271, 15] width 107 height 10
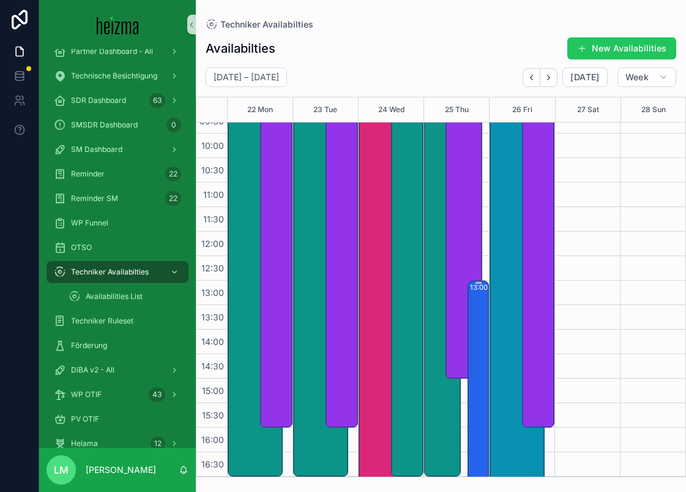
scroll to position [358, 0]
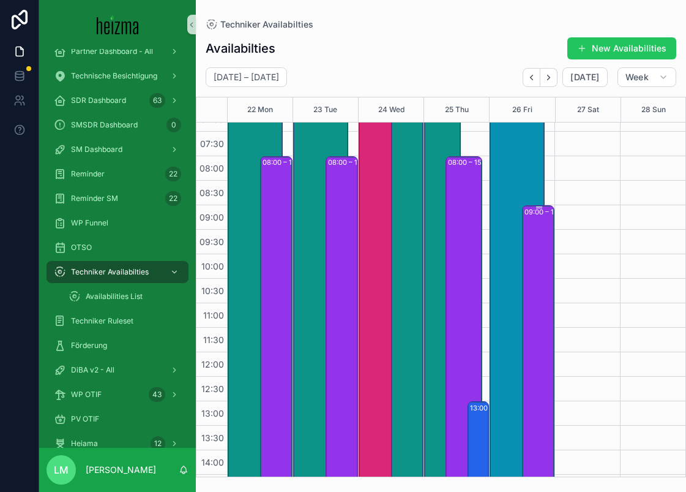
click at [551, 247] on div "09:00 – 16:00 Philipp Pannosch" at bounding box center [539, 376] width 29 height 340
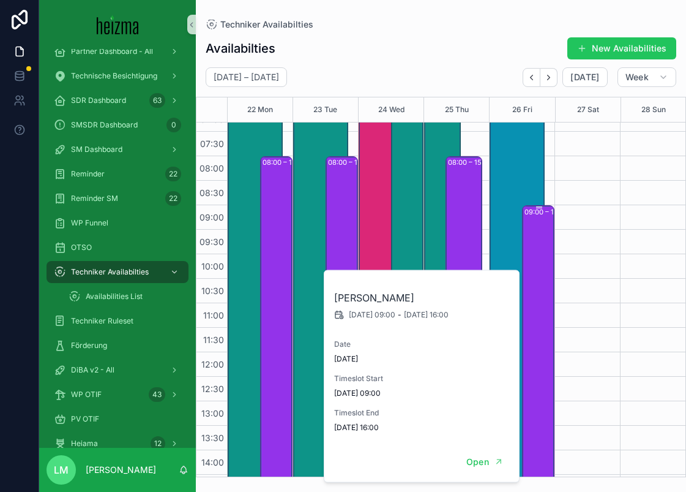
click at [551, 247] on div "09:00 – 16:00 Philipp Pannosch" at bounding box center [539, 376] width 29 height 340
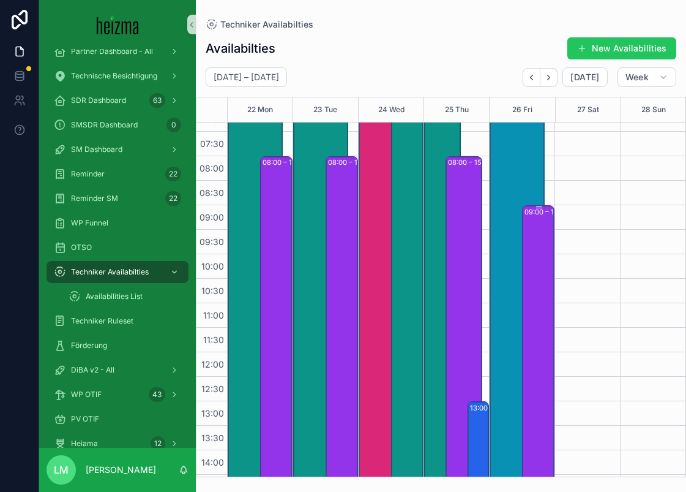
click at [538, 241] on div "09:00 – 16:00 Philipp Pannosch" at bounding box center [539, 376] width 29 height 340
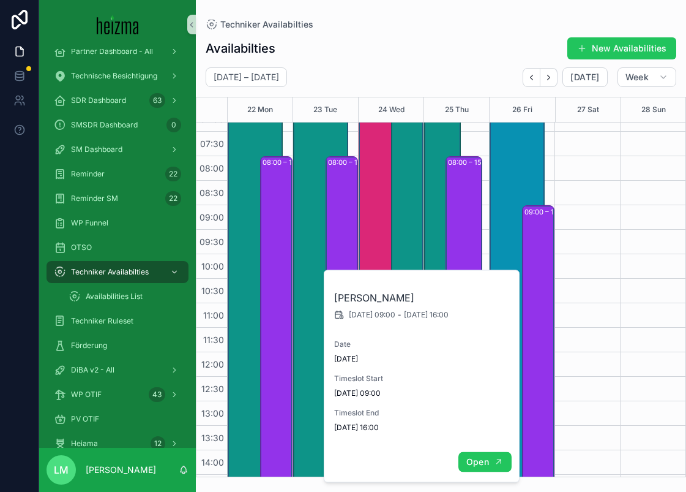
click at [489, 462] on span "Open" at bounding box center [478, 461] width 23 height 11
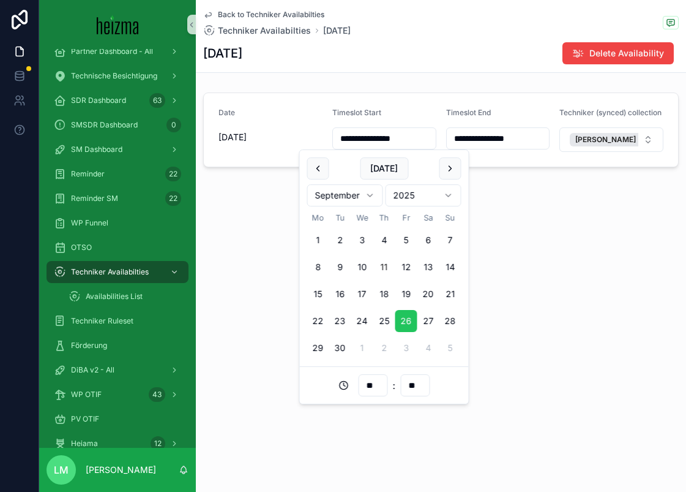
click at [400, 131] on input "**********" at bounding box center [384, 138] width 103 height 17
click at [401, 139] on input "**********" at bounding box center [384, 138] width 103 height 17
type input "**********"
type input "**"
type input "**********"
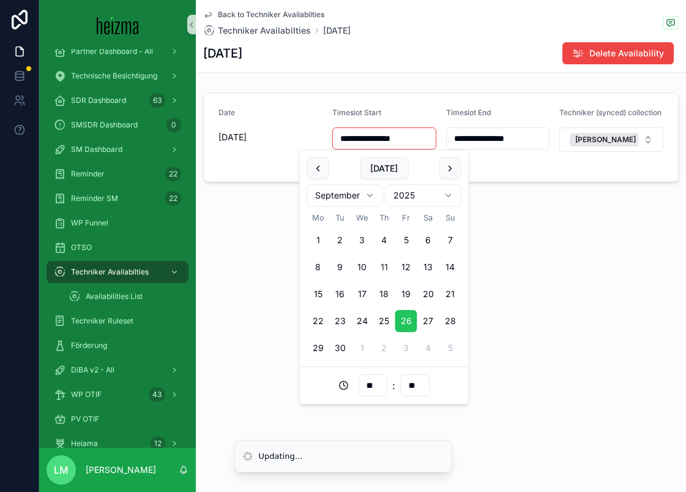
type input "**"
type input "**********"
click at [612, 197] on div "**********" at bounding box center [441, 125] width 491 height 250
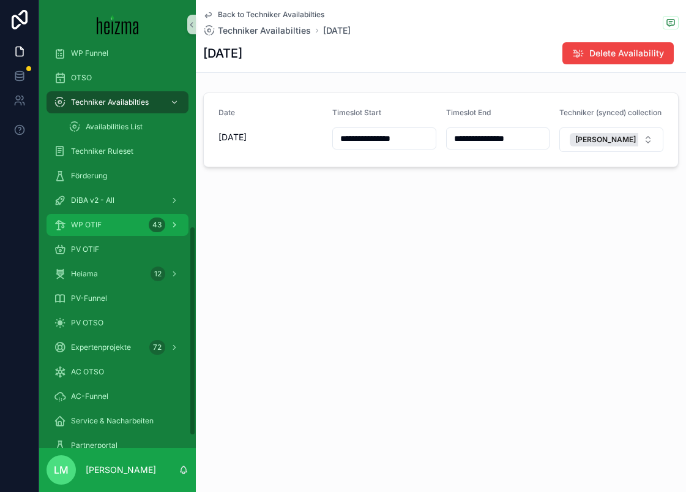
scroll to position [332, 0]
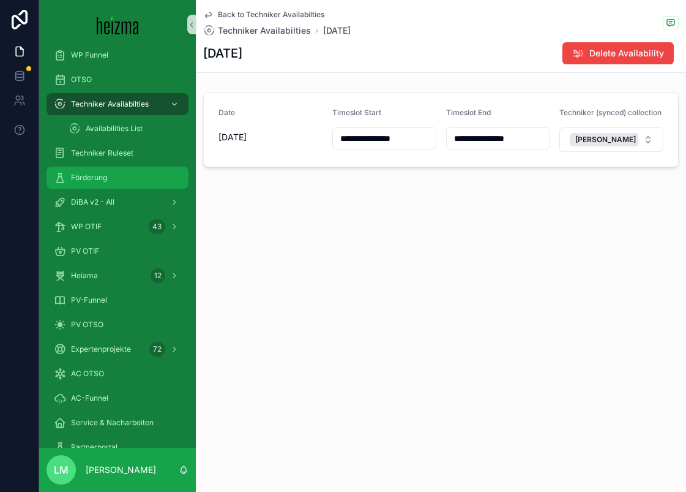
click at [103, 181] on span "Förderung" at bounding box center [89, 178] width 36 height 10
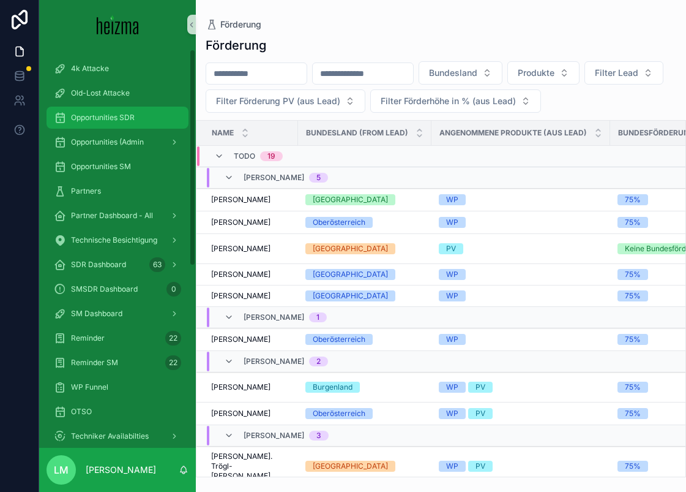
click at [113, 111] on div "Opportunities SDR" at bounding box center [117, 118] width 127 height 20
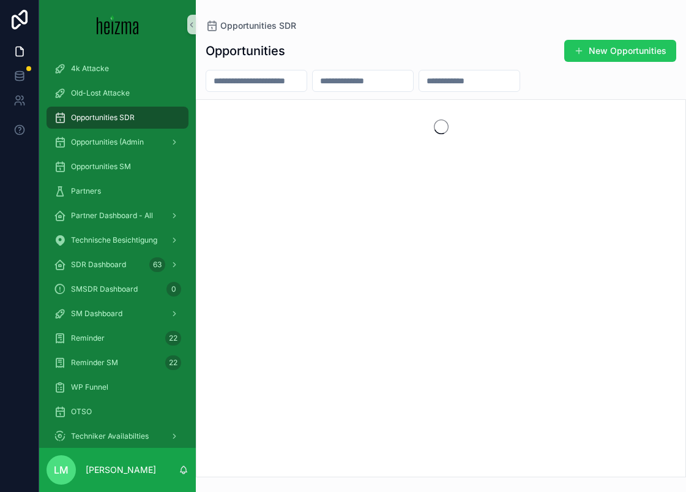
click at [295, 73] on input "scrollable content" at bounding box center [256, 80] width 100 height 17
type input "****"
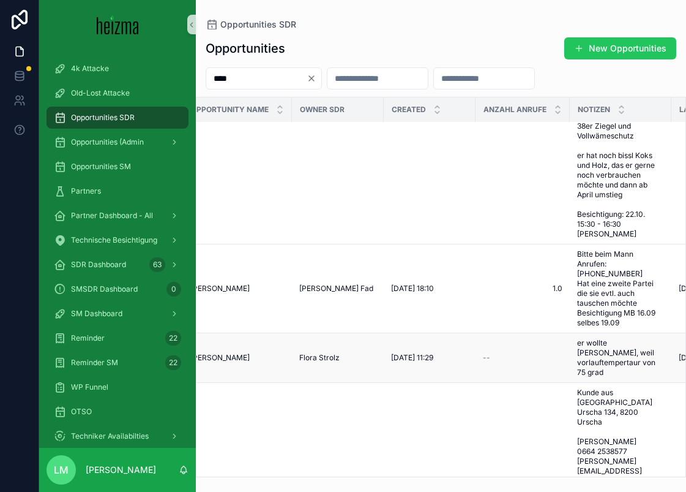
scroll to position [1013, 0]
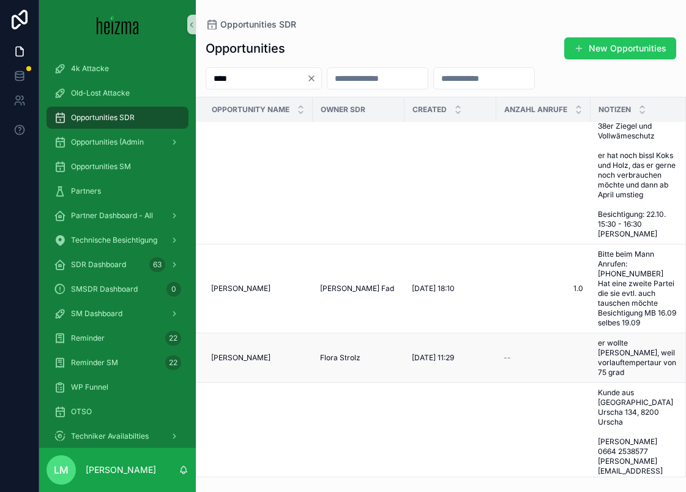
click at [241, 353] on span "Dominik Kick" at bounding box center [240, 358] width 59 height 10
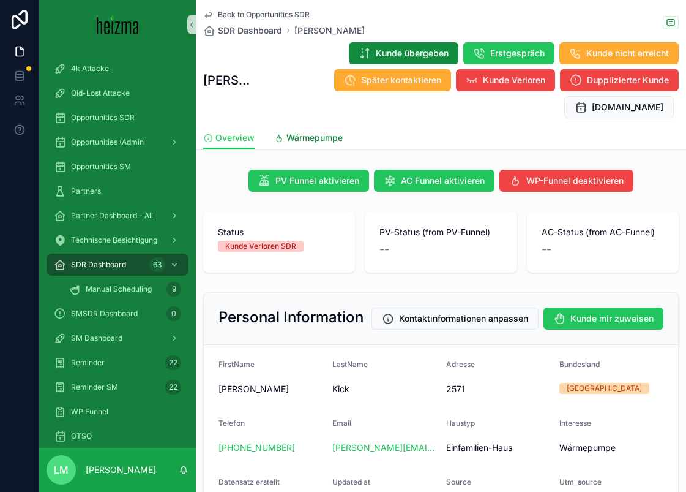
click at [317, 132] on span "Wärmepumpe" at bounding box center [315, 138] width 56 height 12
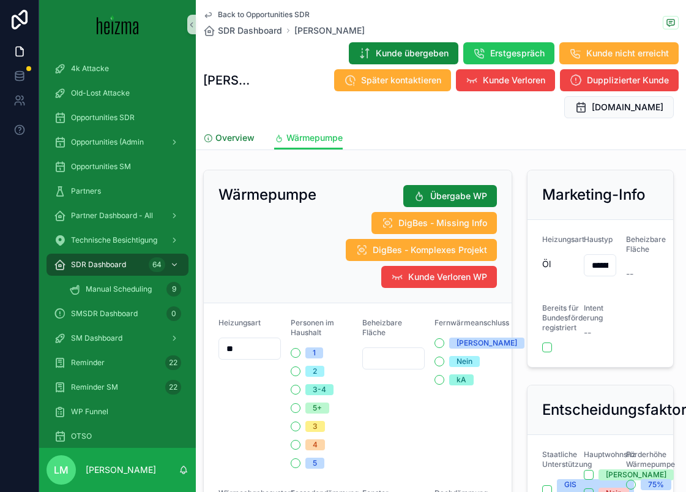
click at [224, 132] on span "Overview" at bounding box center [235, 138] width 39 height 12
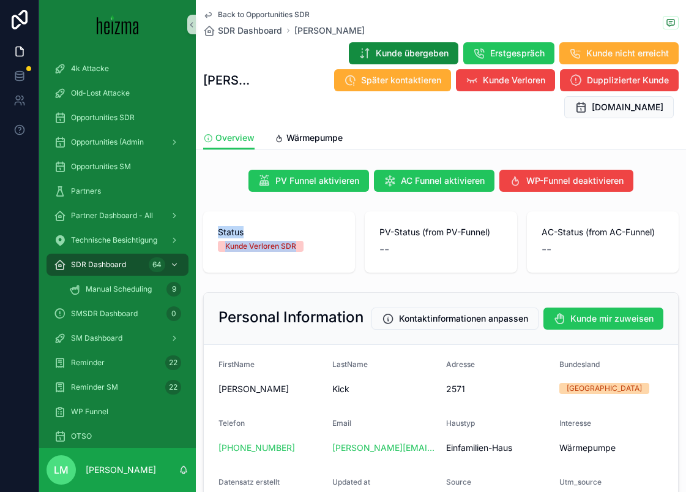
drag, startPoint x: 323, startPoint y: 239, endPoint x: 216, endPoint y: 208, distance: 111.6
click at [215, 211] on div "Status Kunde Verloren SDR" at bounding box center [279, 241] width 152 height 61
click at [216, 211] on div "Status Kunde Verloren SDR" at bounding box center [279, 241] width 152 height 61
drag, startPoint x: 216, startPoint y: 208, endPoint x: 294, endPoint y: 239, distance: 84.6
click at [295, 240] on div "Status Kunde Verloren SDR" at bounding box center [279, 241] width 152 height 61
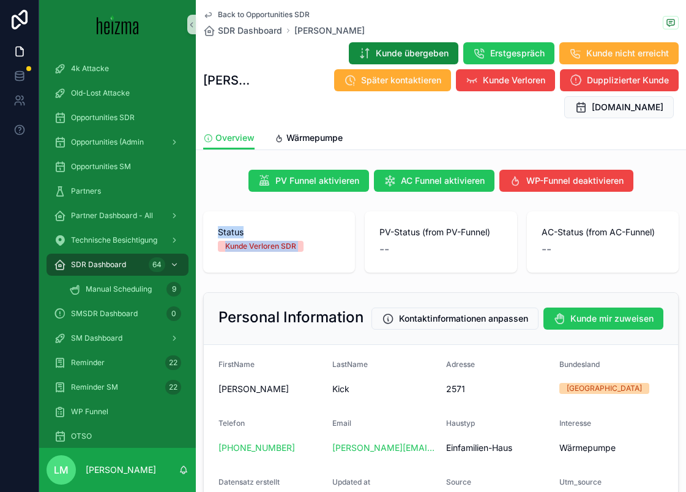
click at [294, 239] on div "Status Kunde Verloren SDR" at bounding box center [279, 241] width 152 height 61
drag, startPoint x: 294, startPoint y: 239, endPoint x: 226, endPoint y: 211, distance: 73.8
click at [226, 211] on div "Status Kunde Verloren SDR" at bounding box center [279, 241] width 152 height 61
click at [226, 226] on span "Status" at bounding box center [279, 232] width 122 height 12
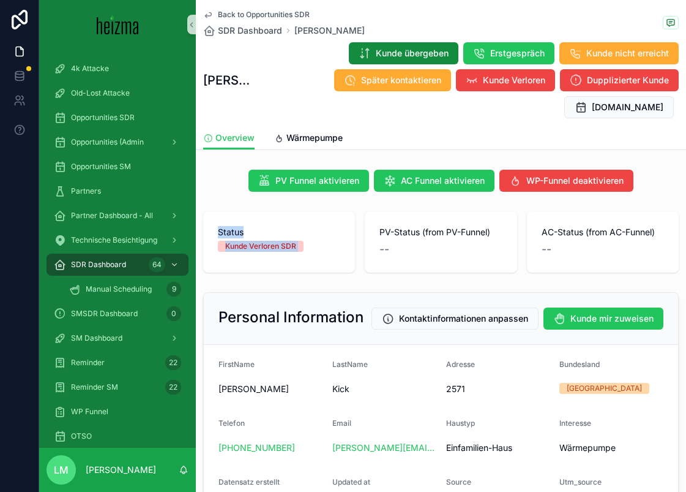
drag, startPoint x: 226, startPoint y: 211, endPoint x: 288, endPoint y: 233, distance: 66.4
click at [288, 233] on div "Status Kunde Verloren SDR" at bounding box center [279, 241] width 152 height 61
click at [295, 132] on span "Wärmepumpe" at bounding box center [315, 138] width 56 height 12
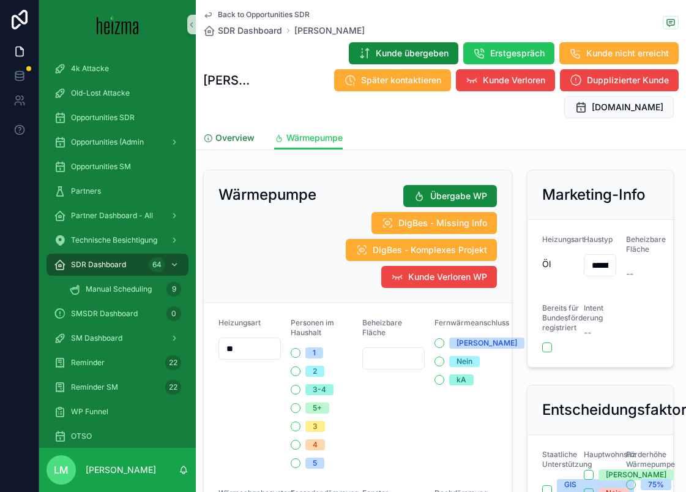
click at [235, 127] on link "Overview" at bounding box center [228, 139] width 51 height 24
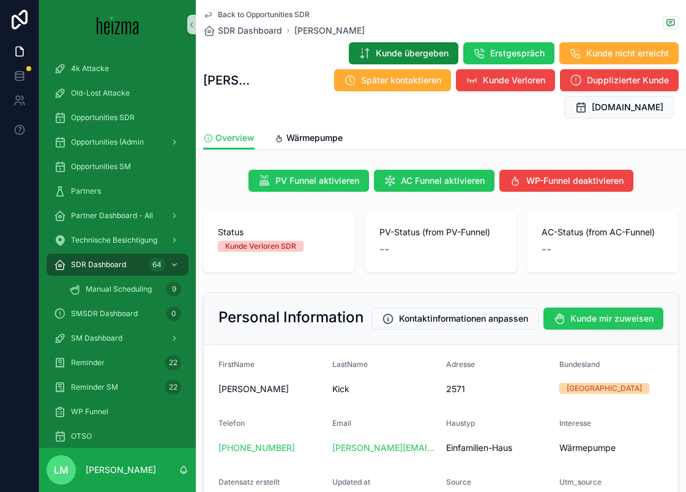
click at [295, 12] on span "Back to Opportunities SDR" at bounding box center [264, 15] width 92 height 10
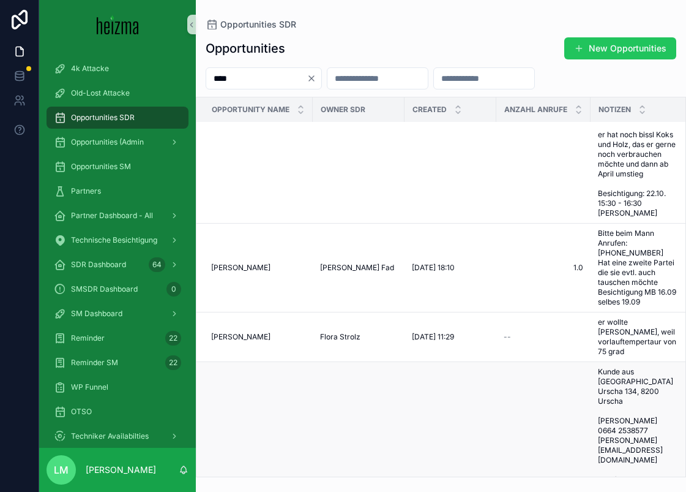
scroll to position [1024, 0]
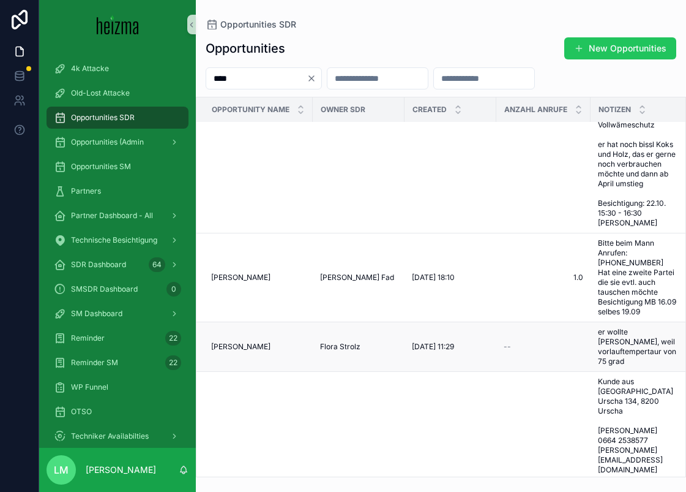
click at [249, 342] on span "Dominik Kick" at bounding box center [240, 347] width 59 height 10
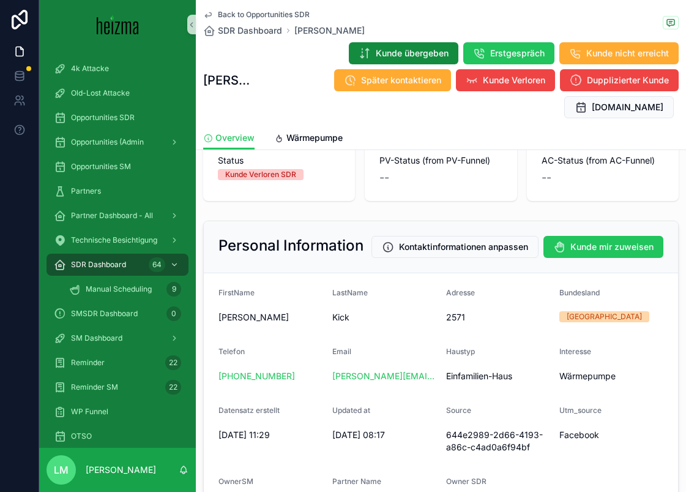
scroll to position [89, 0]
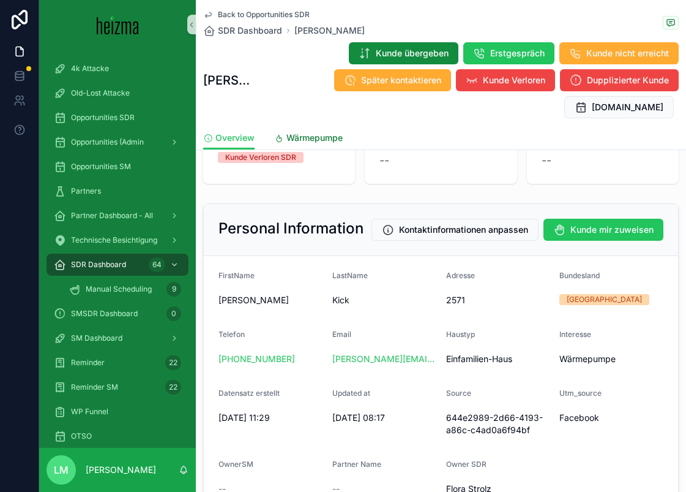
click at [325, 132] on span "Wärmepumpe" at bounding box center [315, 138] width 56 height 12
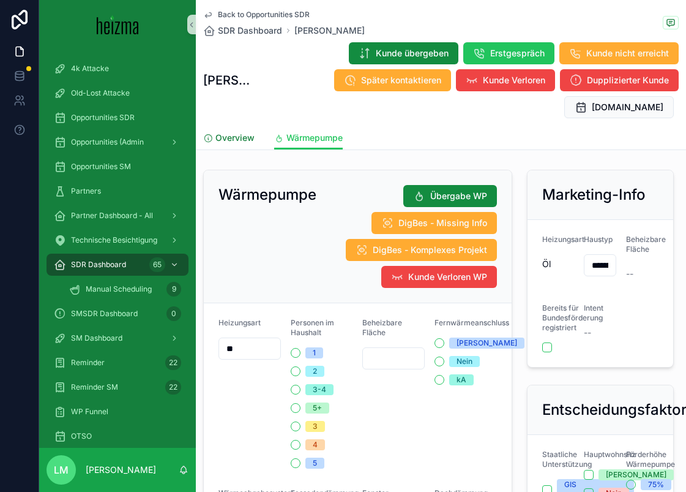
click at [238, 132] on span "Overview" at bounding box center [235, 138] width 39 height 12
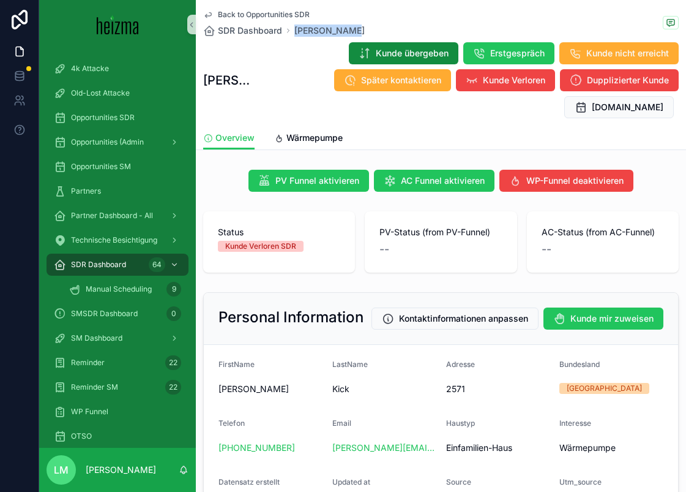
click at [314, 293] on div "Personal Information Kontaktinformationen anpassen Kunde mir zuweisen" at bounding box center [441, 319] width 475 height 52
click at [303, 132] on span "Wärmepumpe" at bounding box center [315, 138] width 56 height 12
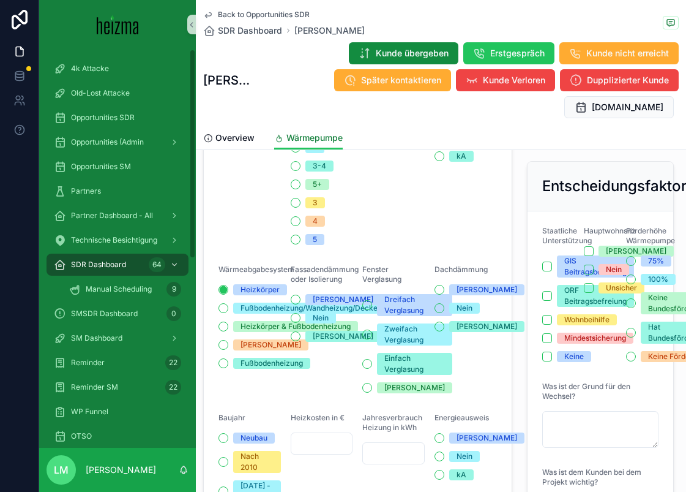
scroll to position [272, 0]
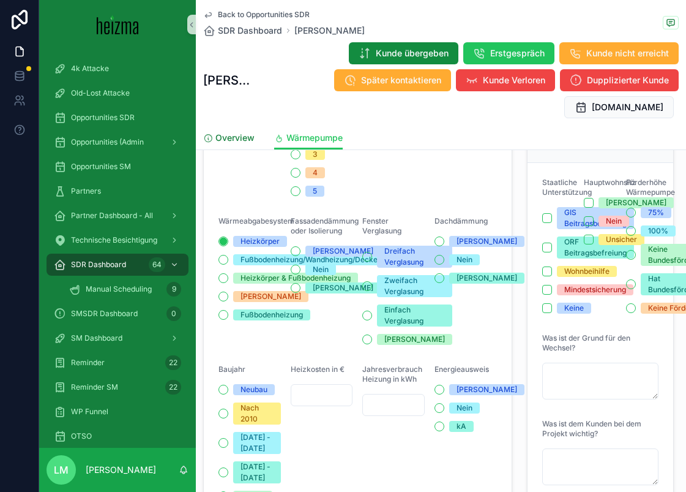
click at [224, 127] on link "Overview" at bounding box center [228, 139] width 51 height 24
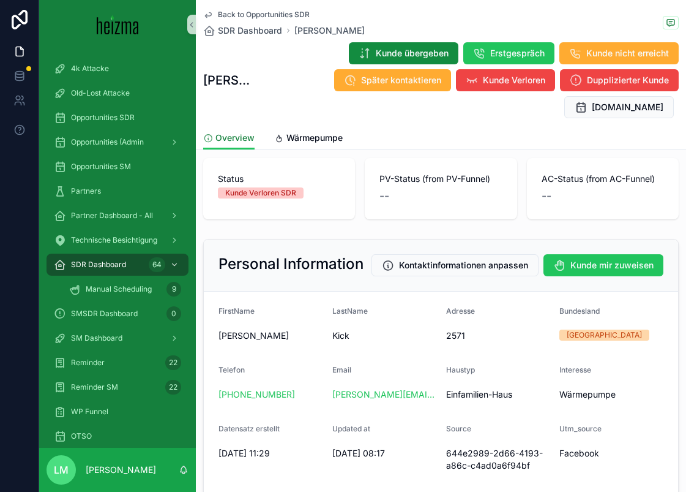
scroll to position [55, 0]
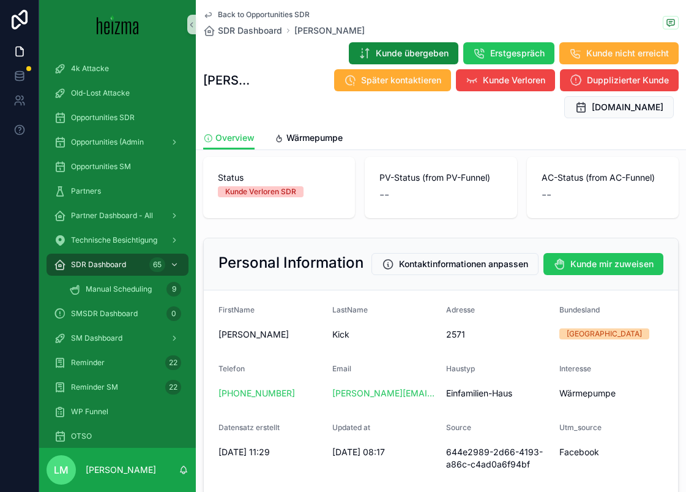
click at [276, 17] on span "Back to Opportunities SDR" at bounding box center [264, 15] width 92 height 10
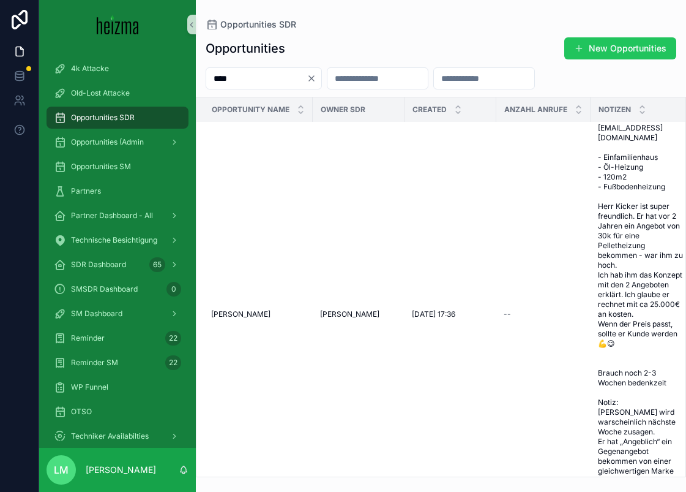
scroll to position [1429, 0]
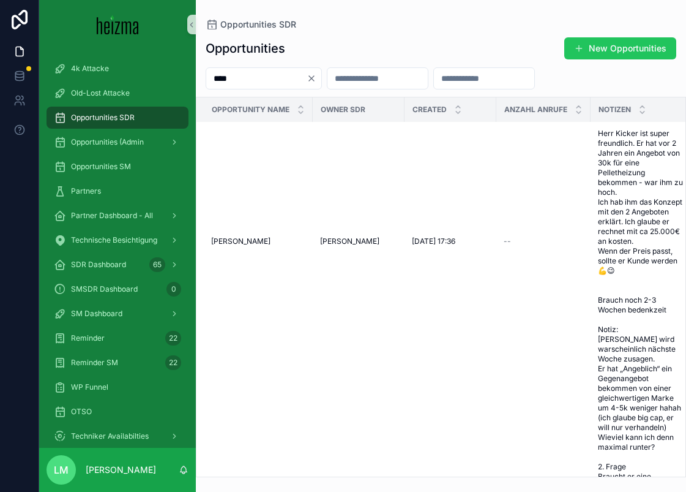
click at [317, 77] on icon "Clear" at bounding box center [312, 78] width 10 height 10
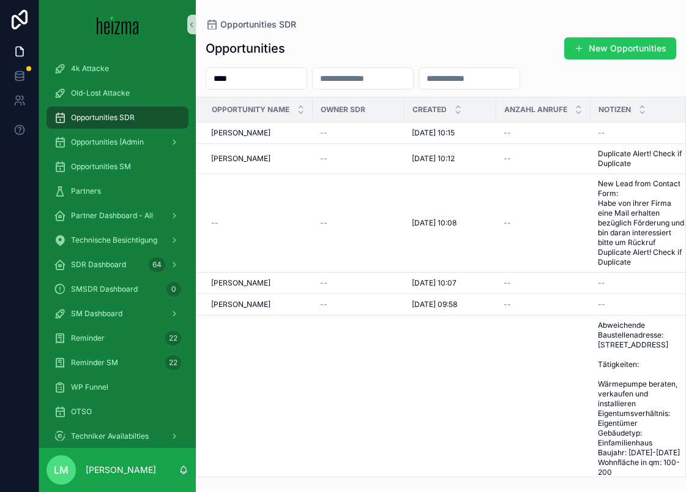
click at [260, 81] on input "****" at bounding box center [256, 78] width 100 height 17
type input "*******"
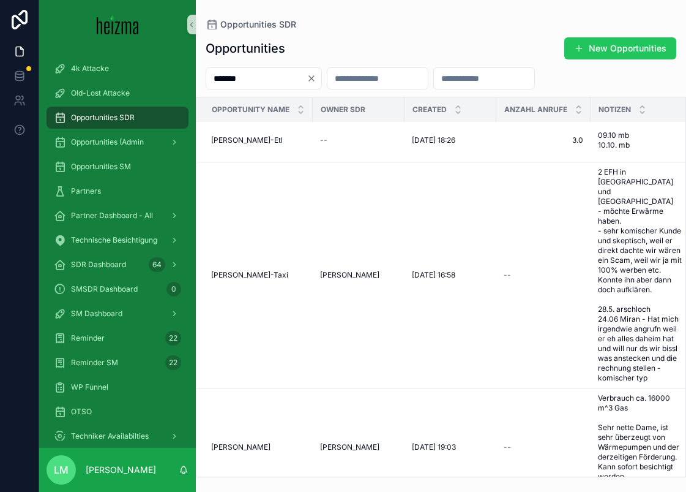
scroll to position [316, 0]
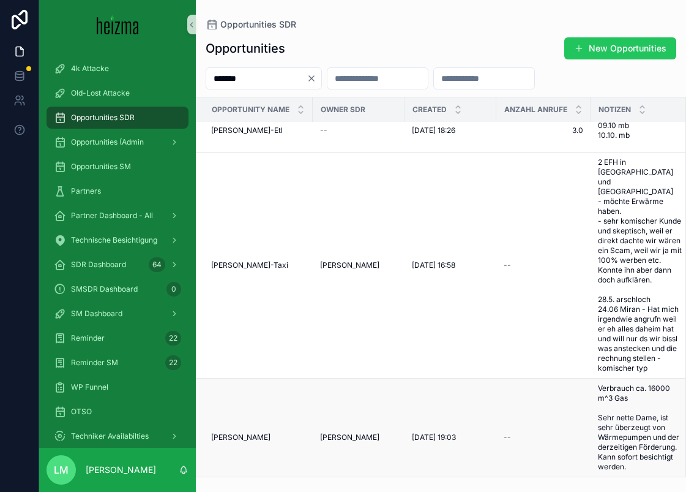
click at [233, 432] on span "Berta Gutmann" at bounding box center [240, 437] width 59 height 10
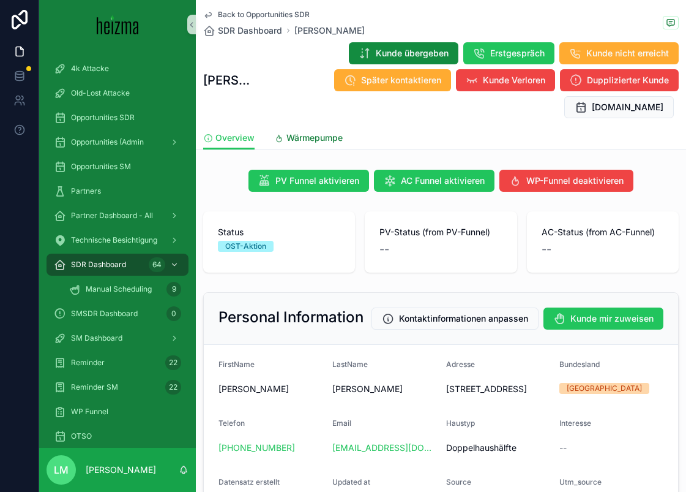
click at [304, 141] on span "Wärmepumpe" at bounding box center [315, 138] width 56 height 12
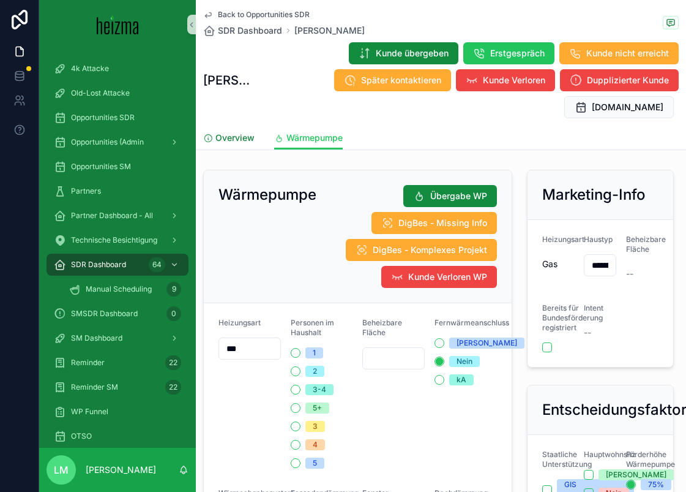
click at [234, 143] on link "Overview" at bounding box center [228, 139] width 51 height 24
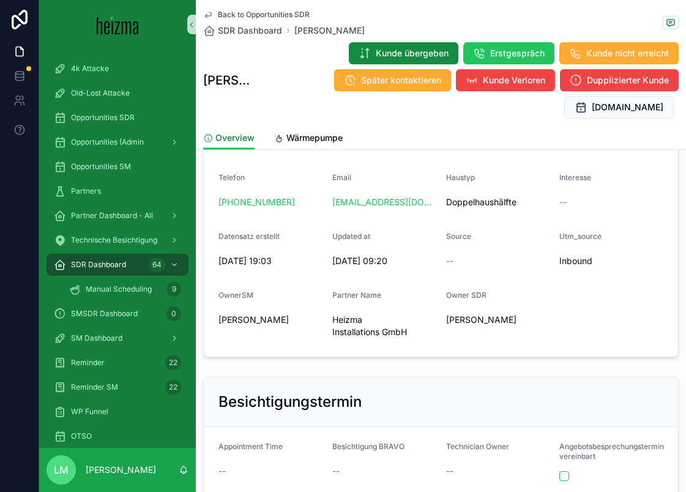
scroll to position [256, 0]
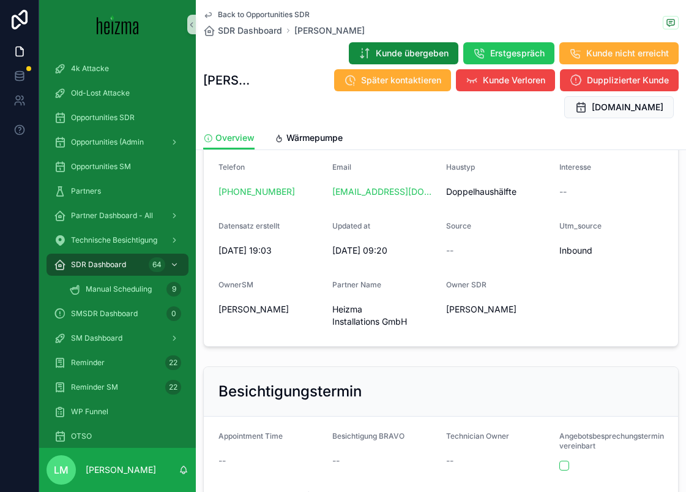
click at [233, 15] on span "Back to Opportunities SDR" at bounding box center [264, 15] width 92 height 10
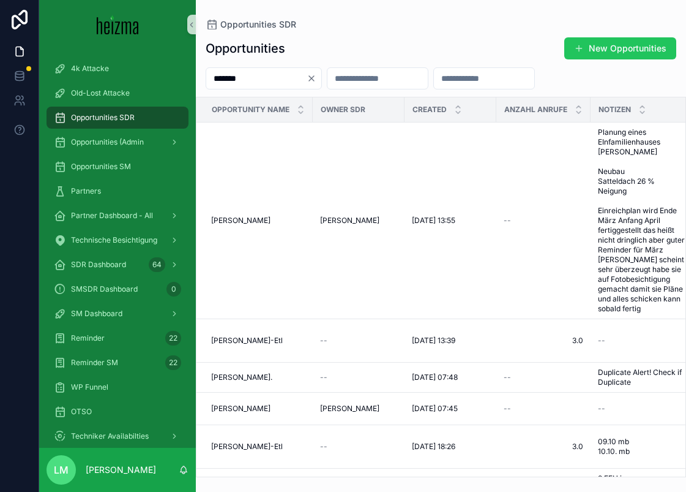
click at [273, 87] on div "*******" at bounding box center [264, 78] width 116 height 22
click at [273, 83] on input "*******" at bounding box center [256, 78] width 100 height 17
type input "******"
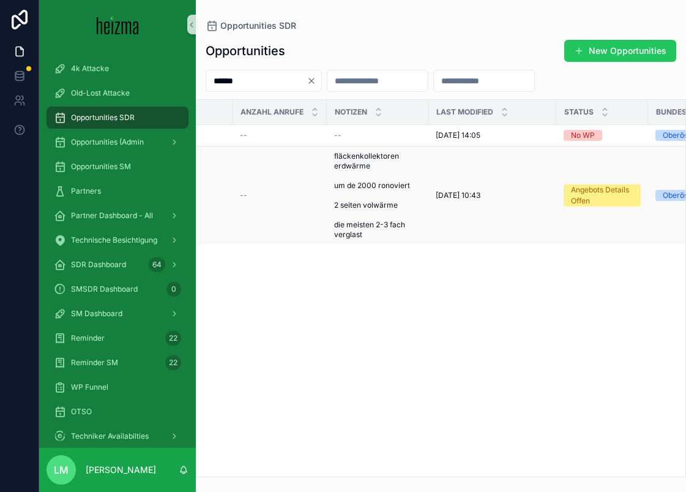
scroll to position [0, 259]
click at [345, 202] on td "fläckenkollektoren erdwärme um de 2000 ronoviert 2 seiten volwärme die meisten …" at bounding box center [383, 195] width 102 height 99
click at [359, 205] on span "fläckenkollektoren erdwärme um de 2000 ronoviert 2 seiten volwärme die meisten …" at bounding box center [382, 195] width 87 height 88
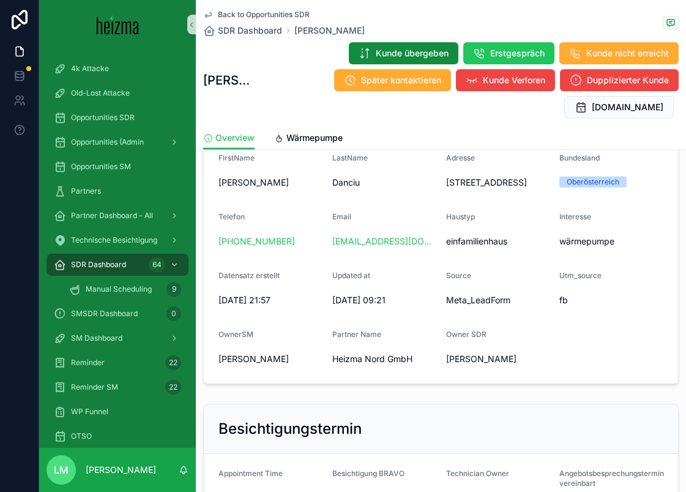
scroll to position [238, 0]
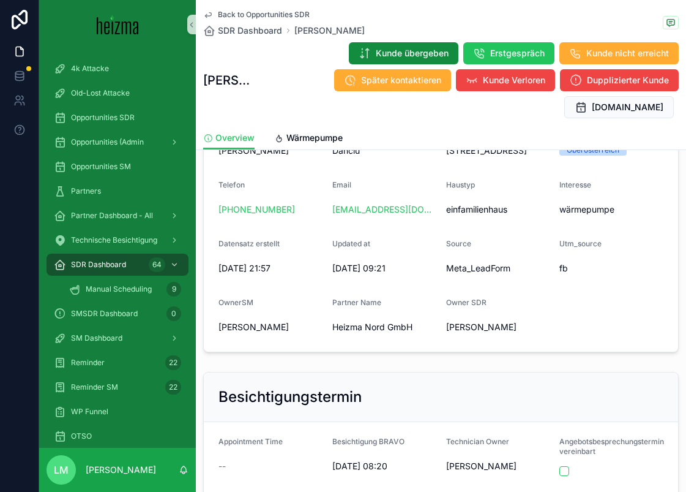
click at [277, 333] on span "Tom Gappmayer" at bounding box center [254, 327] width 70 height 12
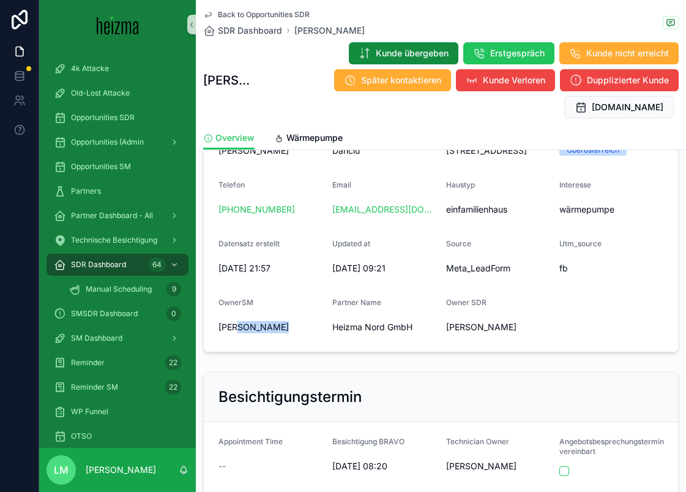
click at [277, 333] on span "Tom Gappmayer" at bounding box center [254, 327] width 70 height 12
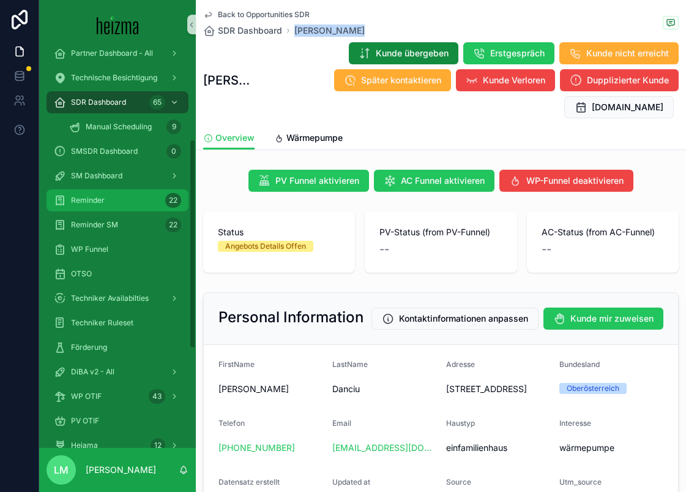
scroll to position [171, 0]
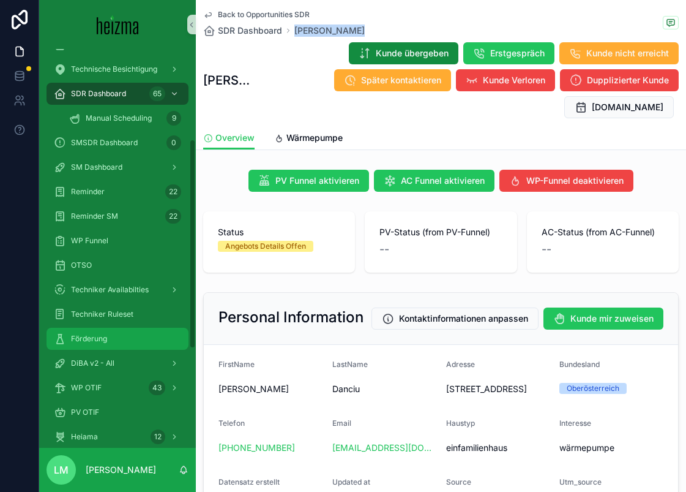
click at [92, 333] on div "Förderung" at bounding box center [117, 339] width 127 height 20
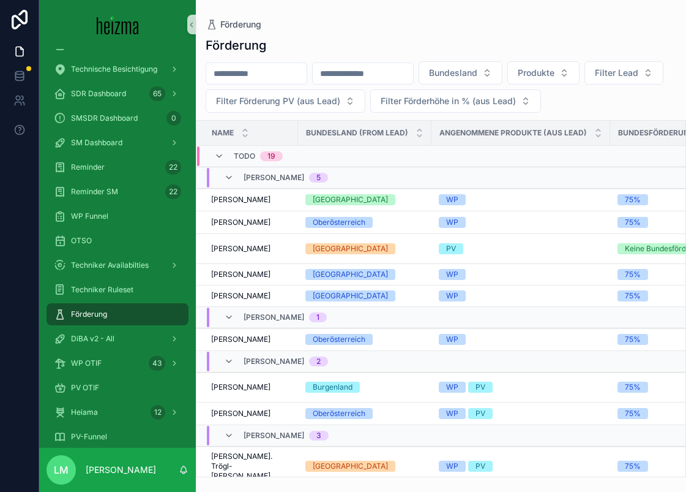
click at [263, 75] on input "scrollable content" at bounding box center [256, 73] width 100 height 17
type input "******"
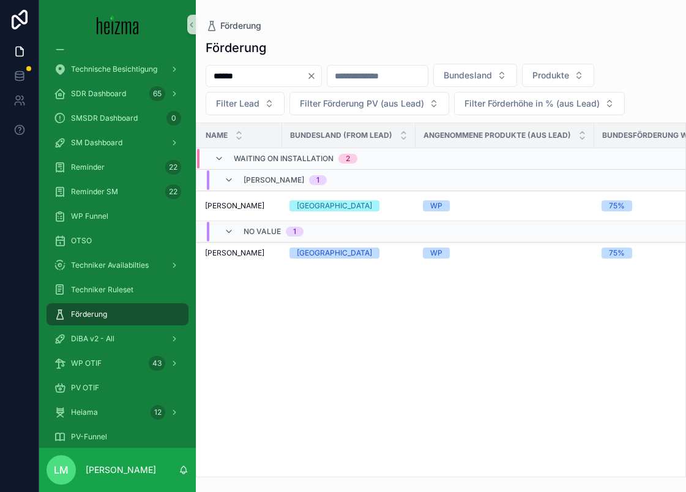
scroll to position [0, 1]
click at [249, 204] on div "Eva Erhart Eva Erhart" at bounding box center [245, 206] width 70 height 10
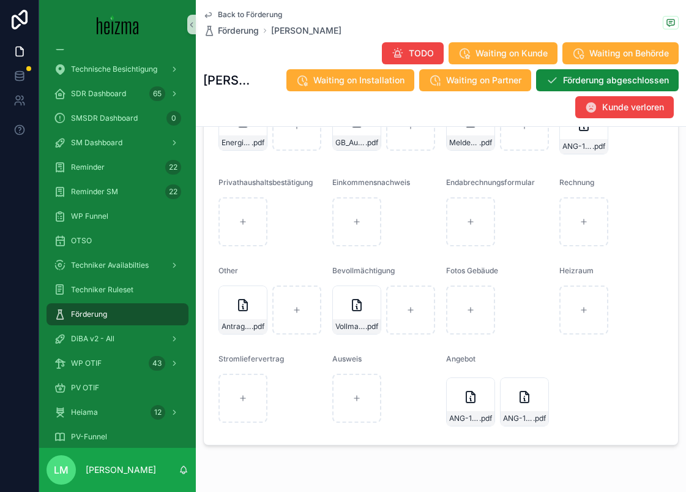
scroll to position [1440, 0]
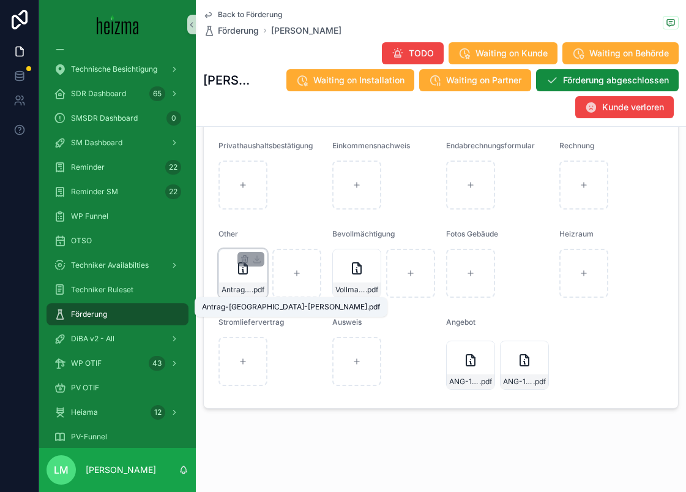
click at [244, 291] on span "Antrag-Wien-Erhart" at bounding box center [237, 290] width 30 height 10
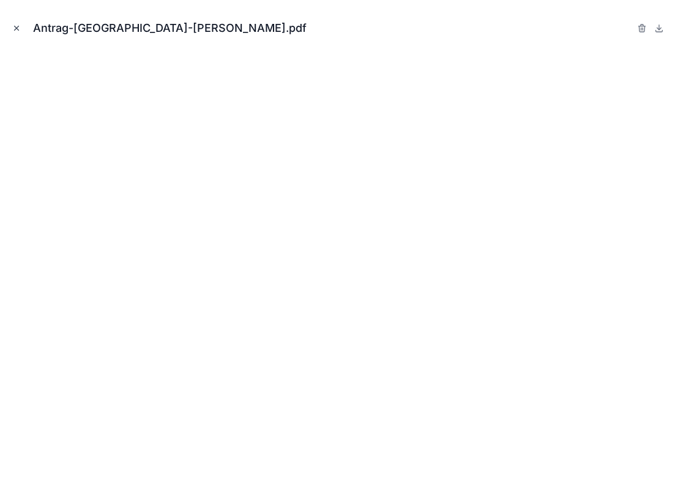
click at [10, 26] on button "Close modal" at bounding box center [16, 27] width 13 height 13
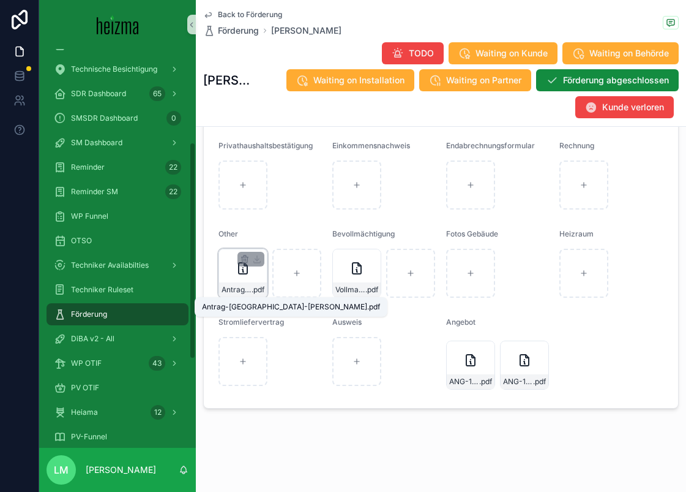
click at [233, 291] on span "Antrag-Wien-Erhart" at bounding box center [237, 290] width 30 height 10
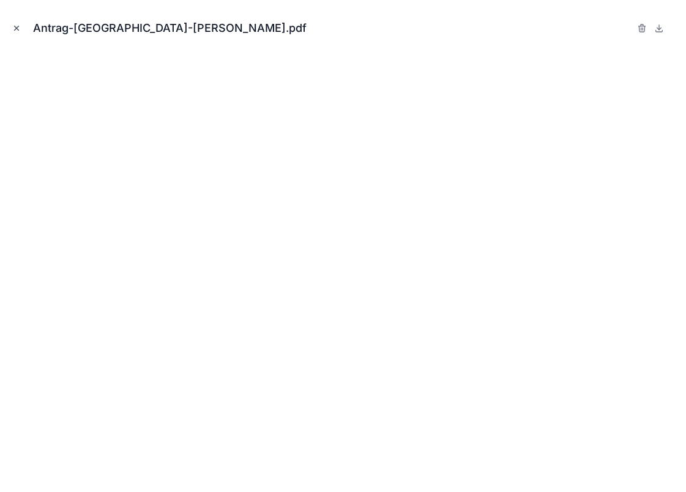
click at [12, 31] on icon "Close modal" at bounding box center [16, 28] width 9 height 9
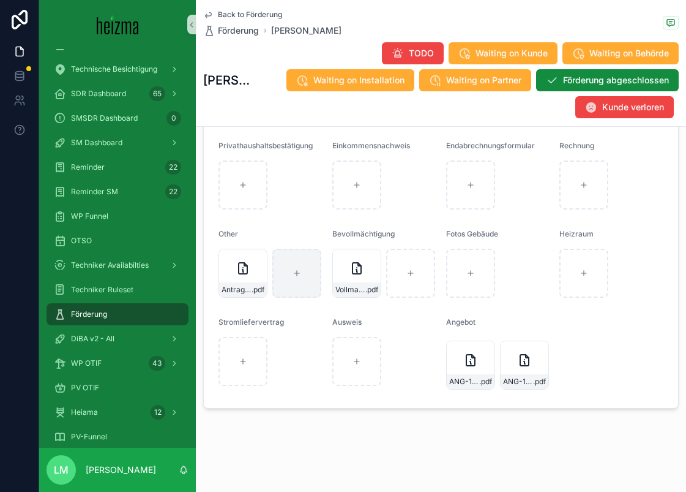
scroll to position [1378, 0]
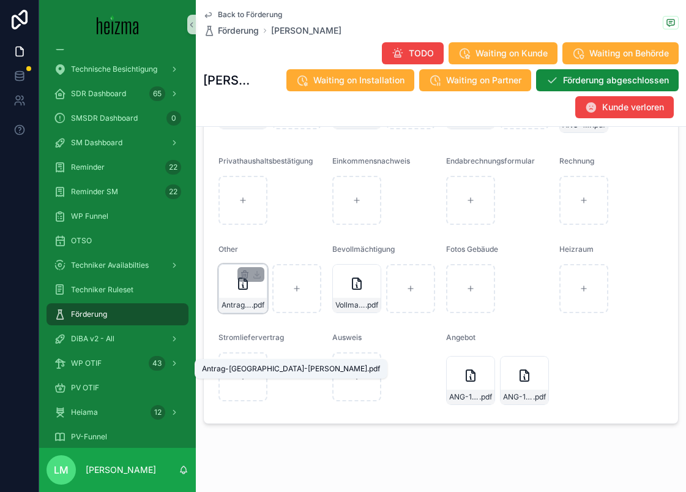
click at [236, 310] on span "Antrag-Wien-Erhart" at bounding box center [237, 305] width 30 height 10
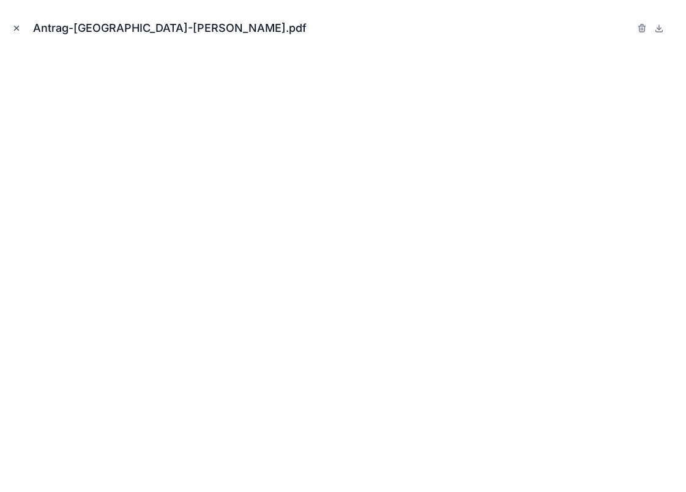
click at [15, 27] on icon "Close modal" at bounding box center [16, 28] width 9 height 9
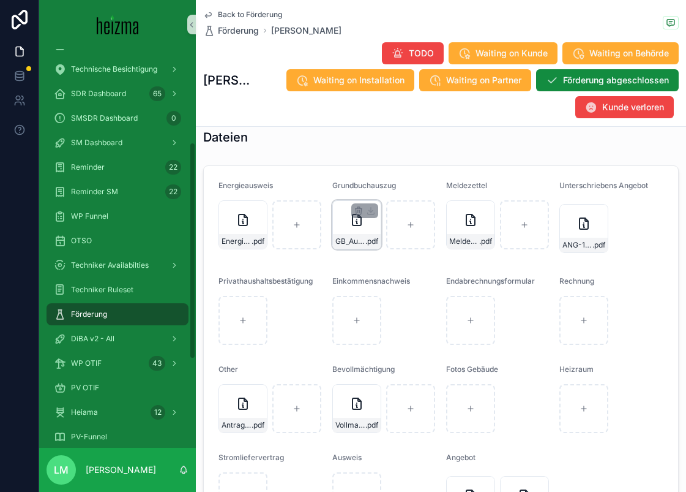
scroll to position [1243, 0]
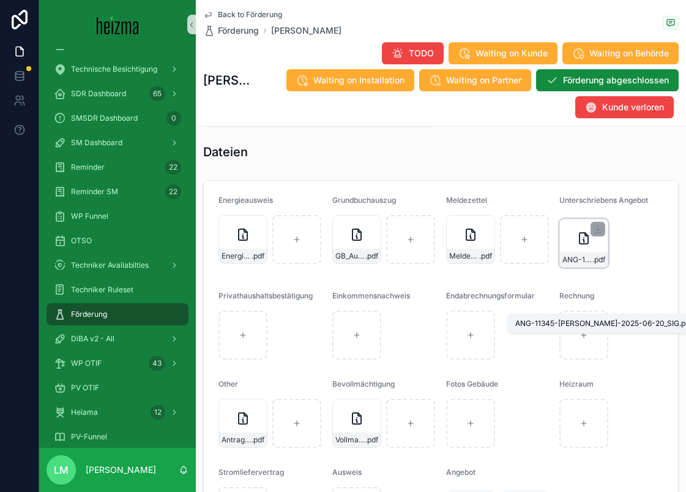
click at [574, 265] on span "ANG-11345-Erhart-2025-06-20_SIG" at bounding box center [578, 260] width 30 height 10
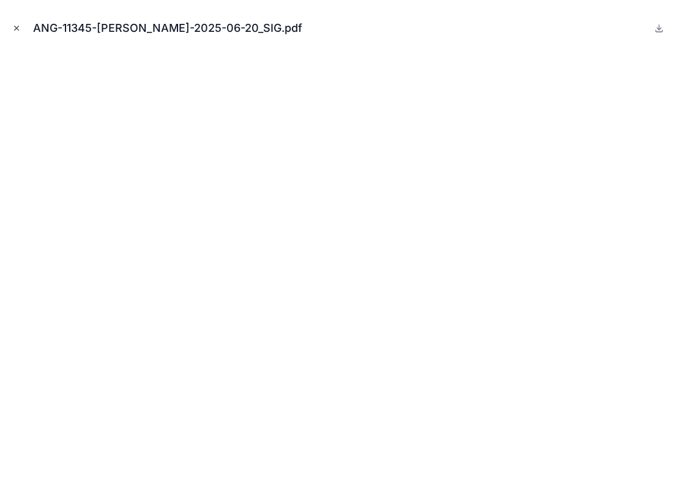
click at [10, 28] on button "Close modal" at bounding box center [16, 27] width 13 height 13
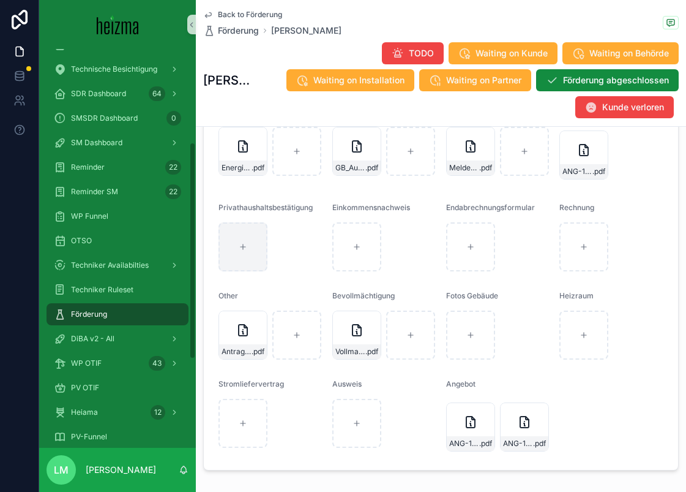
scroll to position [1349, 0]
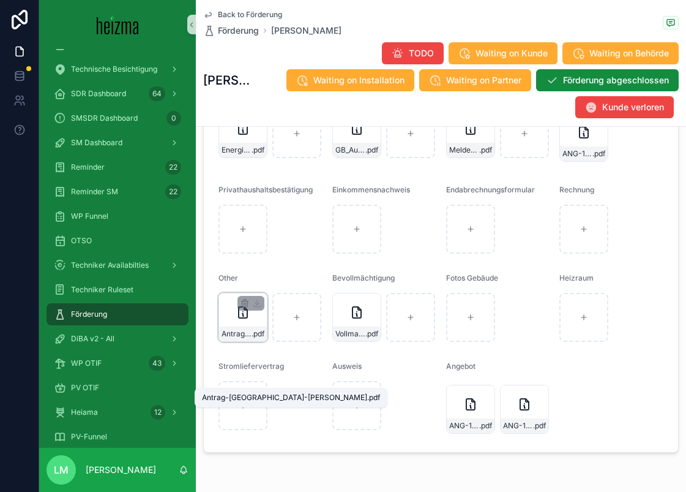
click at [224, 339] on span "Antrag-Wien-Erhart" at bounding box center [237, 334] width 30 height 10
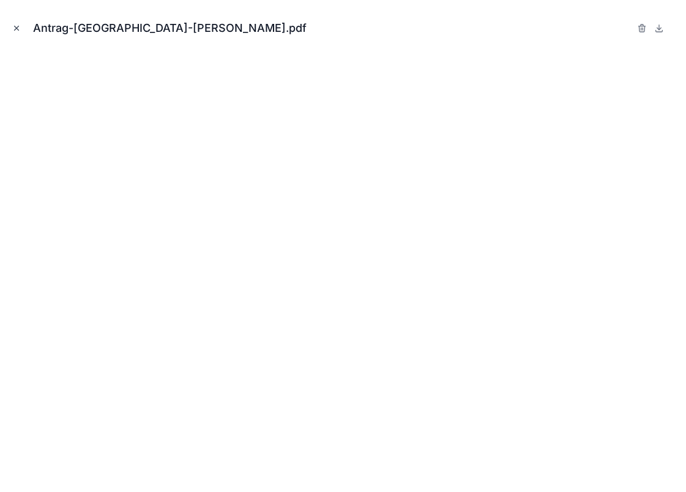
click at [18, 27] on icon "Close modal" at bounding box center [17, 28] width 4 height 4
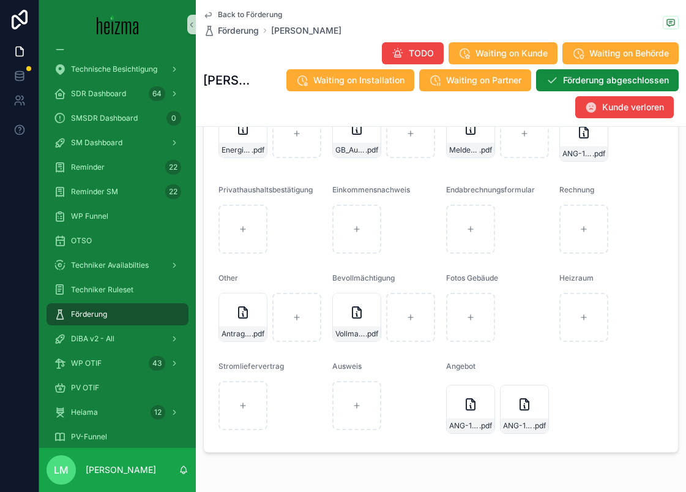
click at [287, 376] on div "Stromliefervertrag" at bounding box center [271, 368] width 104 height 15
click at [243, 341] on div "Antrag-Wien-Erhart .pdf" at bounding box center [243, 333] width 48 height 15
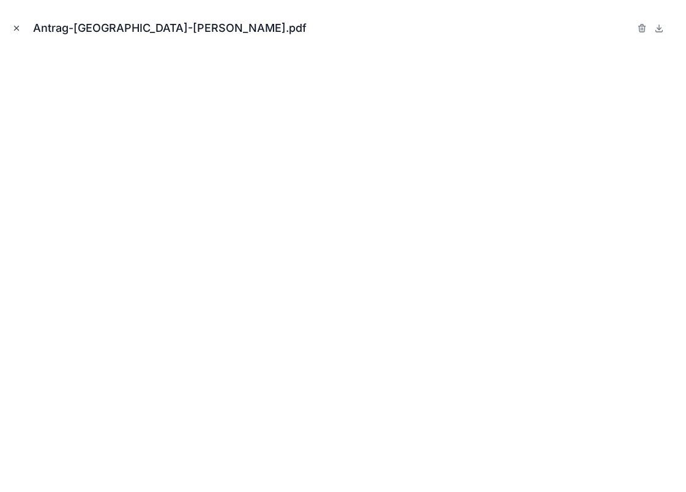
click at [18, 21] on button "Close modal" at bounding box center [16, 27] width 13 height 13
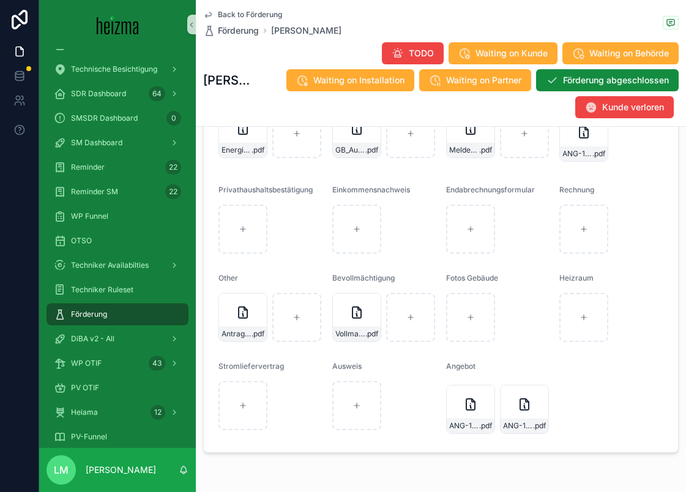
click at [251, 13] on span "Back to Förderung" at bounding box center [250, 15] width 64 height 10
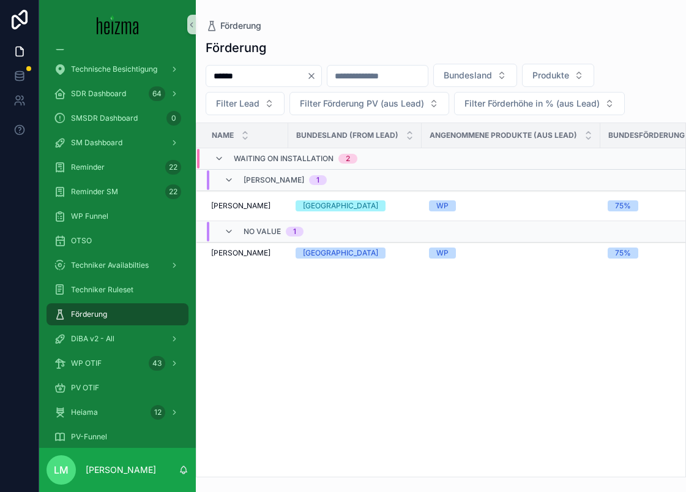
click at [250, 80] on input "******" at bounding box center [256, 75] width 100 height 17
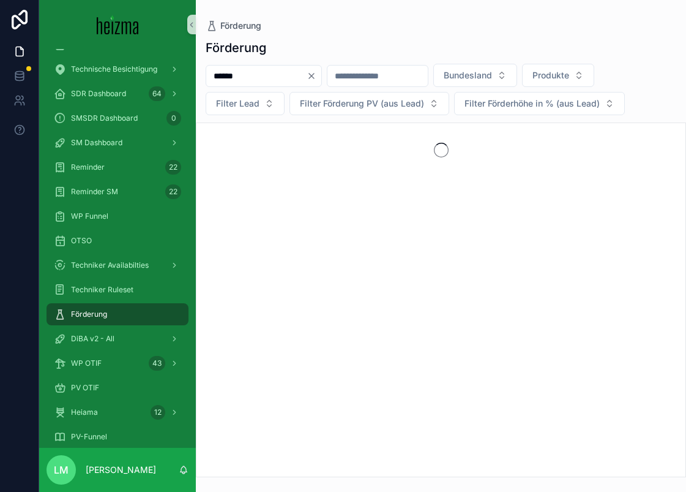
click at [242, 79] on input "******" at bounding box center [256, 75] width 100 height 17
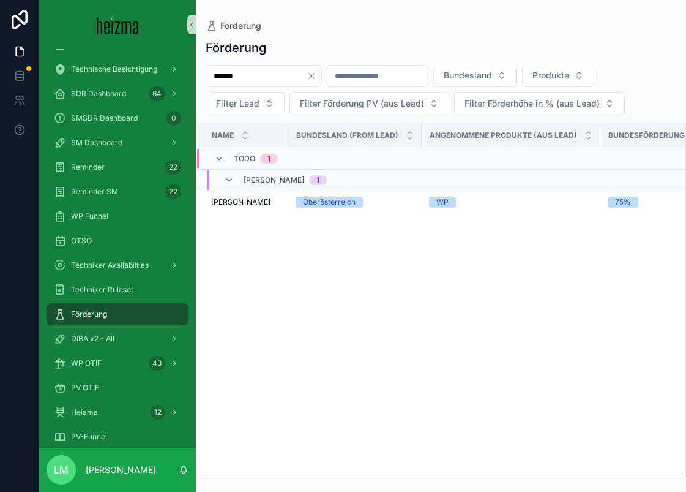
click at [242, 79] on input "******" at bounding box center [256, 75] width 100 height 17
type input "******"
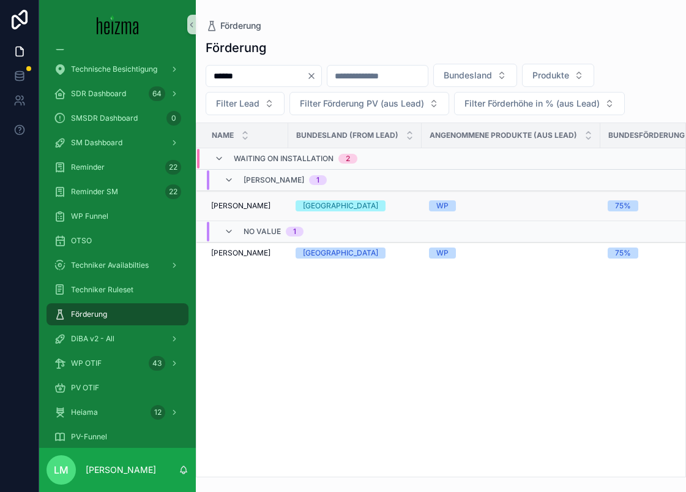
click at [239, 200] on td "Eva Erhart Eva Erhart" at bounding box center [243, 206] width 92 height 30
click at [244, 214] on td "Eva Erhart Eva Erhart" at bounding box center [243, 206] width 92 height 30
click at [235, 207] on span "Eva Erhart" at bounding box center [240, 206] width 59 height 10
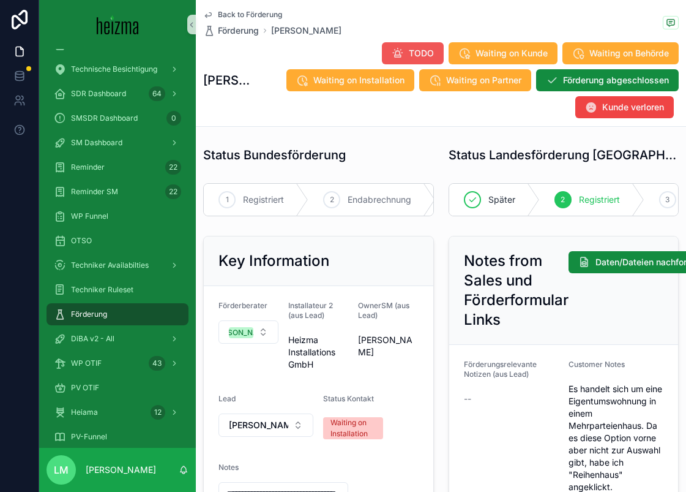
click at [409, 54] on span "TODO" at bounding box center [421, 53] width 25 height 12
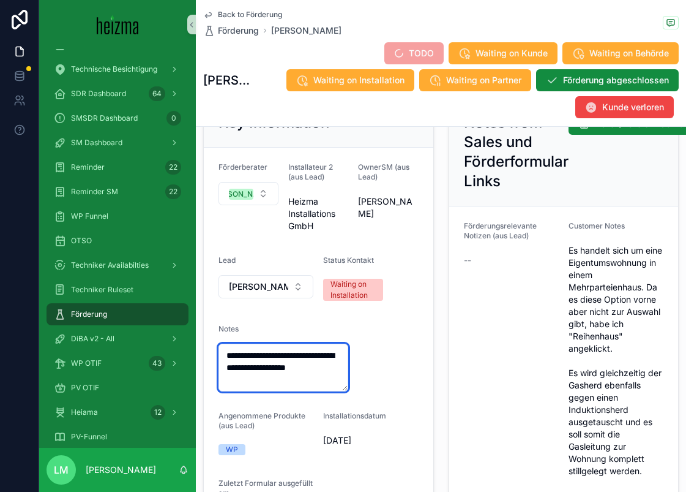
click at [228, 344] on textarea "**********" at bounding box center [284, 368] width 130 height 48
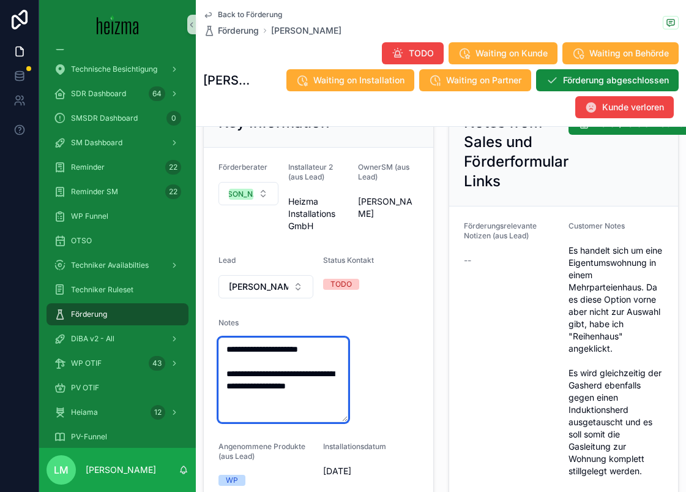
type textarea "**********"
click at [396, 301] on form "**********" at bounding box center [319, 360] width 230 height 425
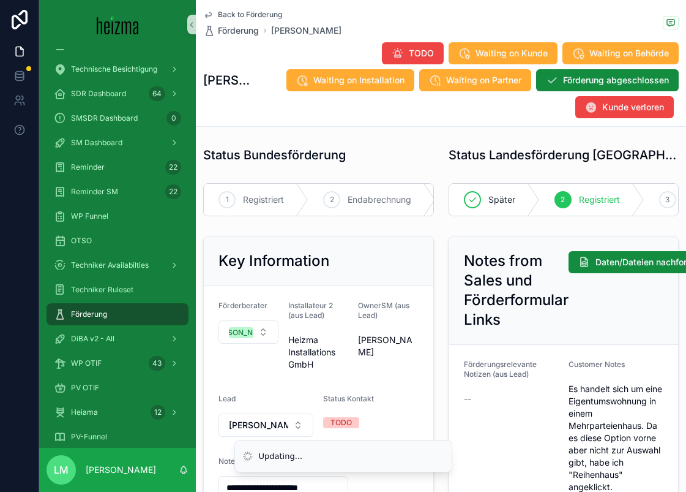
click at [235, 11] on span "Back to Förderung" at bounding box center [250, 15] width 64 height 10
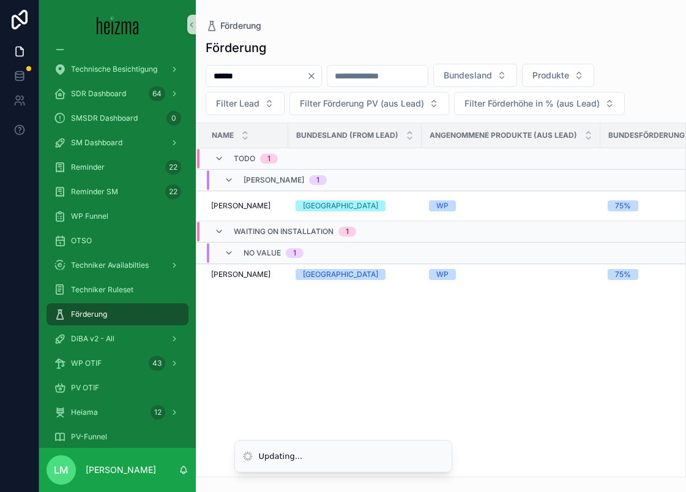
click at [317, 75] on icon "Clear" at bounding box center [312, 76] width 10 height 10
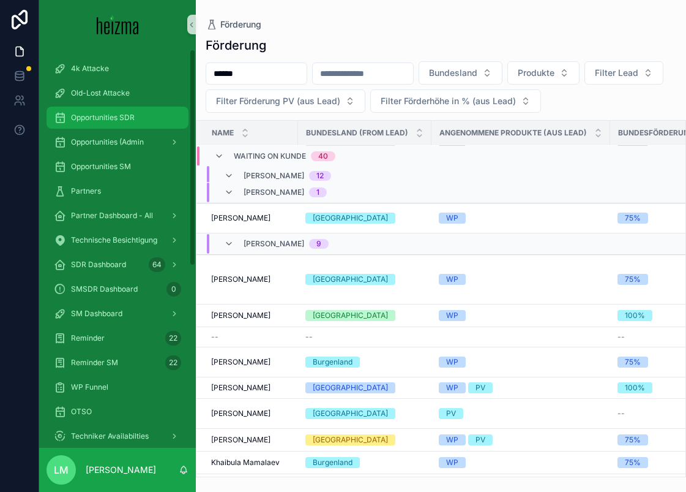
click at [103, 119] on span "Opportunities SDR" at bounding box center [103, 118] width 64 height 10
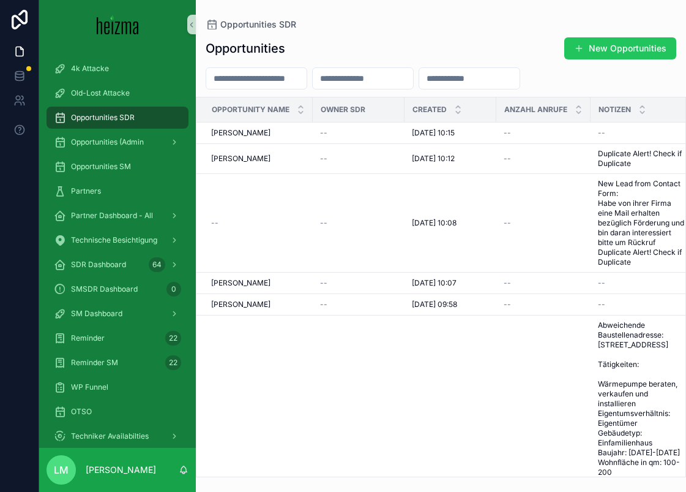
click at [272, 77] on input "scrollable content" at bounding box center [256, 78] width 100 height 17
type input "**********"
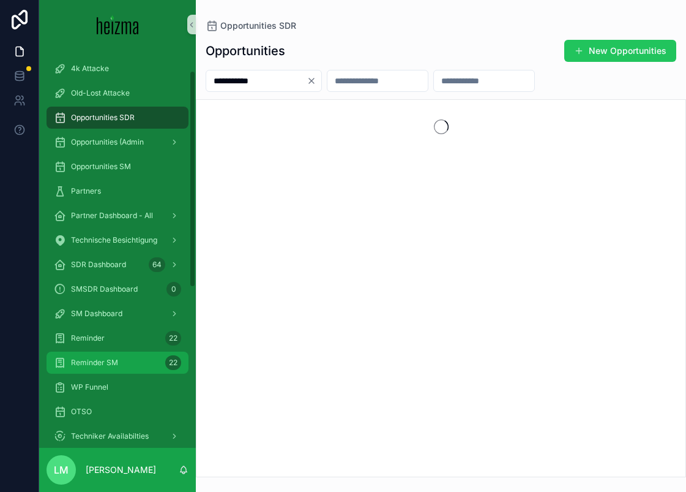
scroll to position [159, 0]
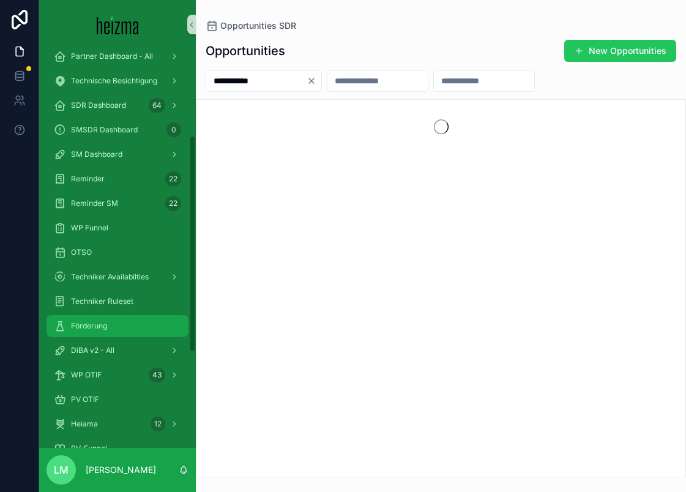
click at [97, 325] on span "Förderung" at bounding box center [89, 326] width 36 height 10
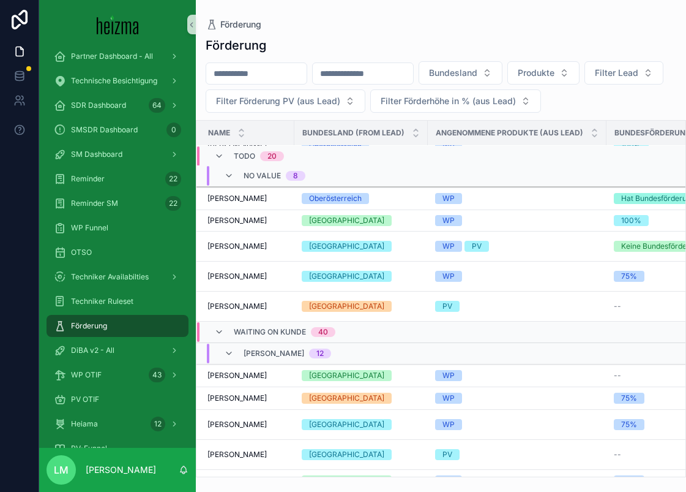
scroll to position [0, 7]
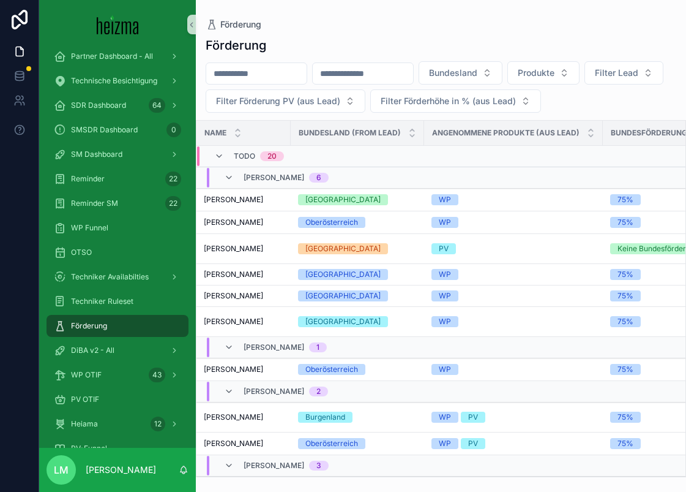
click at [249, 75] on input "scrollable content" at bounding box center [256, 73] width 100 height 17
type input "******"
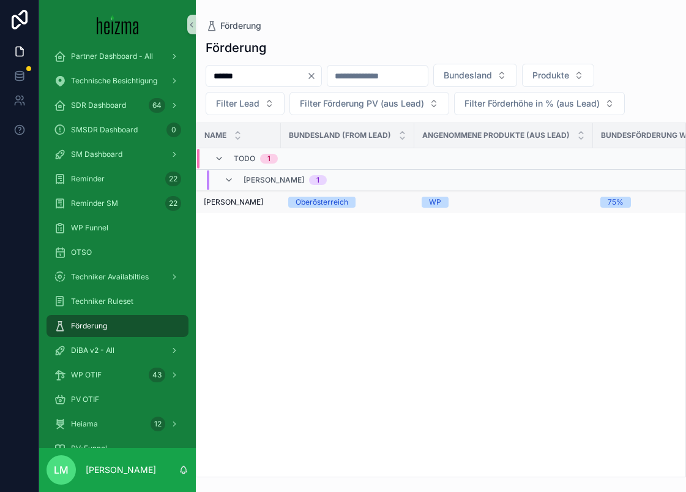
click at [239, 209] on td "Martin Binder Martin Binder" at bounding box center [235, 202] width 92 height 23
click at [237, 207] on td "Martin Binder Martin Binder" at bounding box center [235, 202] width 92 height 23
click at [232, 203] on span "Martin Binder" at bounding box center [233, 202] width 59 height 10
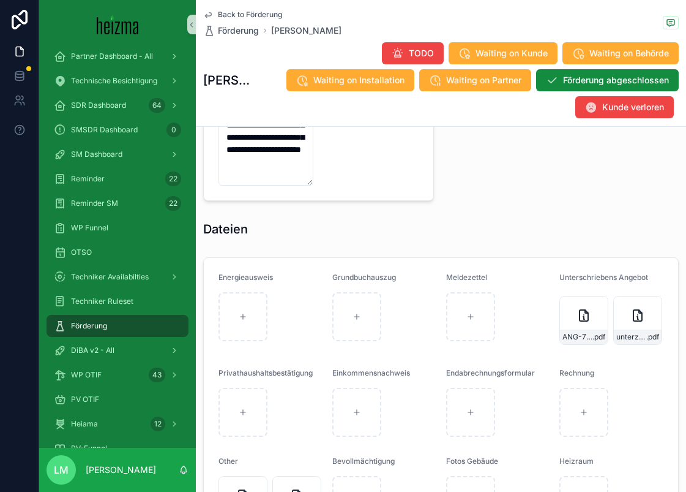
scroll to position [1592, 0]
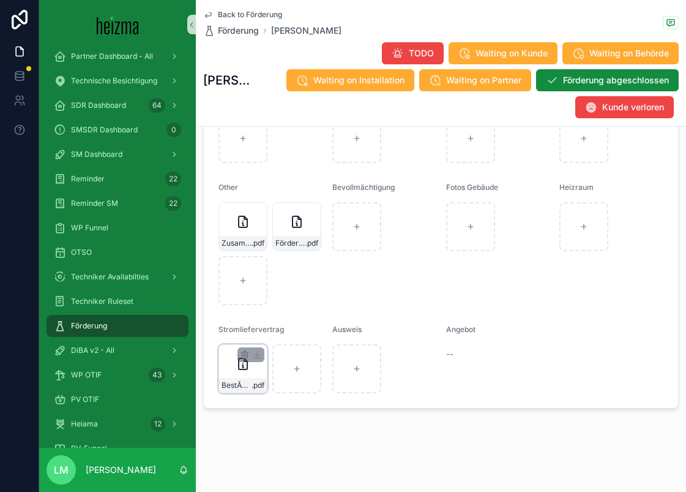
click at [253, 375] on div "BestÃ¤tigung .pdf" at bounding box center [243, 368] width 49 height 49
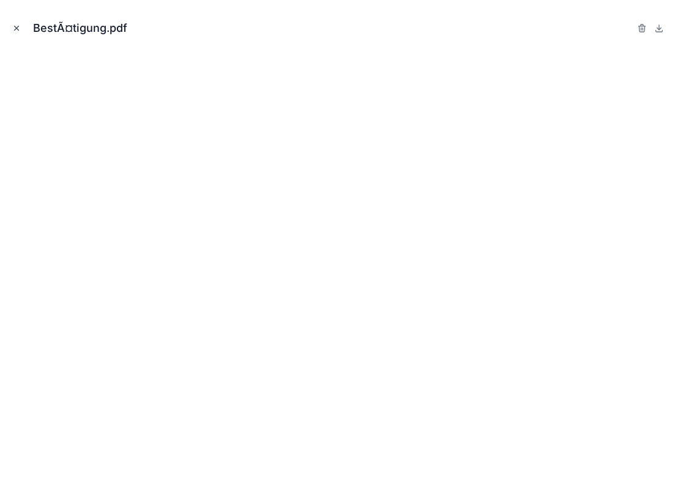
click at [15, 26] on icon "Close modal" at bounding box center [16, 28] width 9 height 9
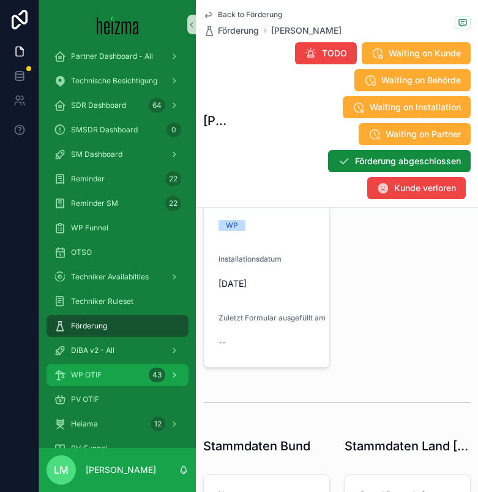
scroll to position [684, 0]
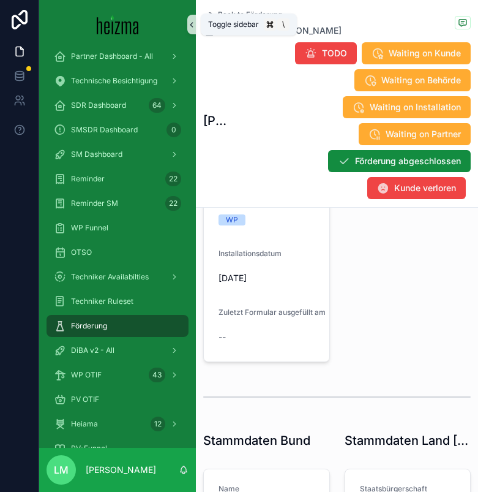
click at [189, 22] on icon "scrollable content" at bounding box center [191, 24] width 9 height 9
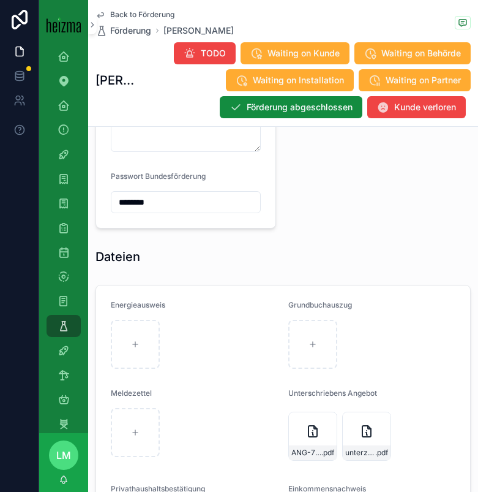
scroll to position [2086, 0]
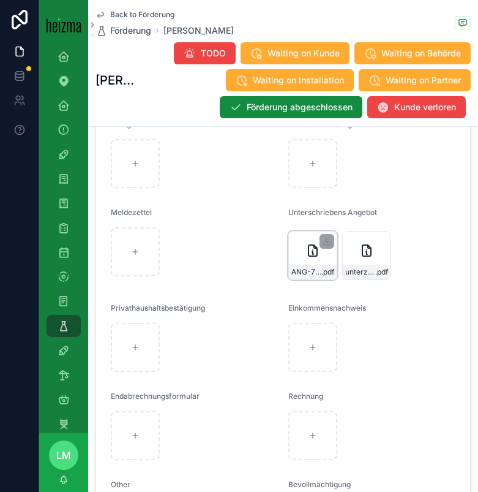
click at [313, 266] on div "ANG-7139-Binder-2024-11-13-(1) .pdf" at bounding box center [313, 272] width 48 height 15
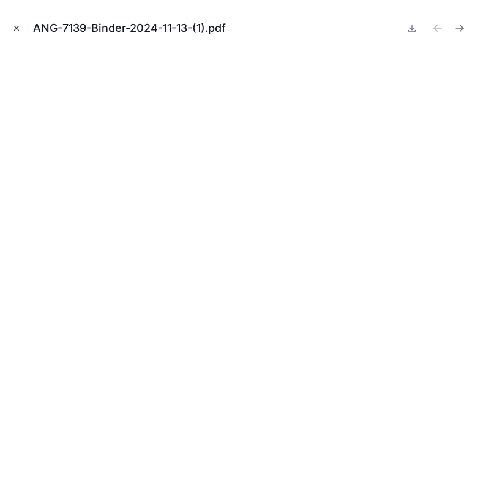
click at [17, 24] on icon "Close modal" at bounding box center [16, 28] width 9 height 9
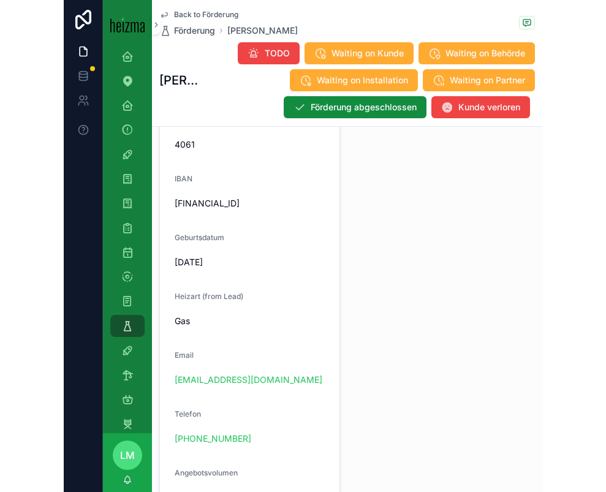
scroll to position [1159, 0]
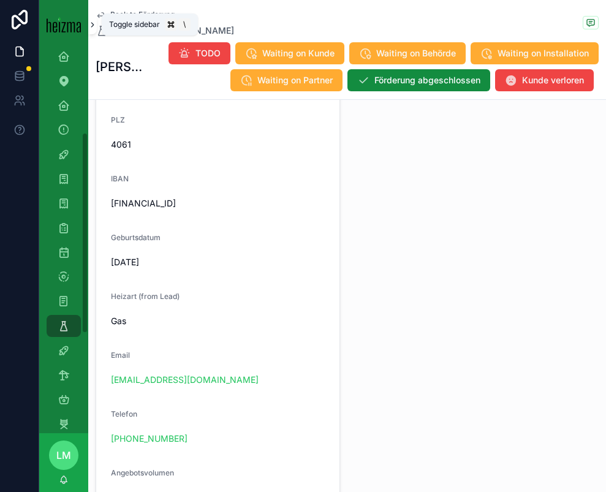
click at [90, 28] on icon "scrollable content" at bounding box center [92, 24] width 9 height 9
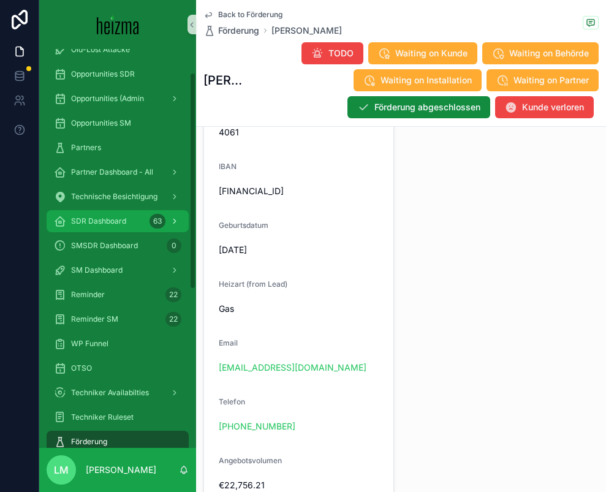
scroll to position [0, 0]
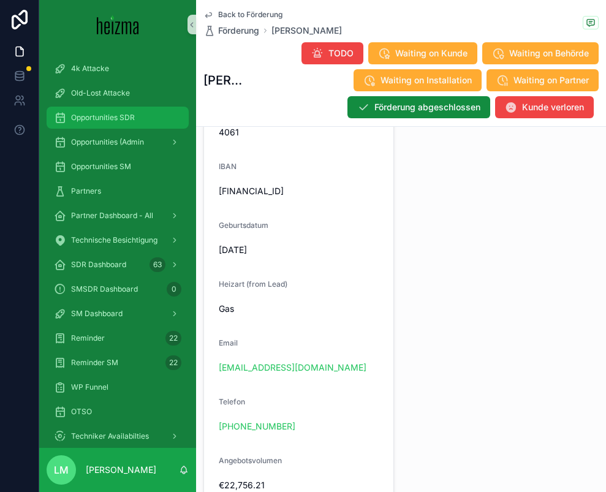
click at [103, 113] on span "Opportunities SDR" at bounding box center [103, 118] width 64 height 10
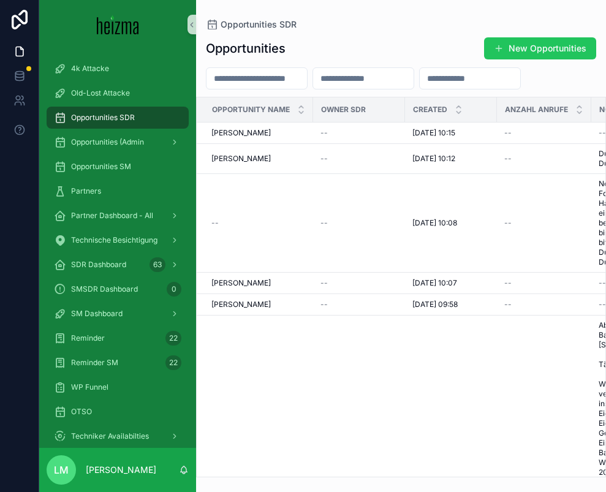
click at [257, 75] on input "scrollable content" at bounding box center [256, 78] width 100 height 17
type input "****"
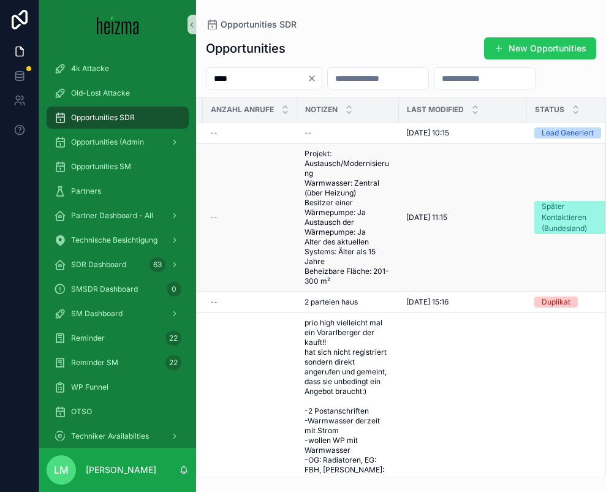
scroll to position [0, 315]
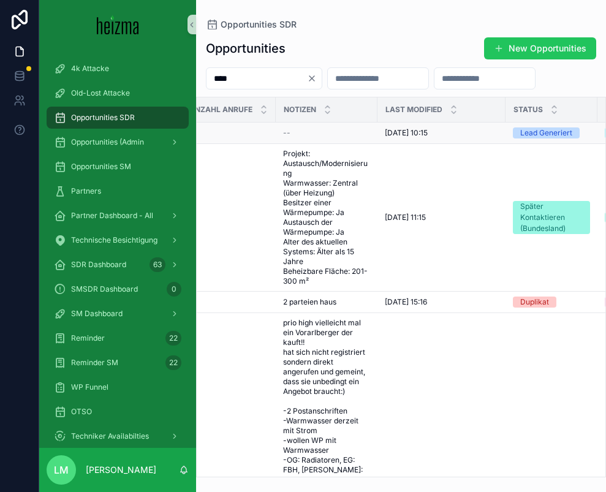
click at [404, 136] on span "[DATE] 10:15" at bounding box center [406, 133] width 43 height 10
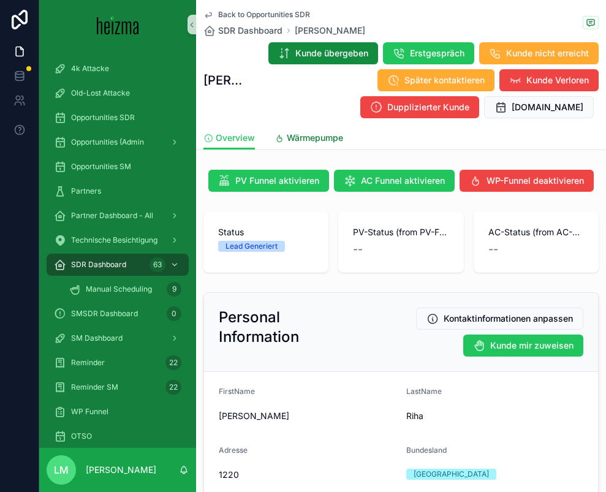
click at [313, 138] on span "Wärmepumpe" at bounding box center [315, 138] width 56 height 12
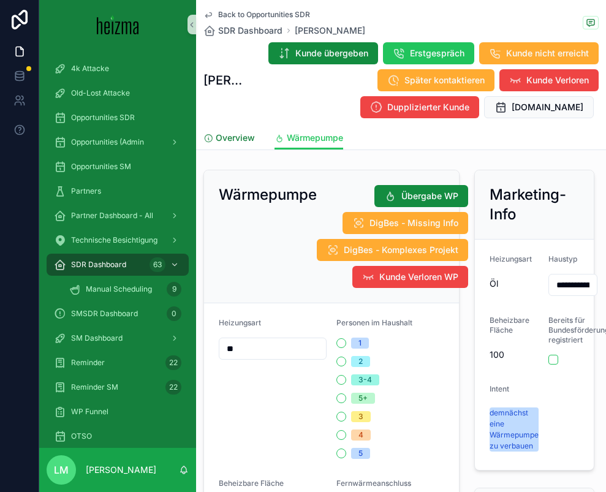
click at [236, 127] on link "Overview" at bounding box center [228, 139] width 51 height 24
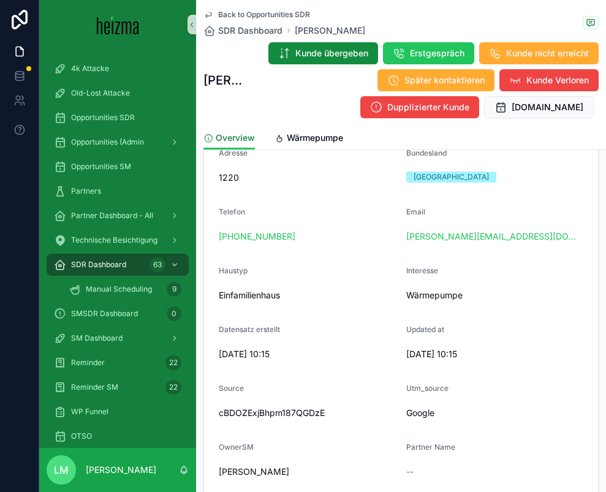
scroll to position [287, 0]
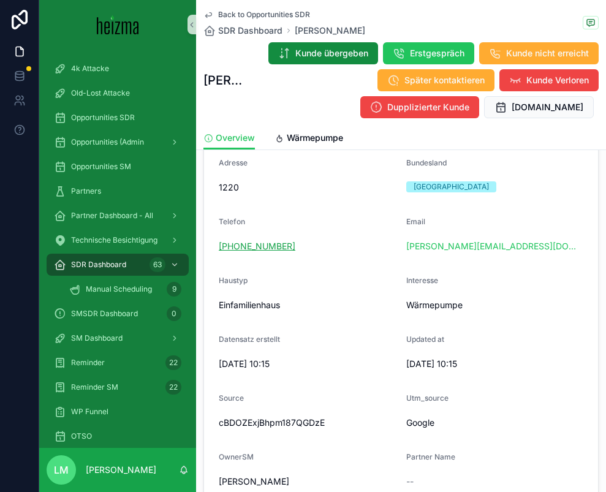
drag, startPoint x: 312, startPoint y: 239, endPoint x: 220, endPoint y: 242, distance: 92.5
click at [220, 238] on div "[PHONE_NUMBER]" at bounding box center [308, 246] width 178 height 20
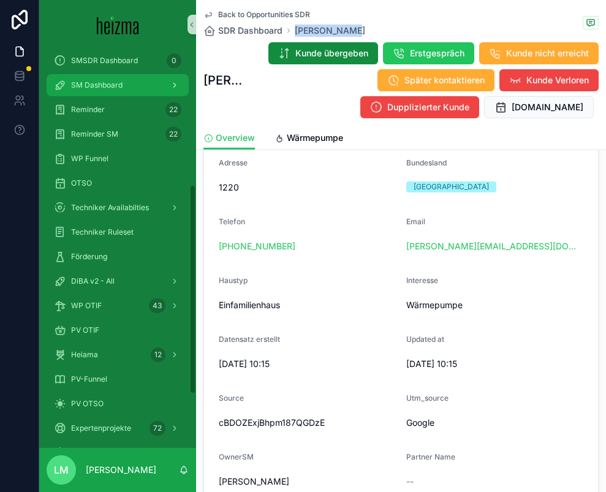
scroll to position [259, 0]
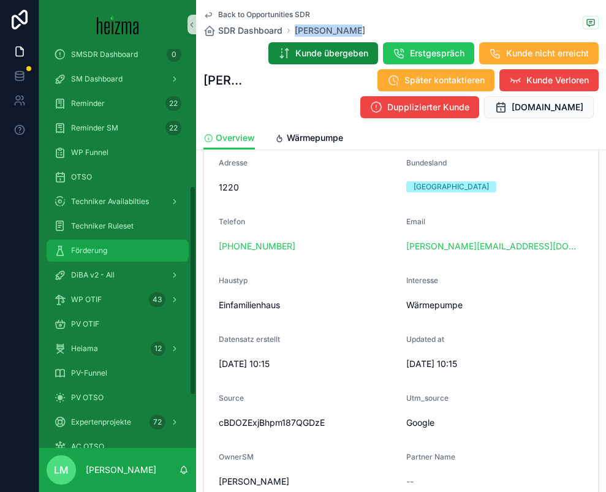
click at [85, 255] on span "Förderung" at bounding box center [89, 251] width 36 height 10
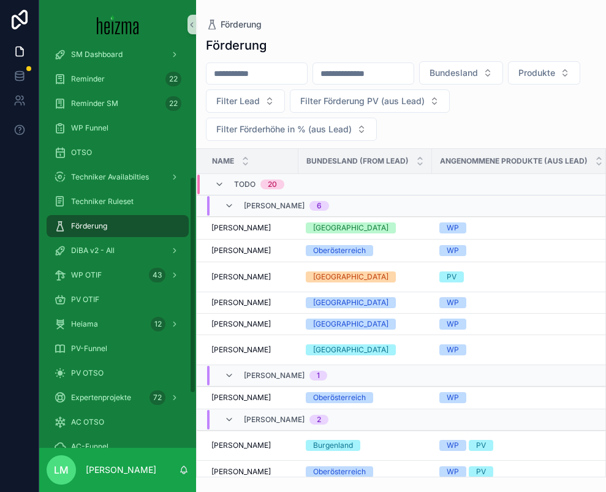
scroll to position [235, 0]
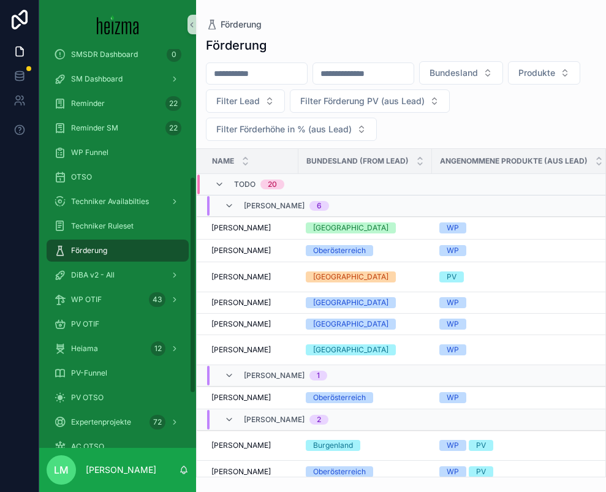
click at [247, 75] on input "scrollable content" at bounding box center [256, 73] width 100 height 17
type input "****"
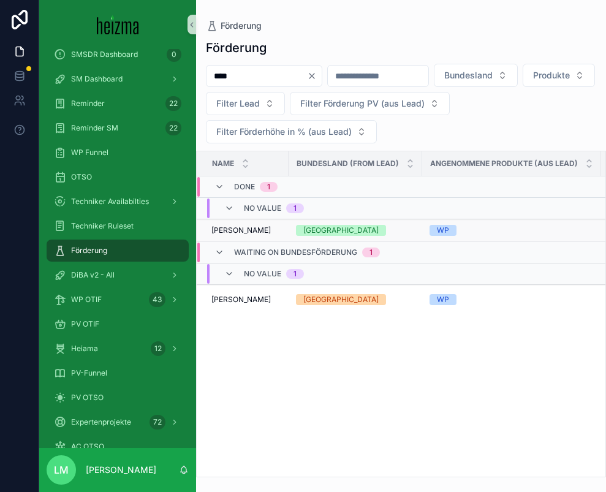
click at [265, 230] on span "Engelbert Rossegger" at bounding box center [240, 230] width 59 height 10
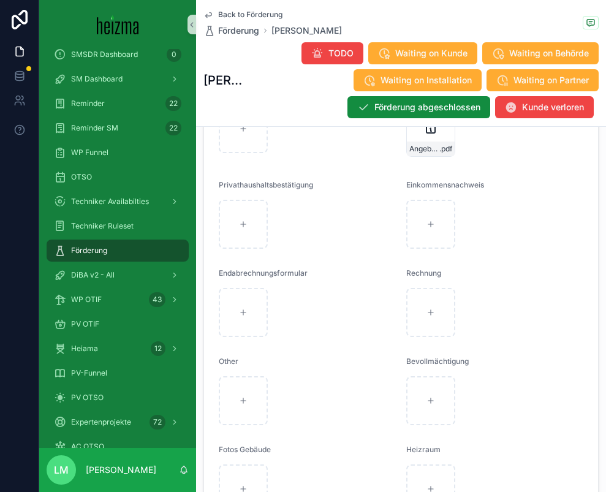
scroll to position [1992, 0]
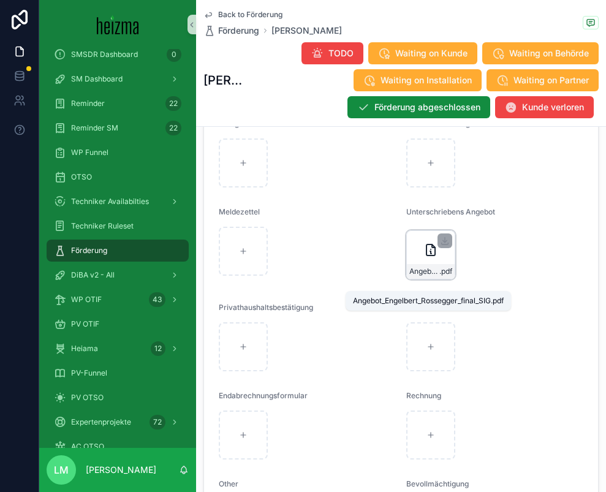
click at [419, 276] on span "Angebot_Engelbert_Rossegger_final_SIG" at bounding box center [424, 271] width 30 height 10
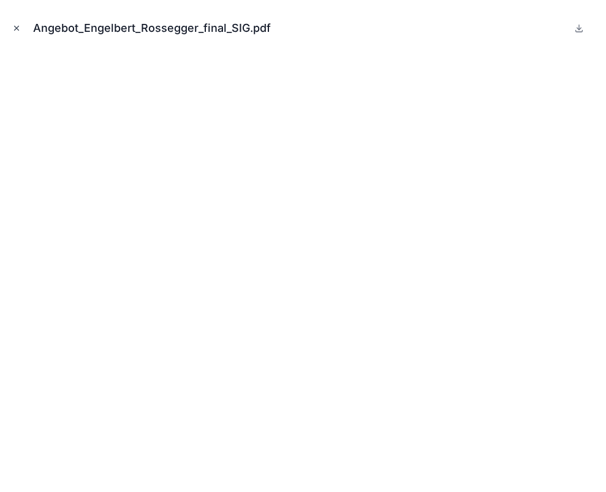
click at [12, 29] on icon "Close modal" at bounding box center [16, 28] width 9 height 9
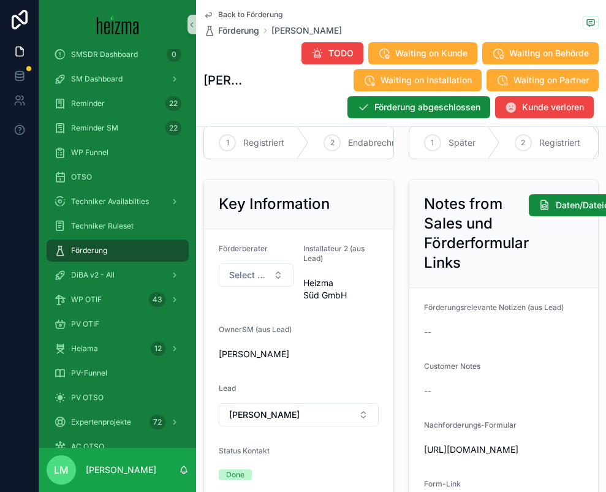
scroll to position [89, 0]
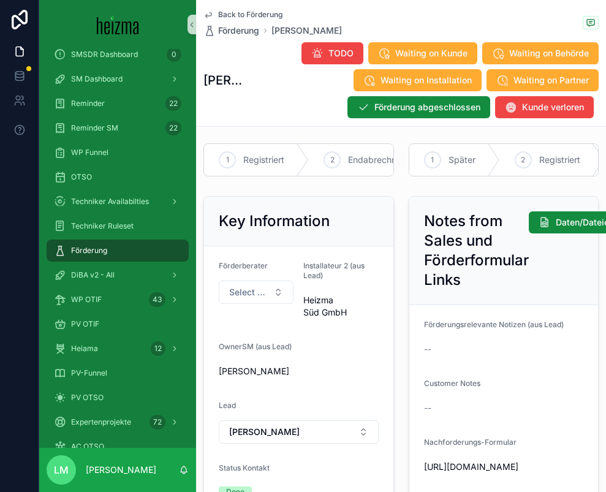
click at [237, 14] on span "Back to Förderung" at bounding box center [250, 15] width 64 height 10
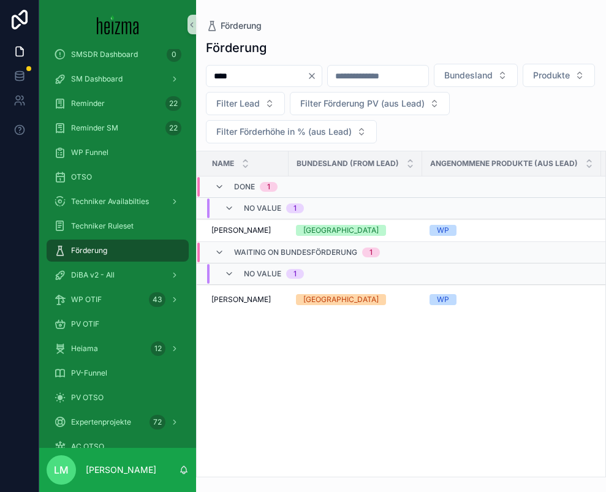
click at [317, 79] on icon "Clear" at bounding box center [312, 76] width 10 height 10
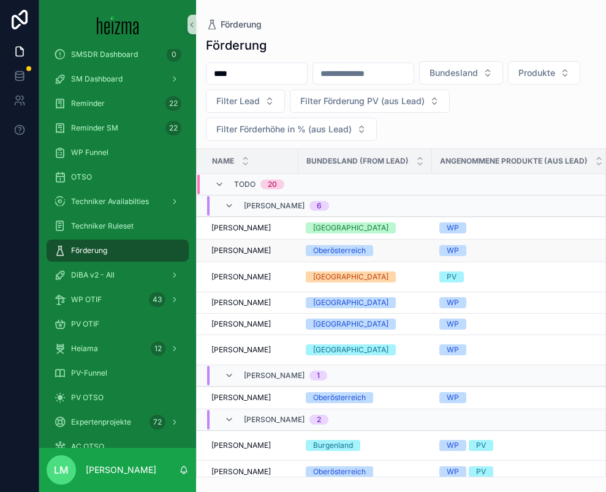
click at [248, 252] on span "Martin Binder" at bounding box center [240, 251] width 59 height 10
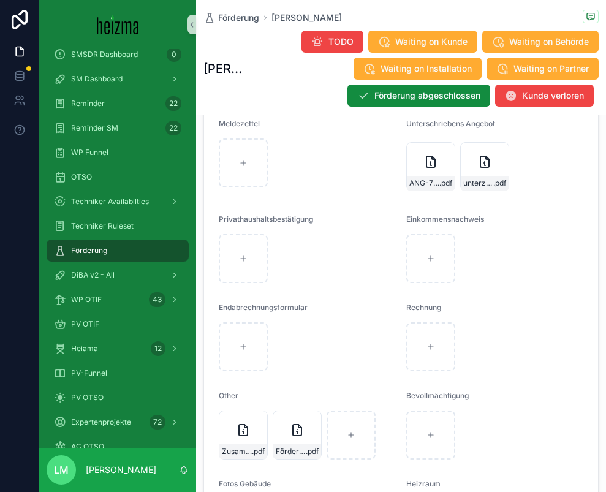
scroll to position [2133, 0]
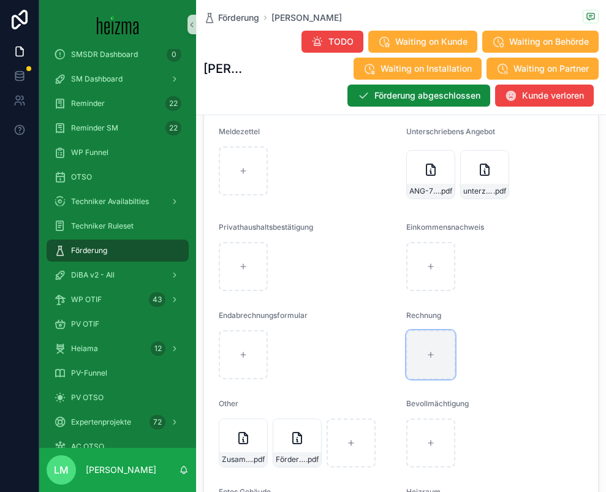
click at [432, 359] on icon "scrollable content" at bounding box center [430, 354] width 9 height 9
type input "**********"
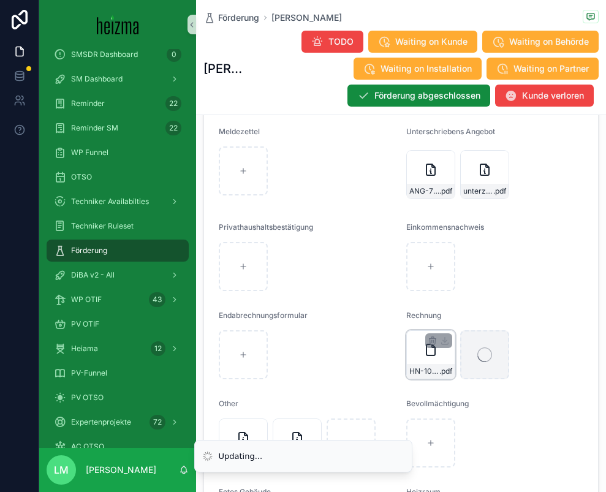
click at [418, 373] on div "HN-1018 (4) .pdf" at bounding box center [430, 354] width 49 height 49
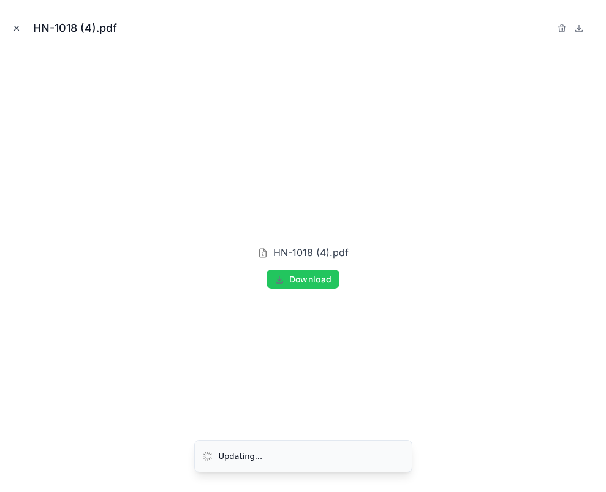
click at [16, 21] on button "Close modal" at bounding box center [16, 27] width 13 height 13
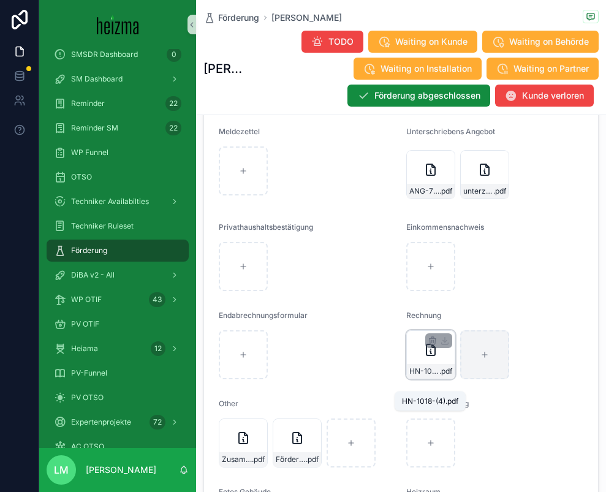
click at [421, 376] on span "HN-1018-(4)" at bounding box center [424, 371] width 30 height 10
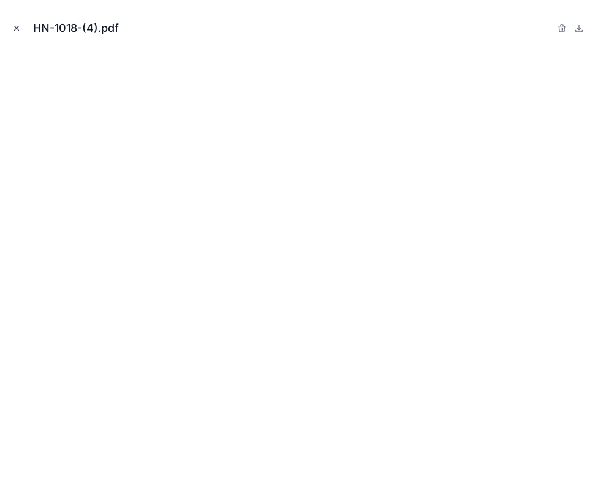
click at [18, 26] on icon "Close modal" at bounding box center [17, 28] width 4 height 4
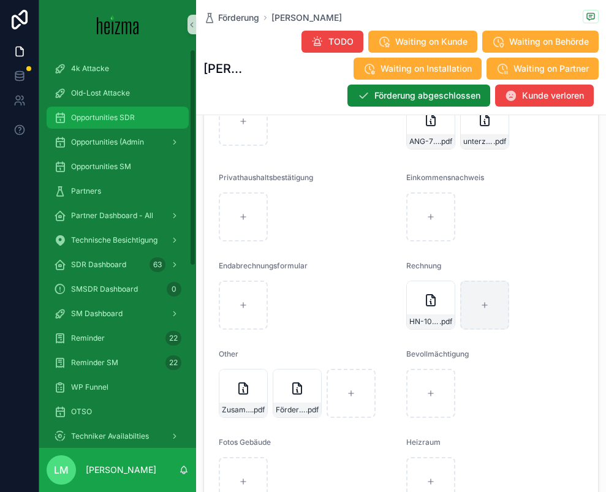
click at [106, 116] on span "Opportunities SDR" at bounding box center [103, 118] width 64 height 10
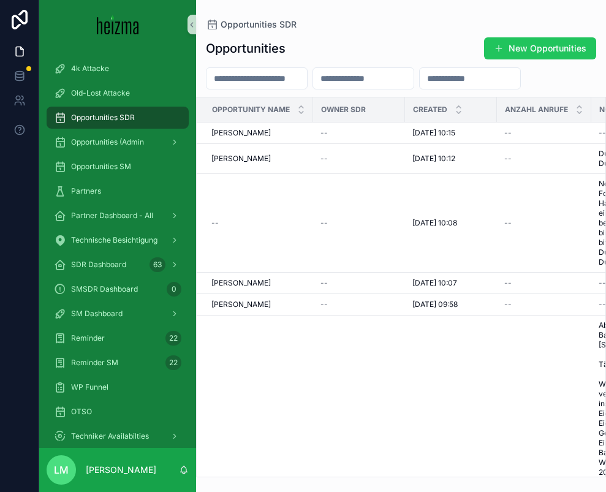
click at [245, 75] on input "scrollable content" at bounding box center [256, 78] width 100 height 17
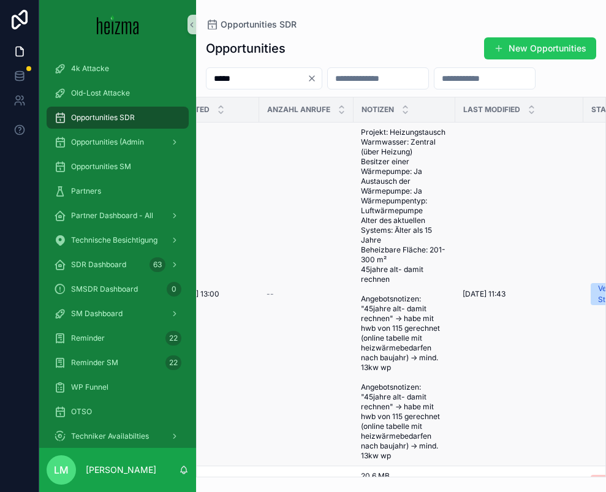
scroll to position [0, 247]
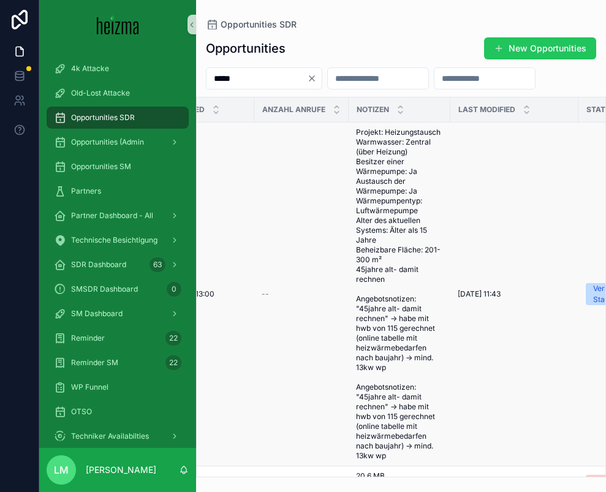
type input "*****"
click at [380, 285] on span "Projekt: Heizungstausch Warmwasser: Zentral (über Heizung) Besitzer einer Wärme…" at bounding box center [399, 293] width 87 height 333
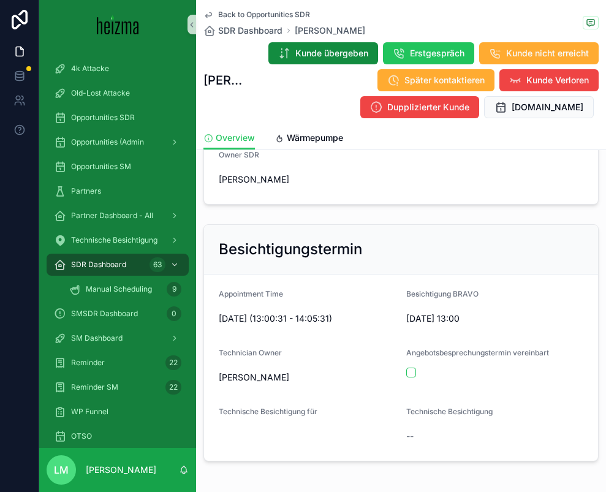
scroll to position [694, 0]
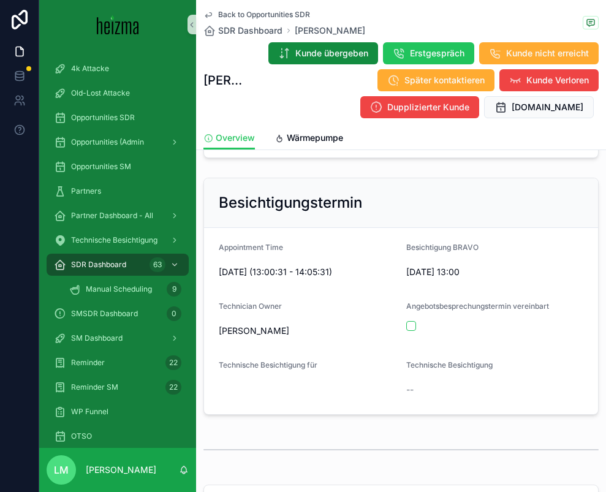
click at [230, 13] on span "Back to Opportunities SDR" at bounding box center [264, 15] width 92 height 10
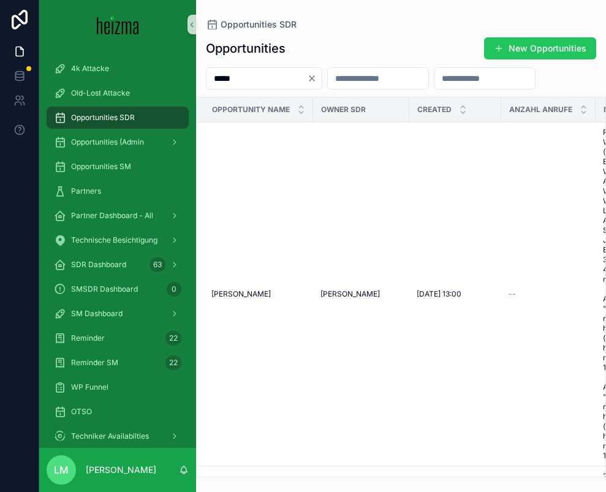
click at [249, 72] on input "*****" at bounding box center [256, 78] width 100 height 17
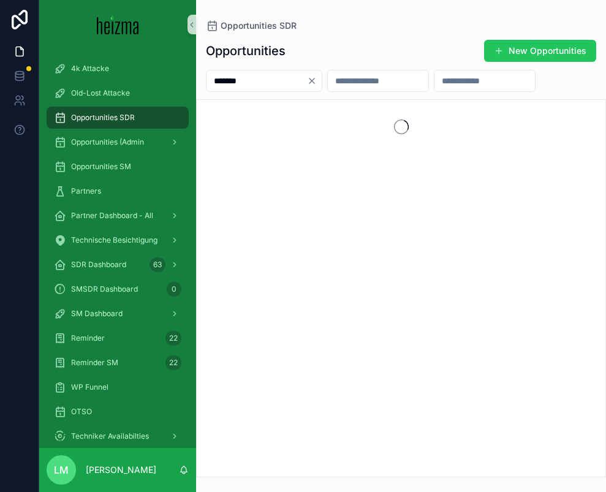
type input "********"
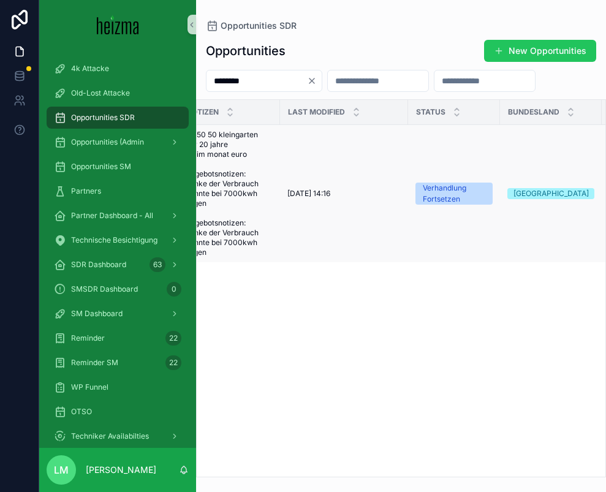
scroll to position [0, 438]
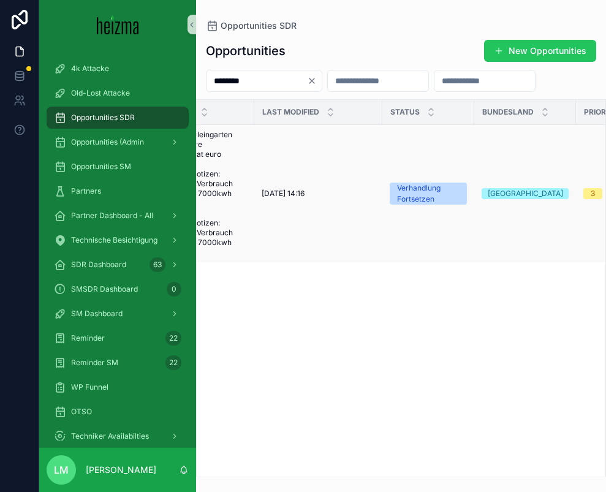
click at [296, 194] on span "03/09/2025 14:16" at bounding box center [282, 194] width 43 height 10
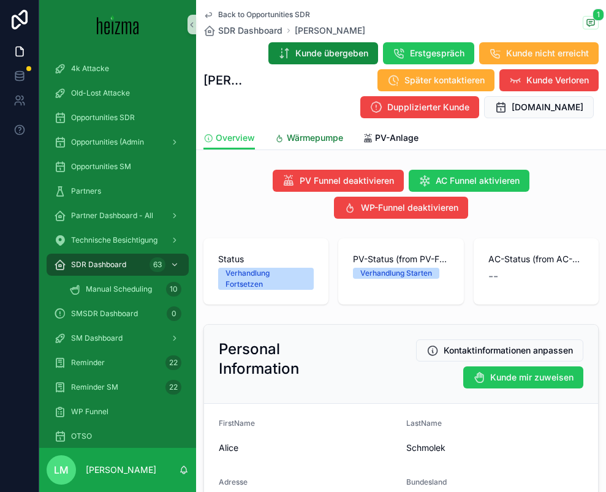
click at [299, 143] on span "Wärmepumpe" at bounding box center [315, 138] width 56 height 12
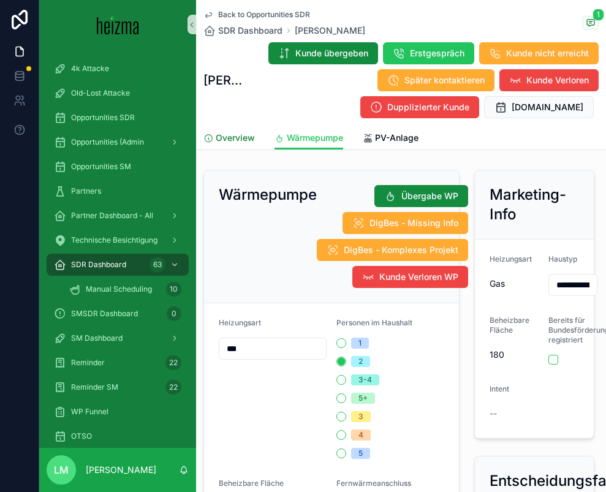
click at [252, 137] on span "Overview" at bounding box center [235, 138] width 39 height 12
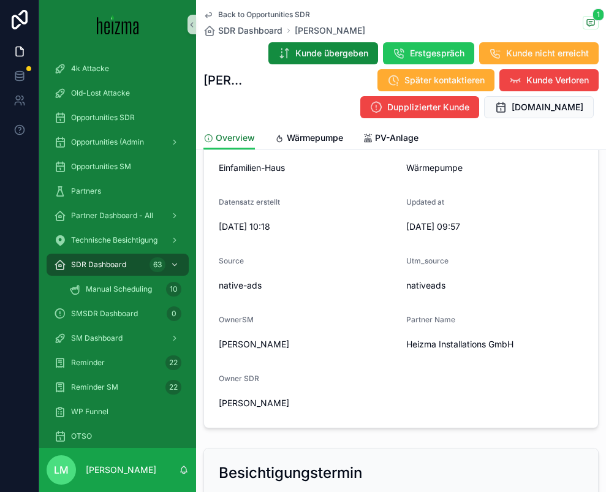
scroll to position [652, 0]
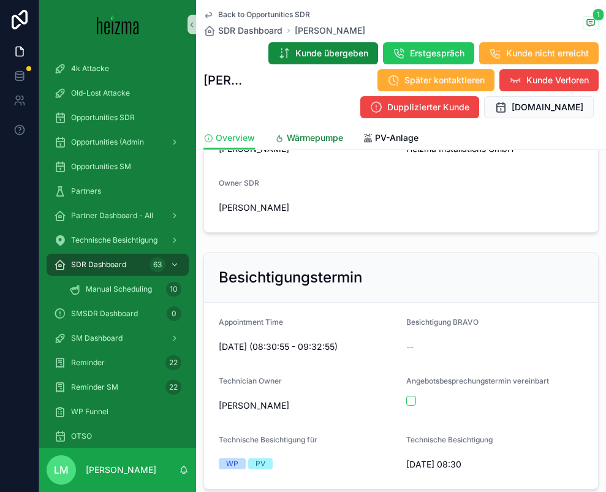
click at [320, 138] on span "Wärmepumpe" at bounding box center [315, 138] width 56 height 12
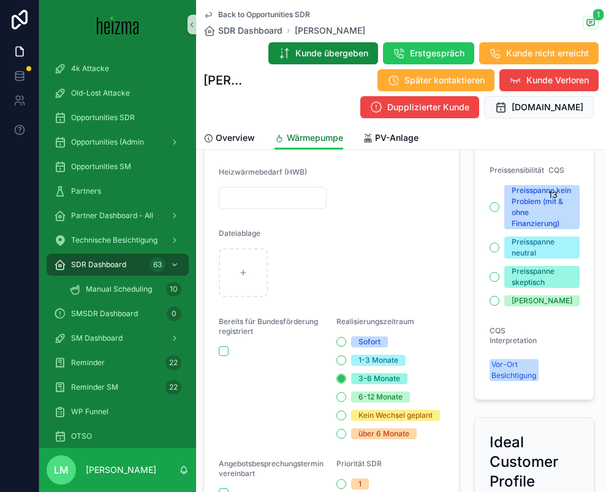
scroll to position [929, 0]
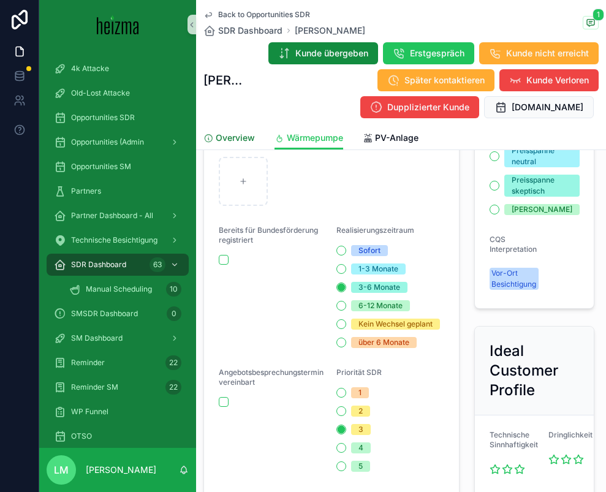
click at [237, 132] on span "Overview" at bounding box center [235, 138] width 39 height 12
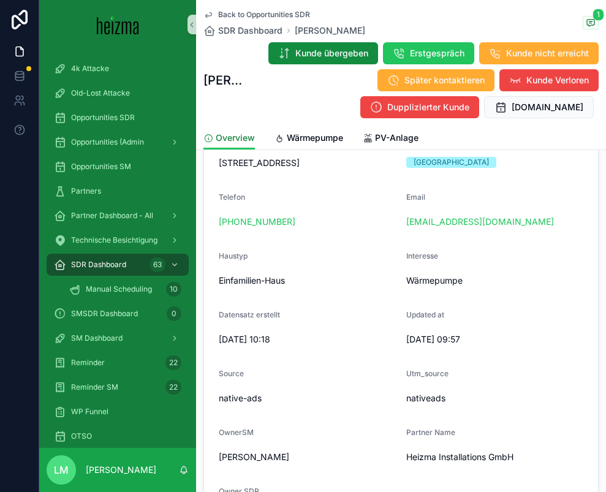
scroll to position [314, 0]
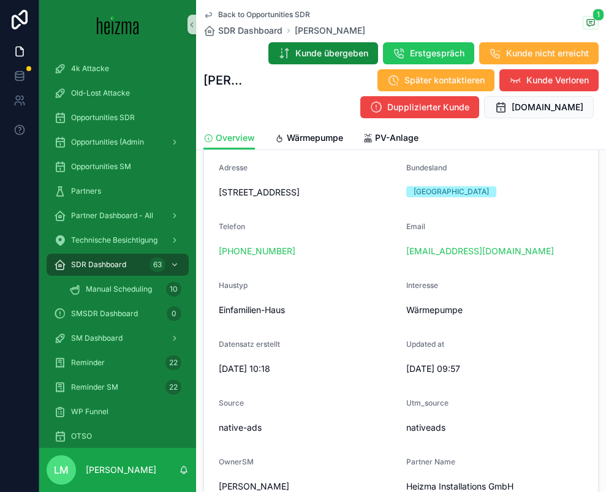
click at [279, 190] on span "Steinlegasse 32, 1160 Wien" at bounding box center [308, 192] width 178 height 12
copy span "Steinlegasse 32, 1160 Wien"
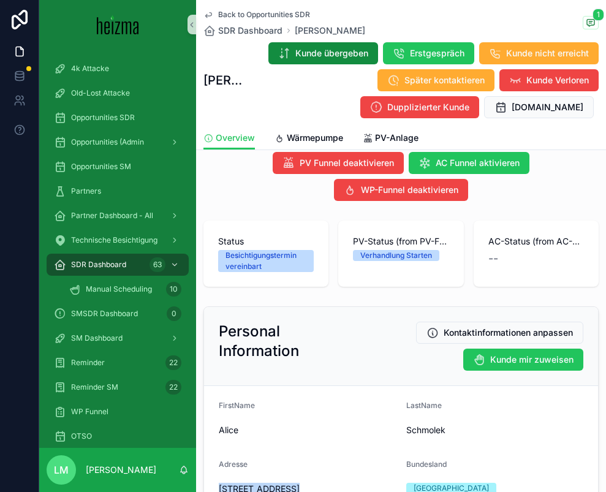
scroll to position [0, 0]
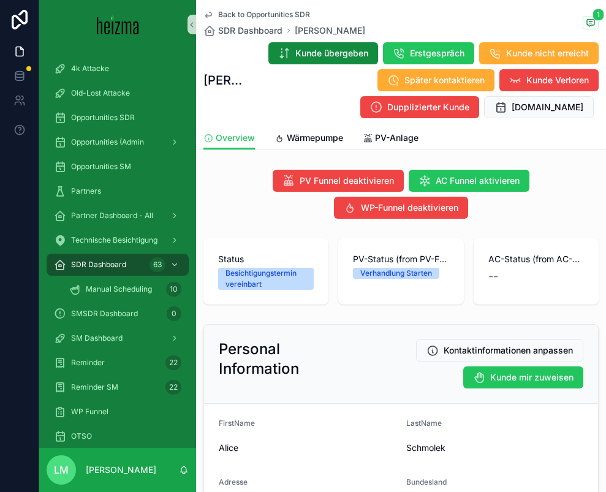
click at [225, 11] on span "Back to Opportunities SDR" at bounding box center [264, 15] width 92 height 10
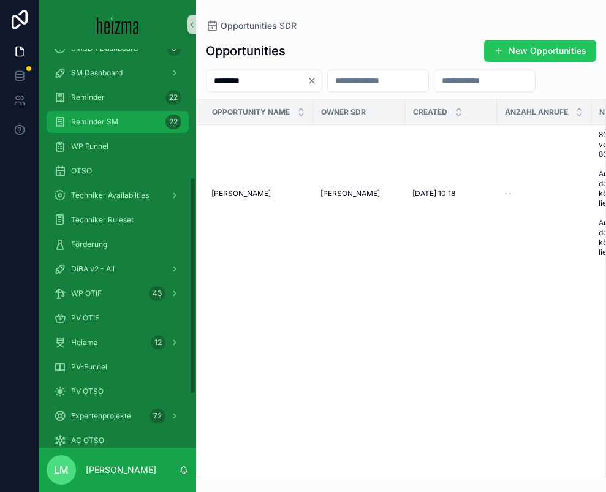
scroll to position [242, 0]
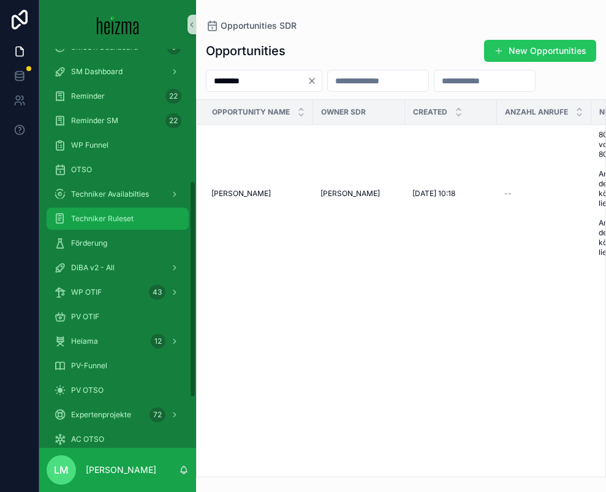
click at [85, 227] on div "Techniker Ruleset" at bounding box center [117, 219] width 127 height 20
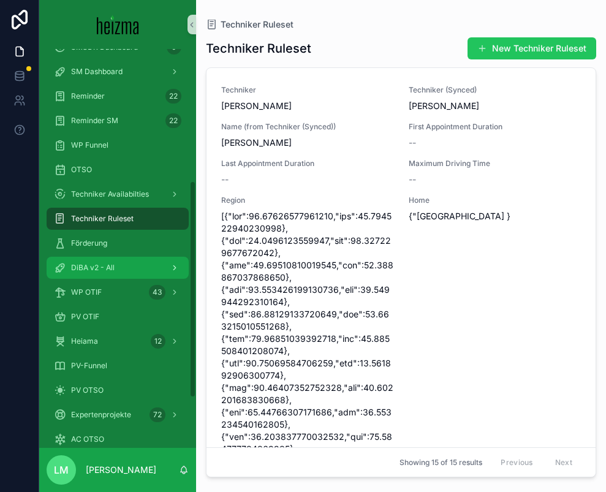
click at [86, 257] on link "DiBA v2 - All" at bounding box center [118, 268] width 142 height 22
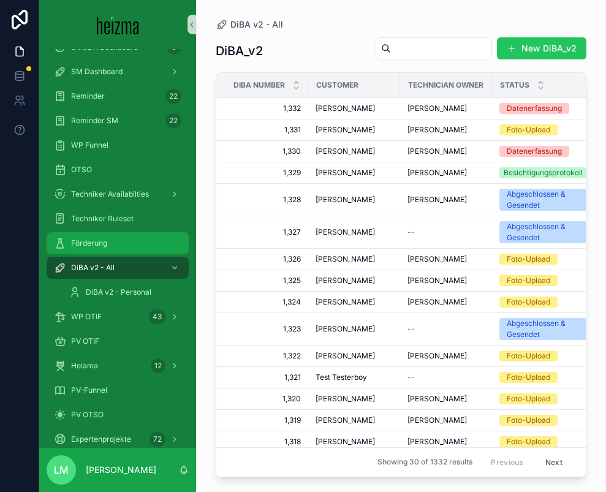
click at [83, 249] on div "Förderung" at bounding box center [117, 243] width 127 height 20
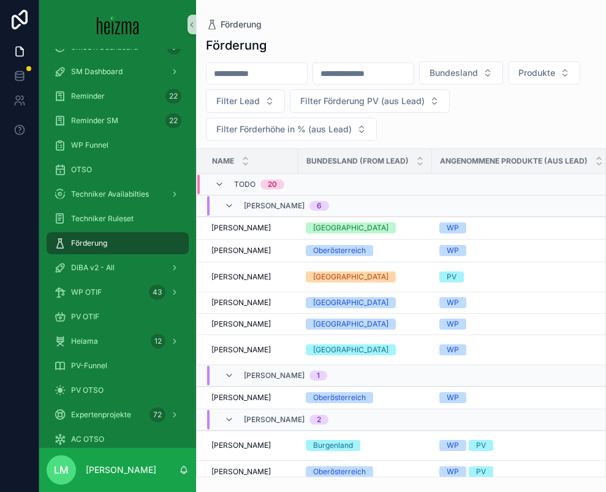
click at [273, 80] on input "scrollable content" at bounding box center [256, 73] width 100 height 17
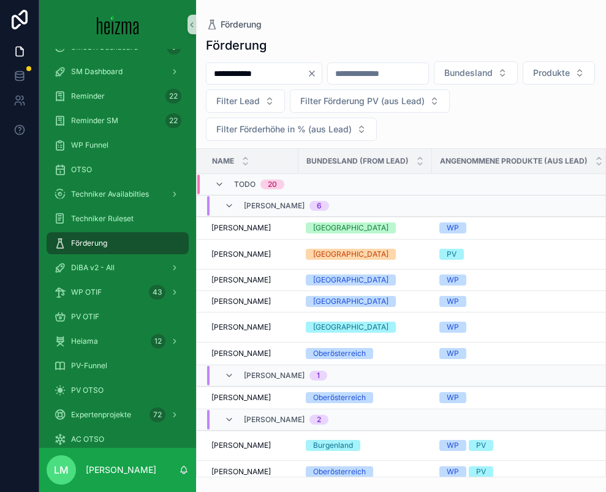
type input "**********"
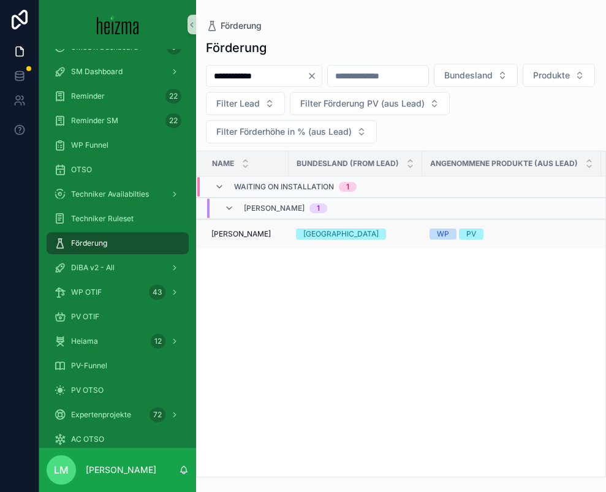
click at [256, 233] on span "Cornelia Schwarzinger" at bounding box center [240, 234] width 59 height 10
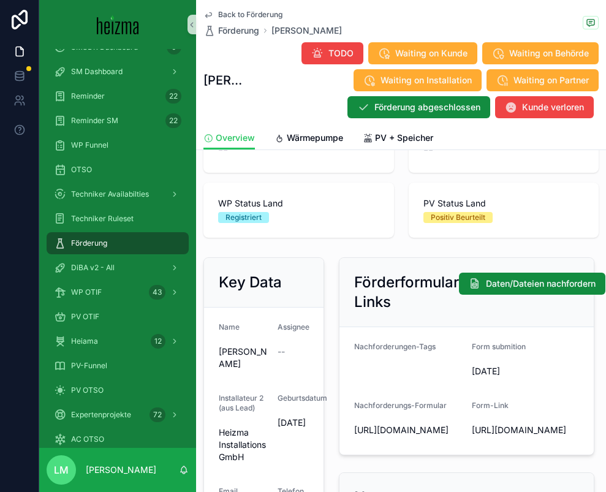
scroll to position [148, 0]
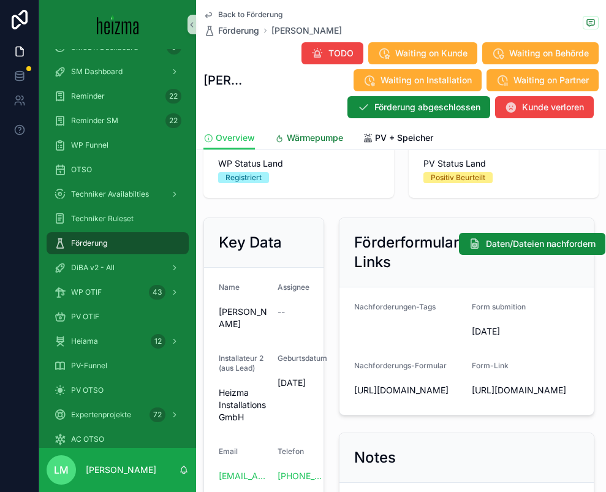
click at [303, 129] on link "Wärmepumpe" at bounding box center [308, 139] width 69 height 24
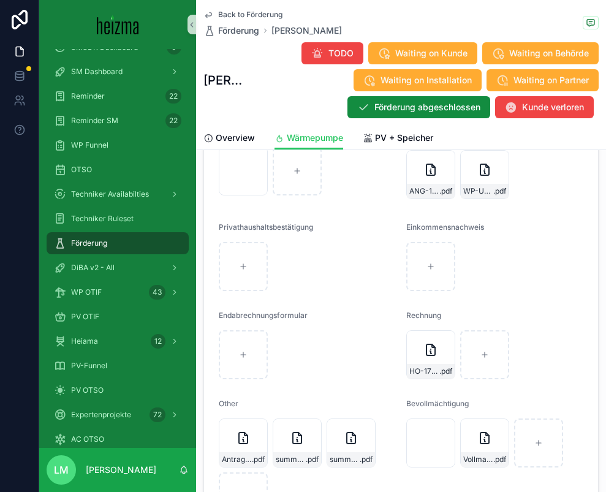
scroll to position [2085, 0]
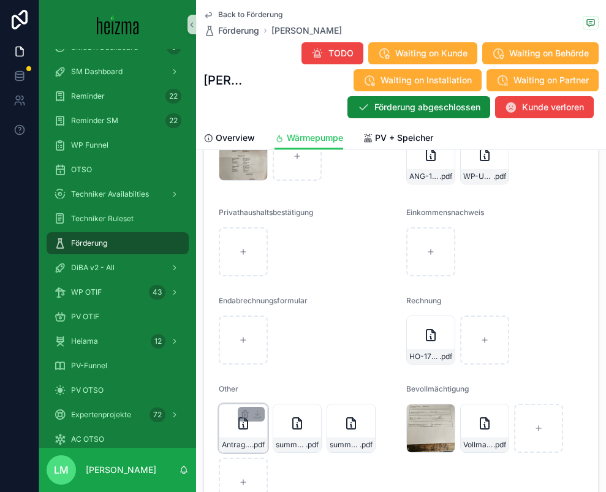
click at [243, 451] on div "Antrag-3 .pdf" at bounding box center [243, 444] width 48 height 15
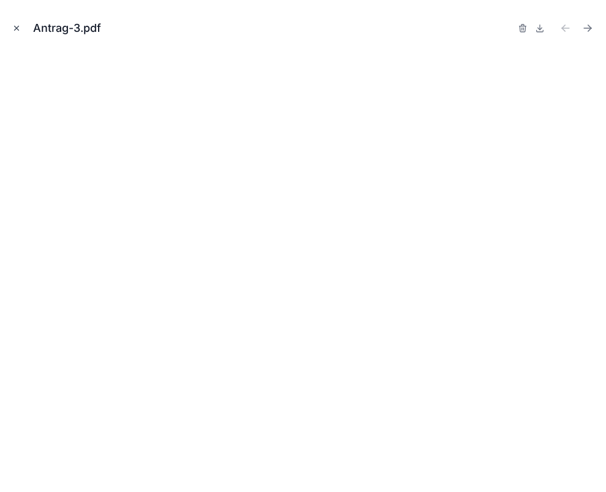
click at [17, 25] on icon "Close modal" at bounding box center [16, 28] width 9 height 9
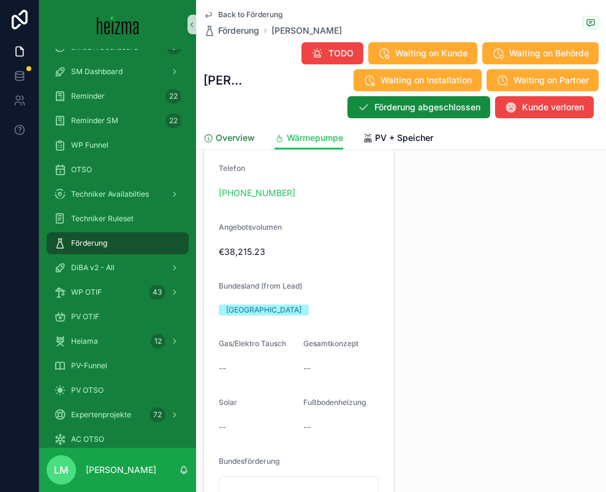
scroll to position [1127, 0]
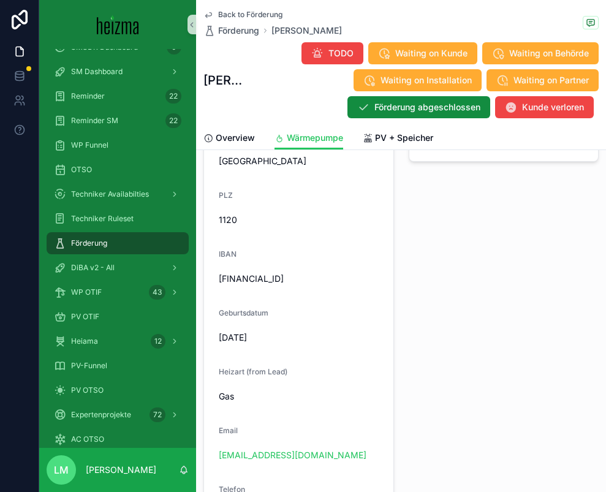
click at [244, 18] on span "Back to Förderung" at bounding box center [250, 15] width 64 height 10
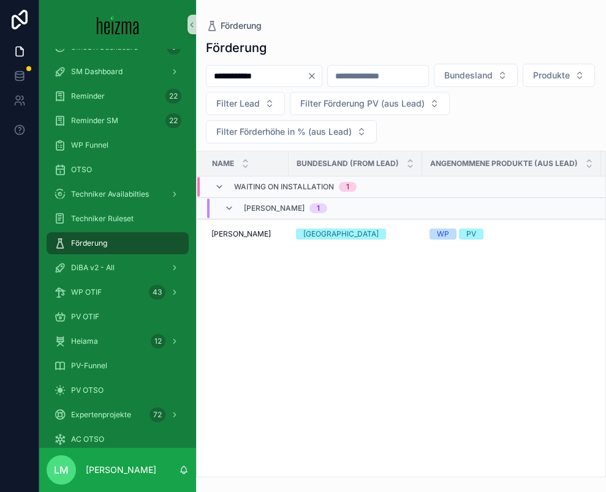
click at [317, 76] on icon "Clear" at bounding box center [312, 76] width 10 height 10
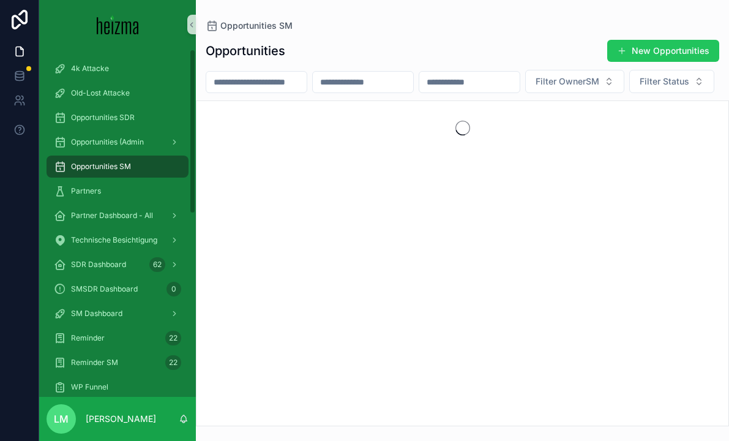
click at [267, 73] on input "scrollable content" at bounding box center [256, 81] width 100 height 17
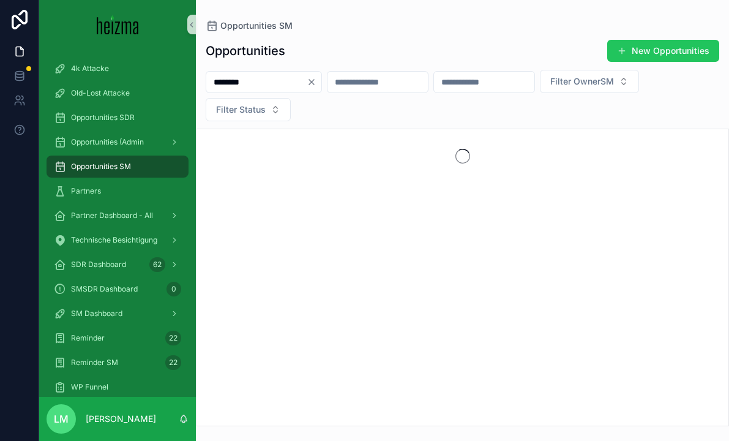
type input "********"
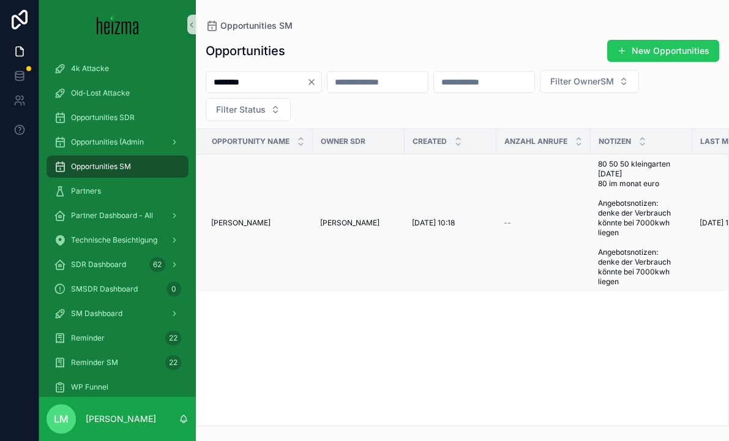
click at [244, 224] on span "[PERSON_NAME]" at bounding box center [240, 223] width 59 height 10
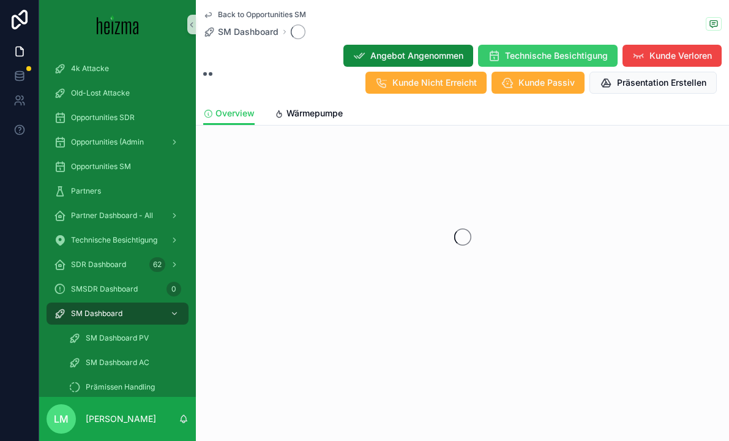
click at [591, 44] on div "Angebot Angenommen Technische Besichtigung Kunde Verloren Kunde Nicht Erreicht …" at bounding box center [467, 69] width 509 height 50
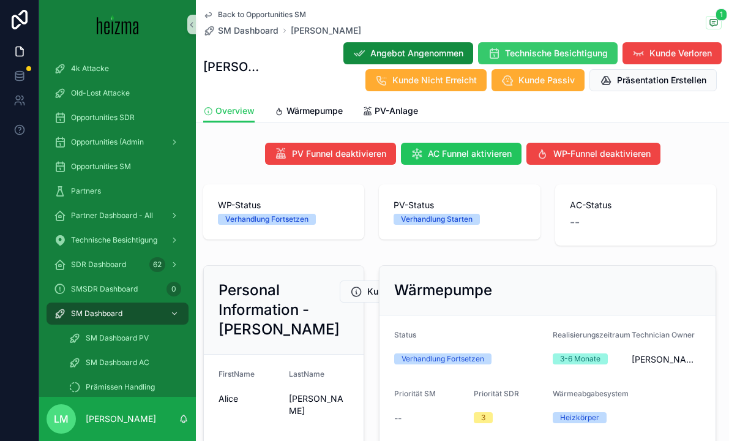
click at [582, 51] on span "Technische Besichtigung" at bounding box center [556, 53] width 103 height 12
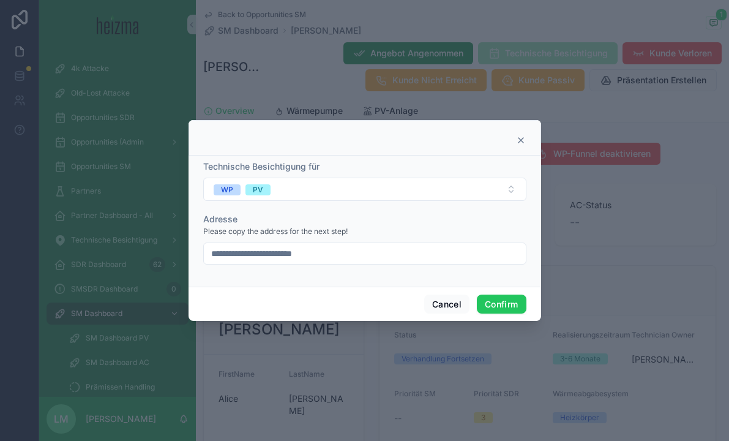
click at [424, 252] on input "**********" at bounding box center [365, 253] width 322 height 17
click at [513, 308] on button "Confirm" at bounding box center [501, 305] width 49 height 20
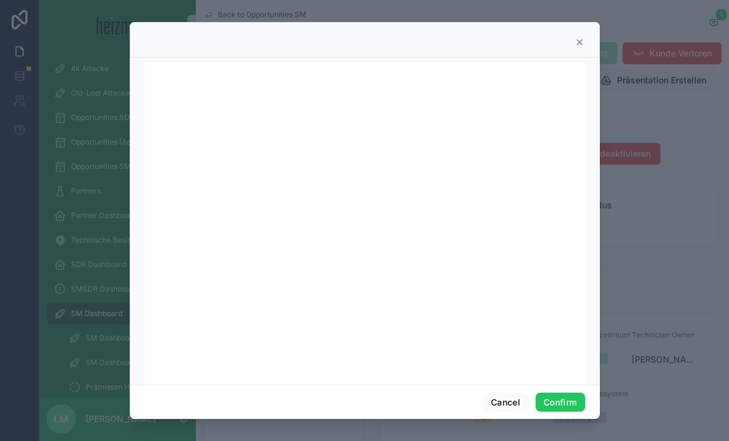
click at [581, 38] on icon at bounding box center [580, 42] width 10 height 10
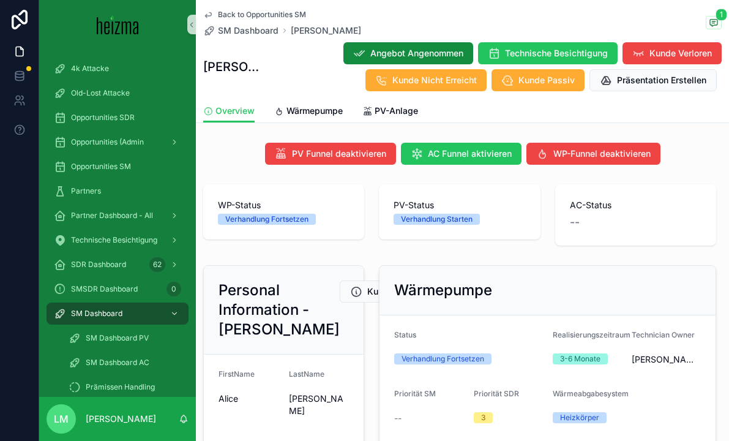
click at [253, 17] on span "Back to Opportunities SM" at bounding box center [262, 15] width 88 height 10
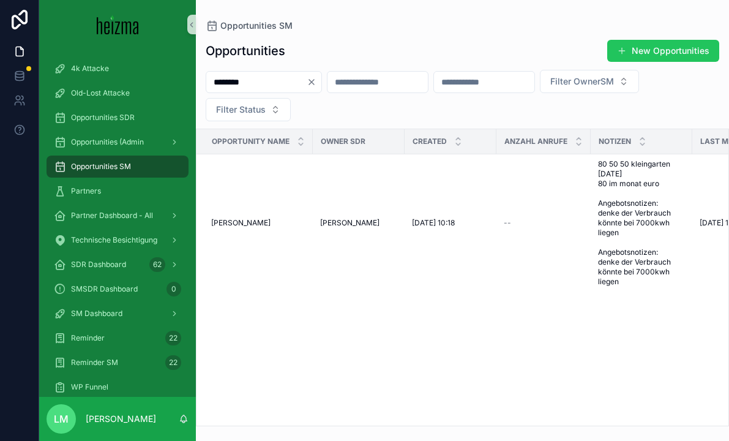
click at [265, 85] on input "********" at bounding box center [256, 81] width 100 height 17
type input "**********"
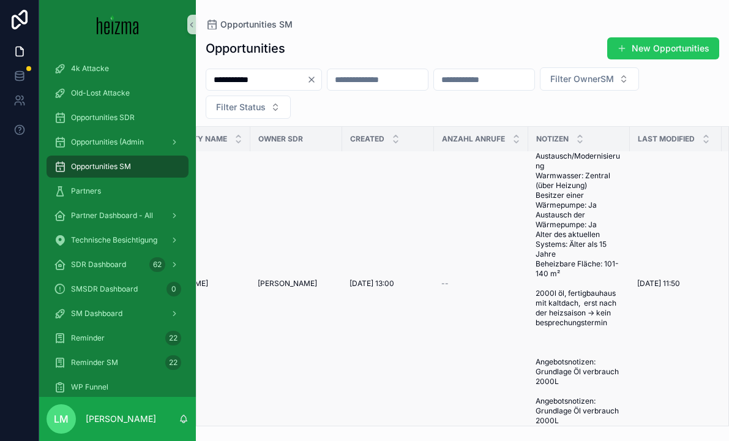
scroll to position [15, 0]
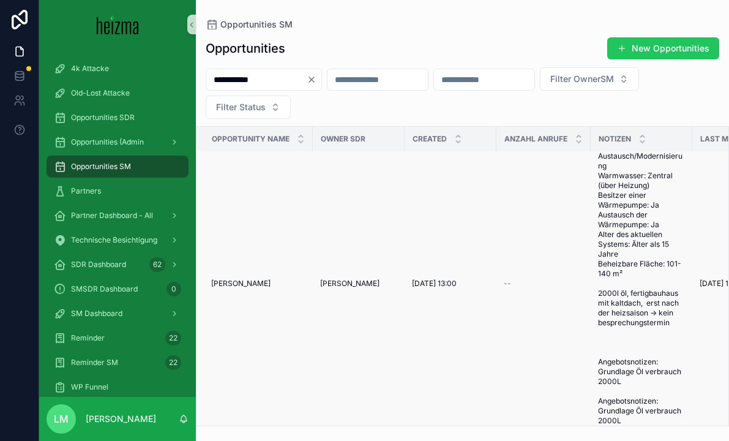
click at [263, 290] on td "Gerhard Ableidinger Gerhard Ableidinger" at bounding box center [255, 284] width 116 height 295
click at [258, 287] on span "Gerhard Ableidinger" at bounding box center [240, 284] width 59 height 10
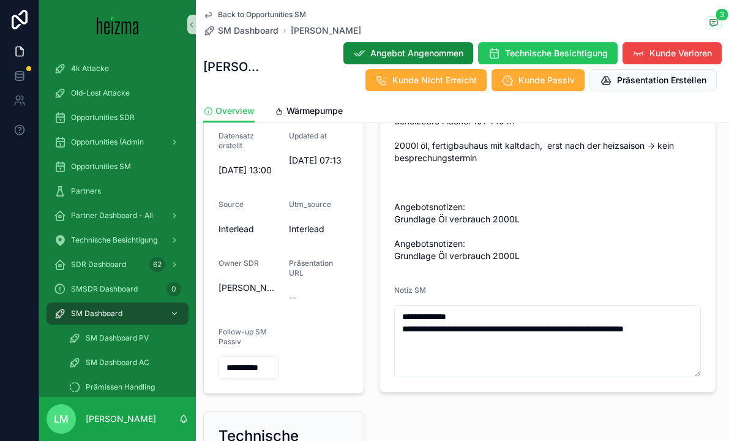
scroll to position [507, 0]
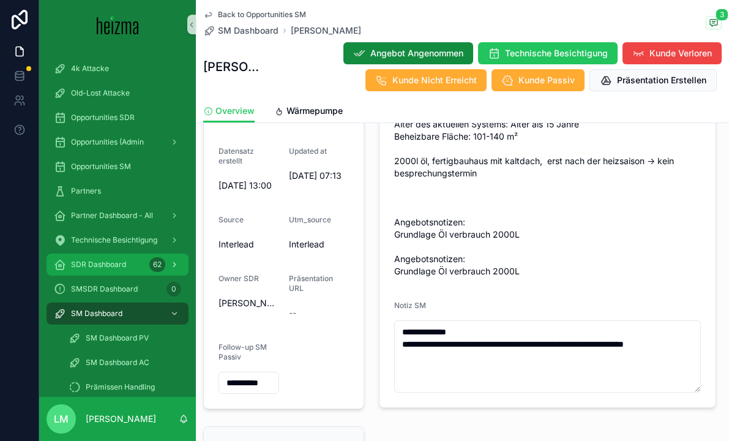
click at [108, 261] on span "SDR Dashboard" at bounding box center [98, 265] width 55 height 10
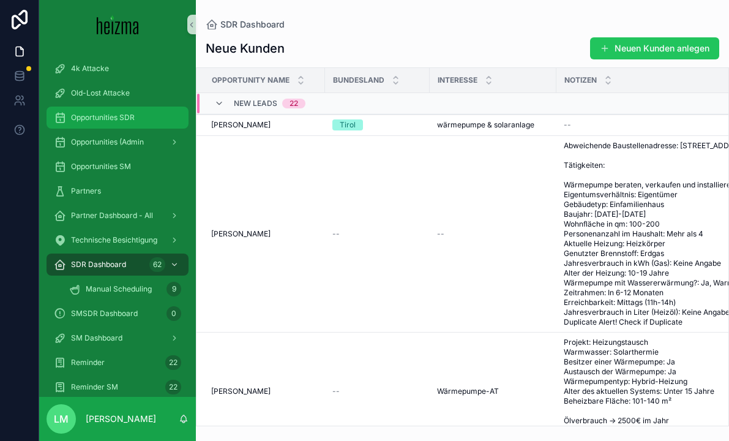
click at [99, 124] on div "Opportunities SDR" at bounding box center [117, 118] width 127 height 20
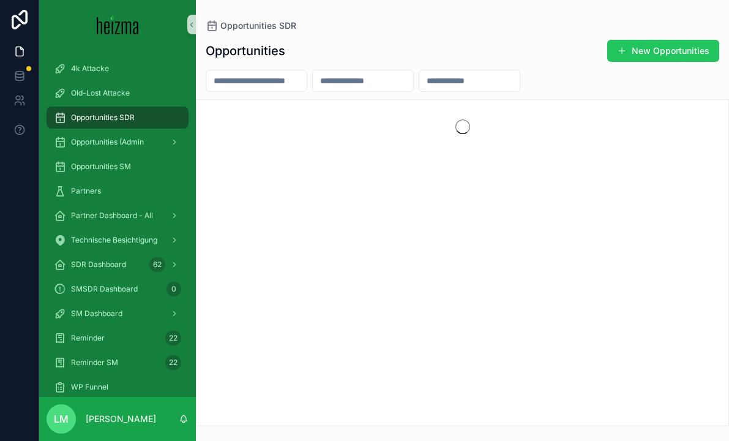
click at [257, 75] on input "scrollable content" at bounding box center [256, 80] width 100 height 17
type input "**********"
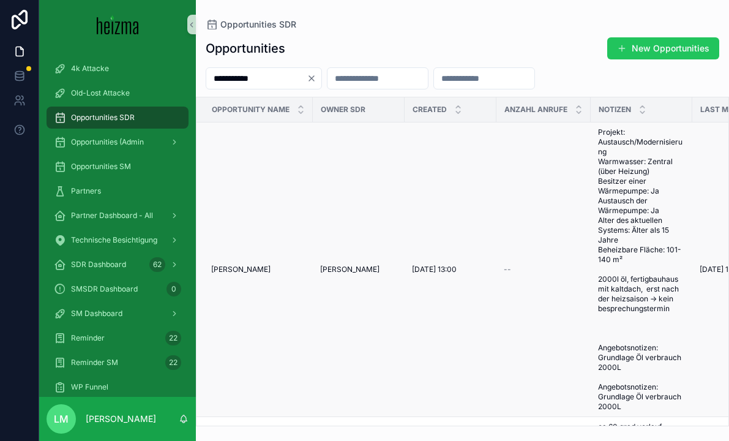
click at [271, 265] on span "Gerhard Ableidinger" at bounding box center [240, 270] width 59 height 10
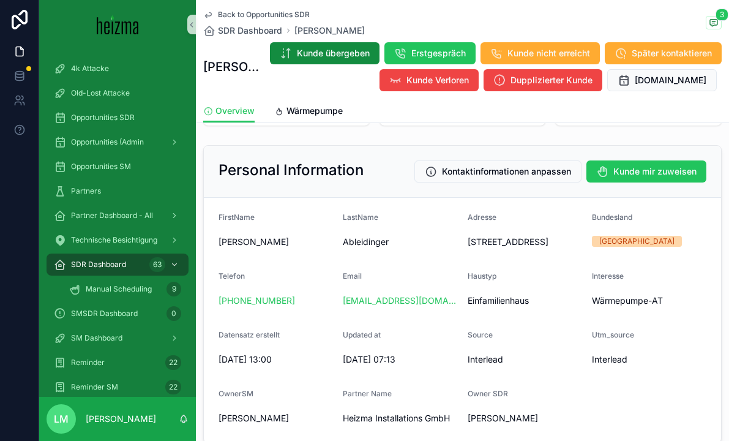
scroll to position [102, 0]
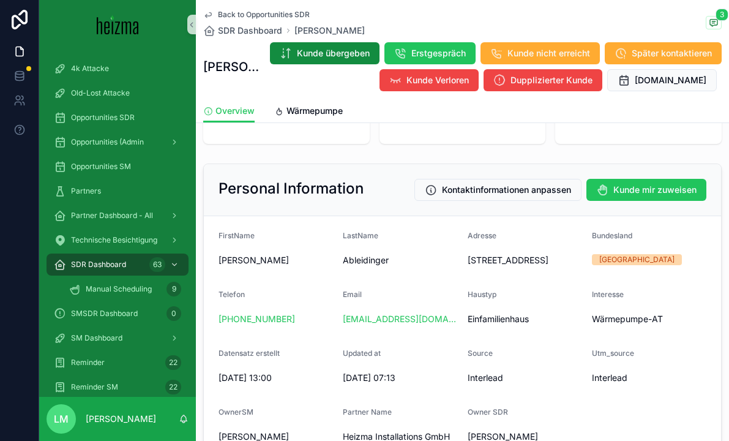
click at [491, 259] on span "Hauptstraße 141, 3032, Hinterleiten" at bounding box center [525, 260] width 115 height 12
copy span "Hauptstraße 141, 3032, Hinterleiten"
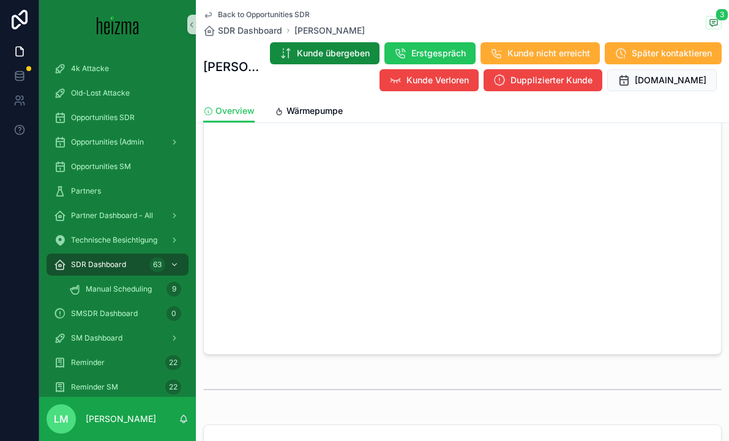
scroll to position [792, 0]
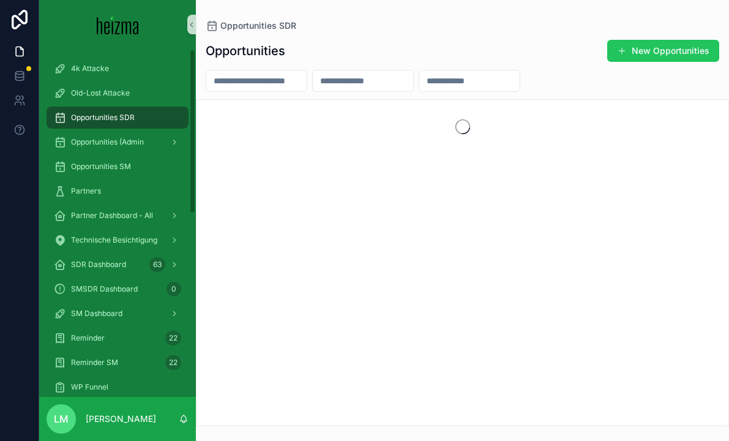
click at [276, 84] on input "scrollable content" at bounding box center [256, 80] width 100 height 17
type input "**********"
click at [268, 107] on div "scrollable content" at bounding box center [463, 127] width 532 height 54
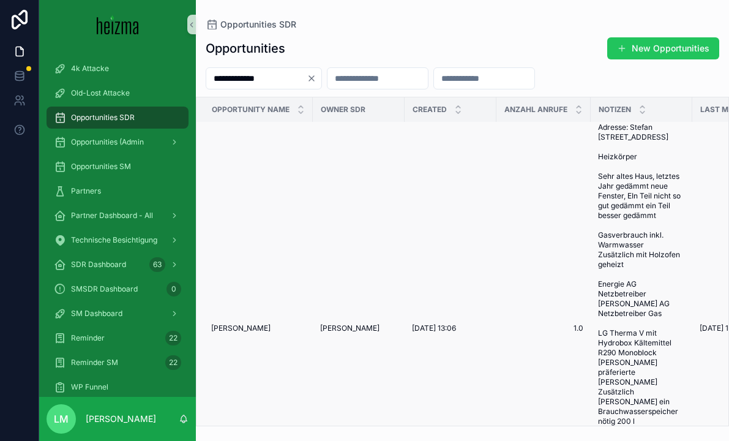
scroll to position [41, 0]
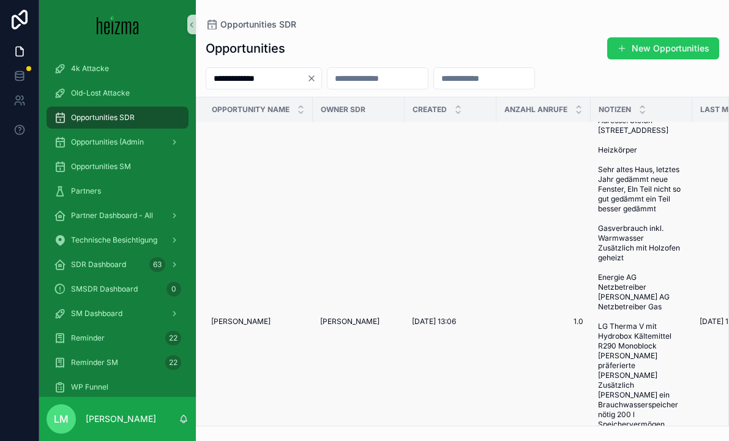
click at [550, 317] on span "1.0" at bounding box center [544, 322] width 80 height 10
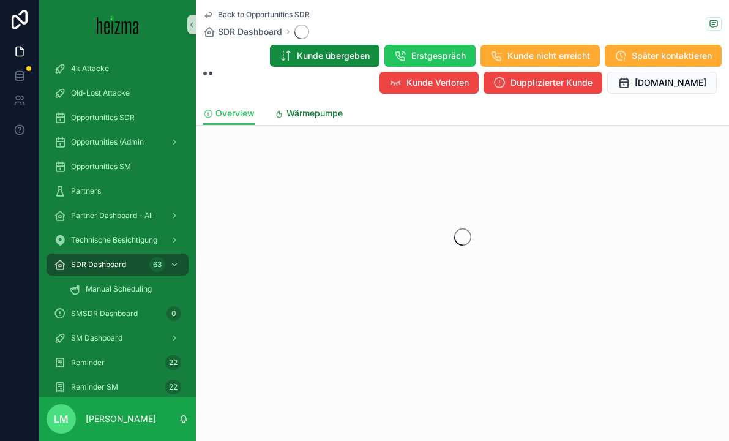
click at [309, 122] on link "Wärmepumpe" at bounding box center [308, 114] width 69 height 24
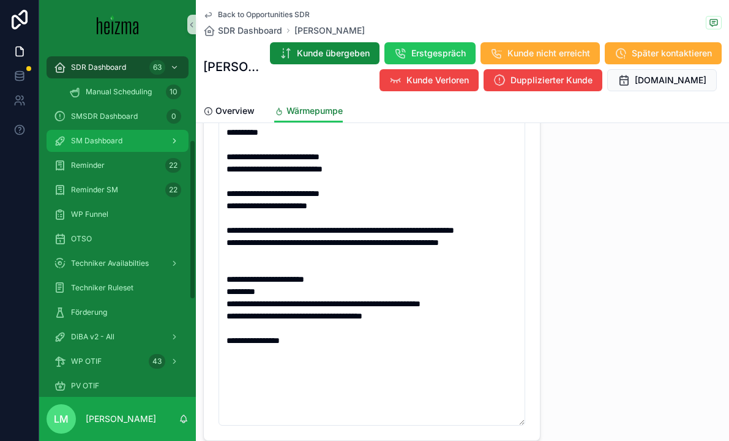
scroll to position [198, 0]
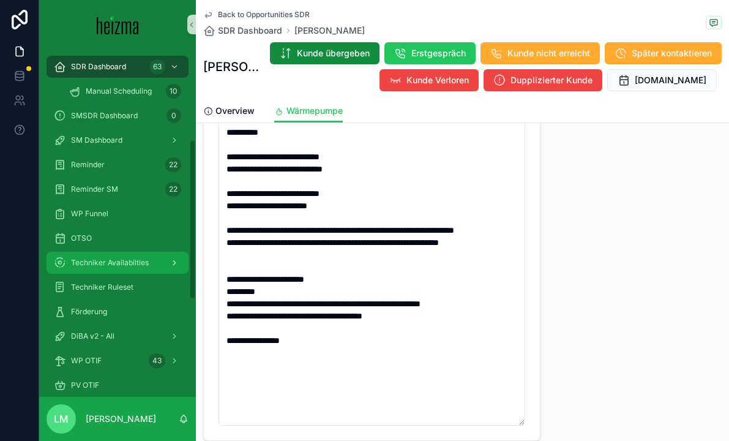
click at [95, 265] on span "Techniker Availabilties" at bounding box center [110, 263] width 78 height 10
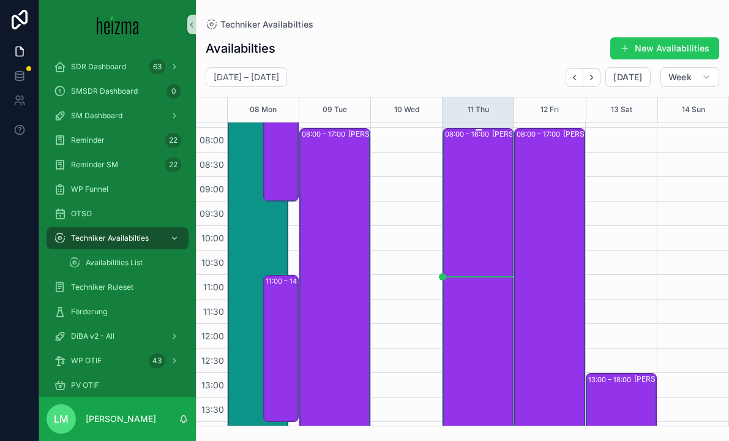
scroll to position [408, 0]
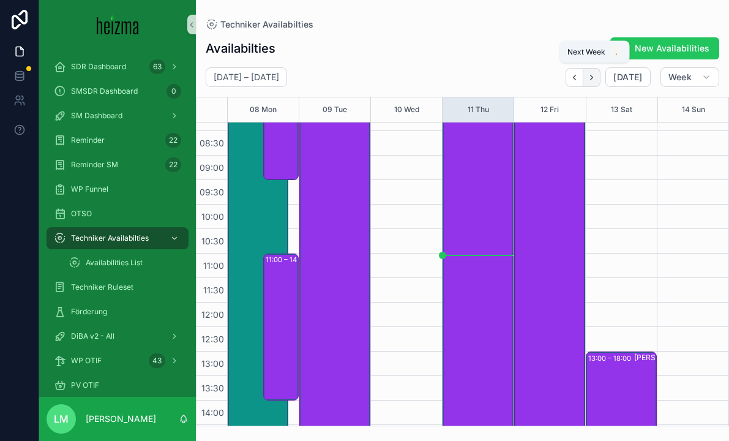
click at [586, 83] on button "Next" at bounding box center [592, 77] width 17 height 19
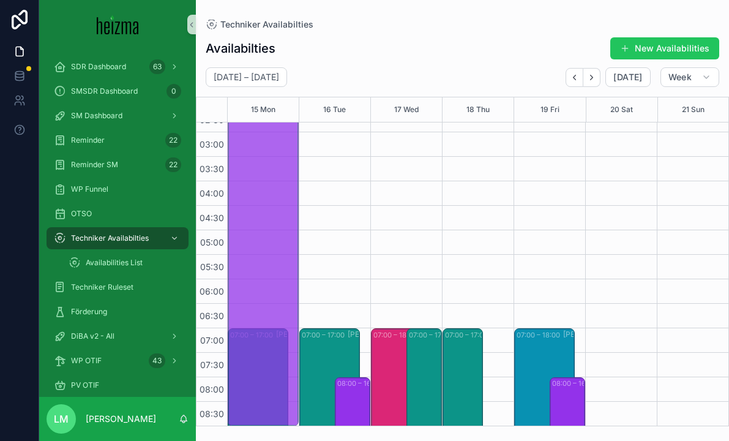
drag, startPoint x: 282, startPoint y: 356, endPoint x: 279, endPoint y: 327, distance: 29.6
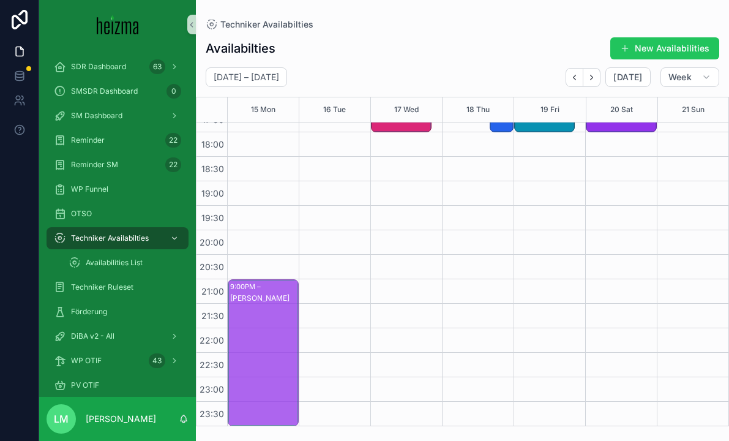
drag, startPoint x: 262, startPoint y: 292, endPoint x: 257, endPoint y: 463, distance: 170.9
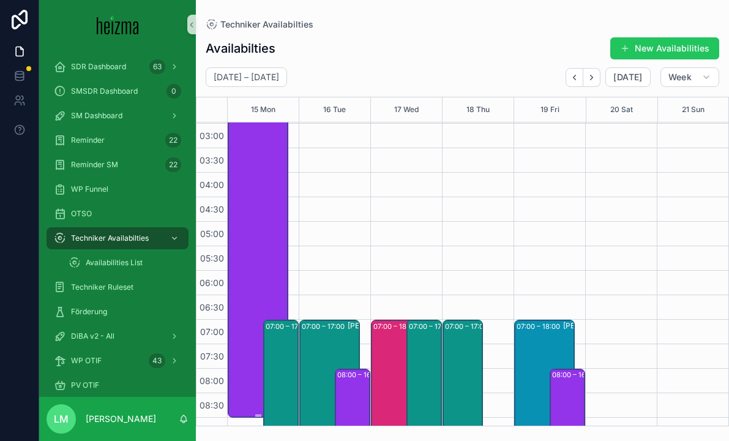
click at [250, 255] on div "00:00 – 09:00 Philipp Pannosch" at bounding box center [258, 197] width 57 height 438
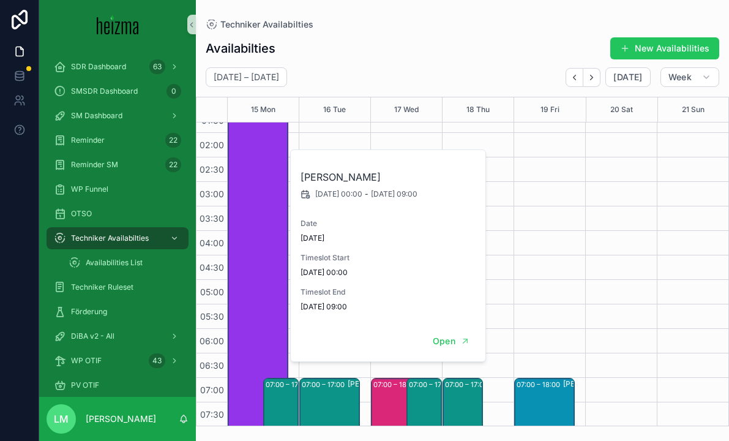
scroll to position [67, 0]
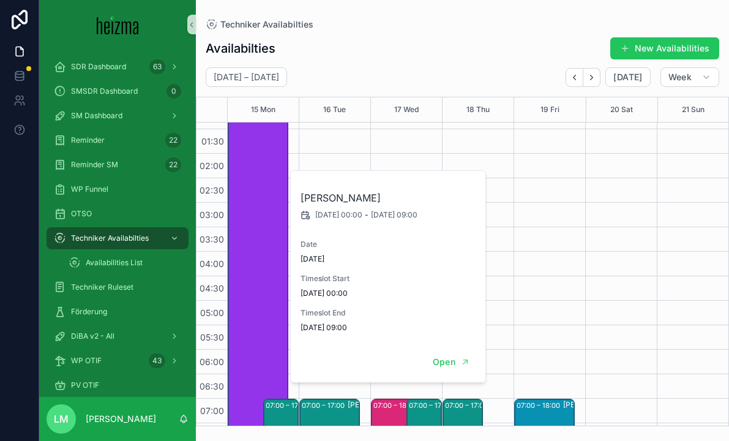
click at [250, 255] on div "00:00 – 09:00 Philipp Pannosch" at bounding box center [258, 276] width 57 height 438
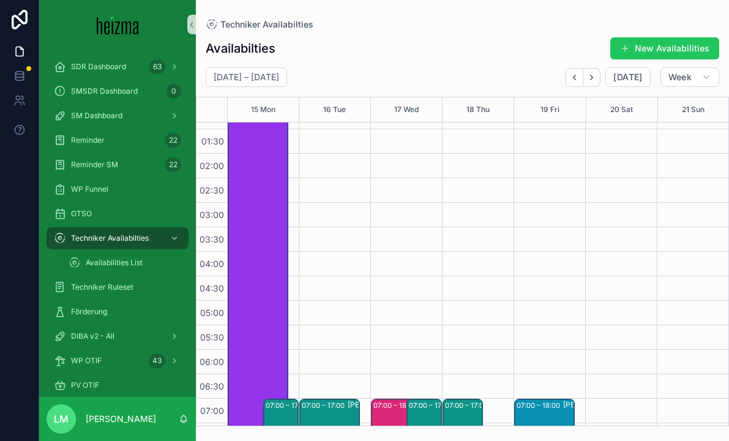
click at [228, 224] on div "00:00 – 09:00 Philipp Pannosch" at bounding box center [258, 276] width 61 height 441
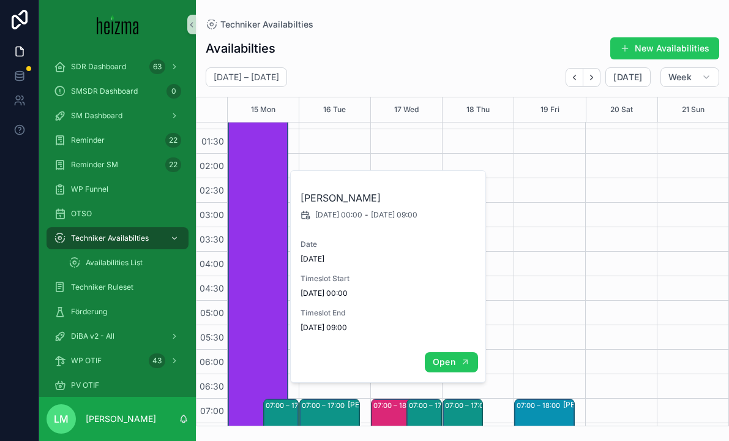
click at [454, 364] on span "Open" at bounding box center [444, 361] width 23 height 11
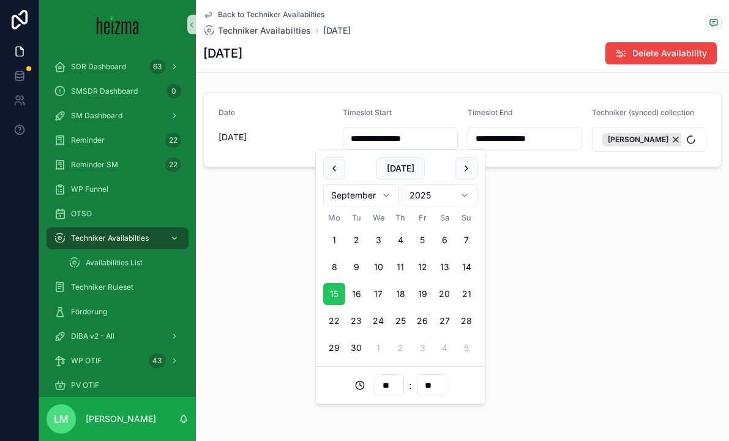
click at [415, 135] on input "**********" at bounding box center [400, 138] width 113 height 17
click at [412, 136] on input "**********" at bounding box center [400, 138] width 113 height 17
type input "**********"
type input "**"
type input "**********"
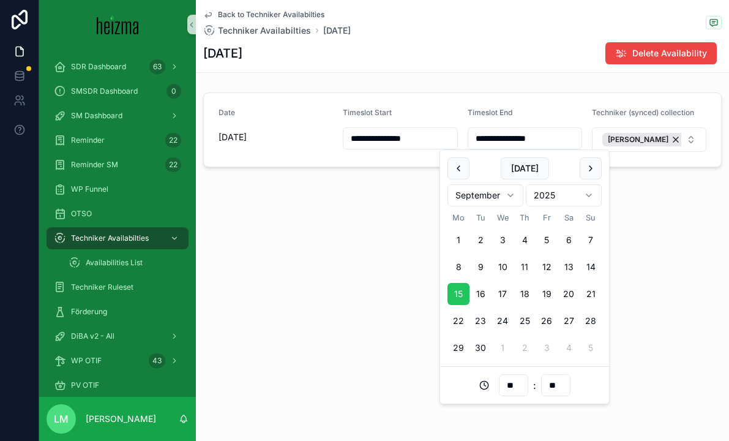
click at [532, 133] on input "**********" at bounding box center [524, 138] width 113 height 17
click at [535, 140] on input "**********" at bounding box center [524, 138] width 113 height 17
type input "**********"
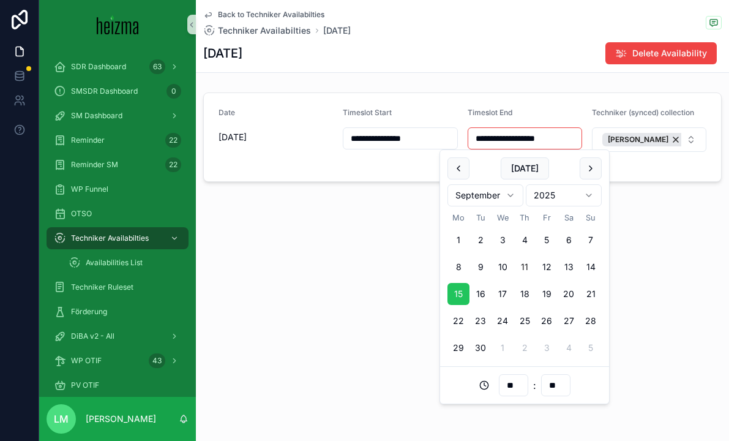
type input "**********"
click at [530, 143] on input "**********" at bounding box center [524, 138] width 113 height 17
type input "**********"
type input "**"
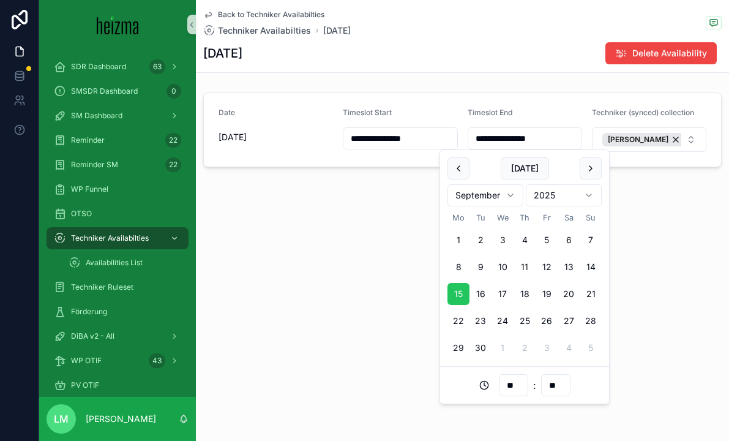
type input "**********"
click at [383, 261] on div "**********" at bounding box center [462, 220] width 533 height 441
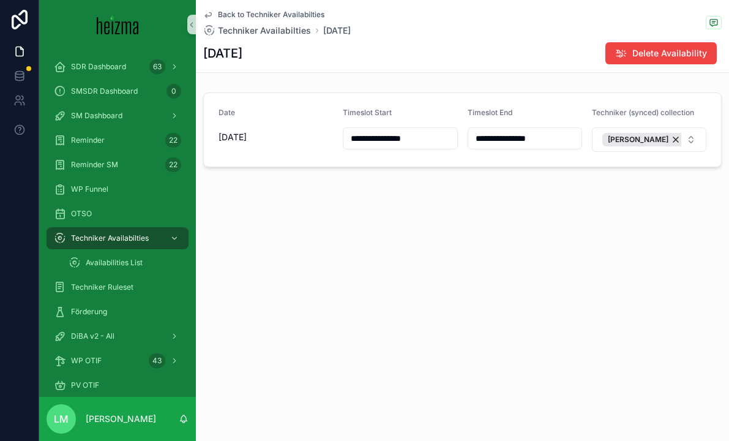
click at [295, 13] on span "Back to Techniker Availabilties" at bounding box center [271, 15] width 107 height 10
